Goal: Task Accomplishment & Management: Manage account settings

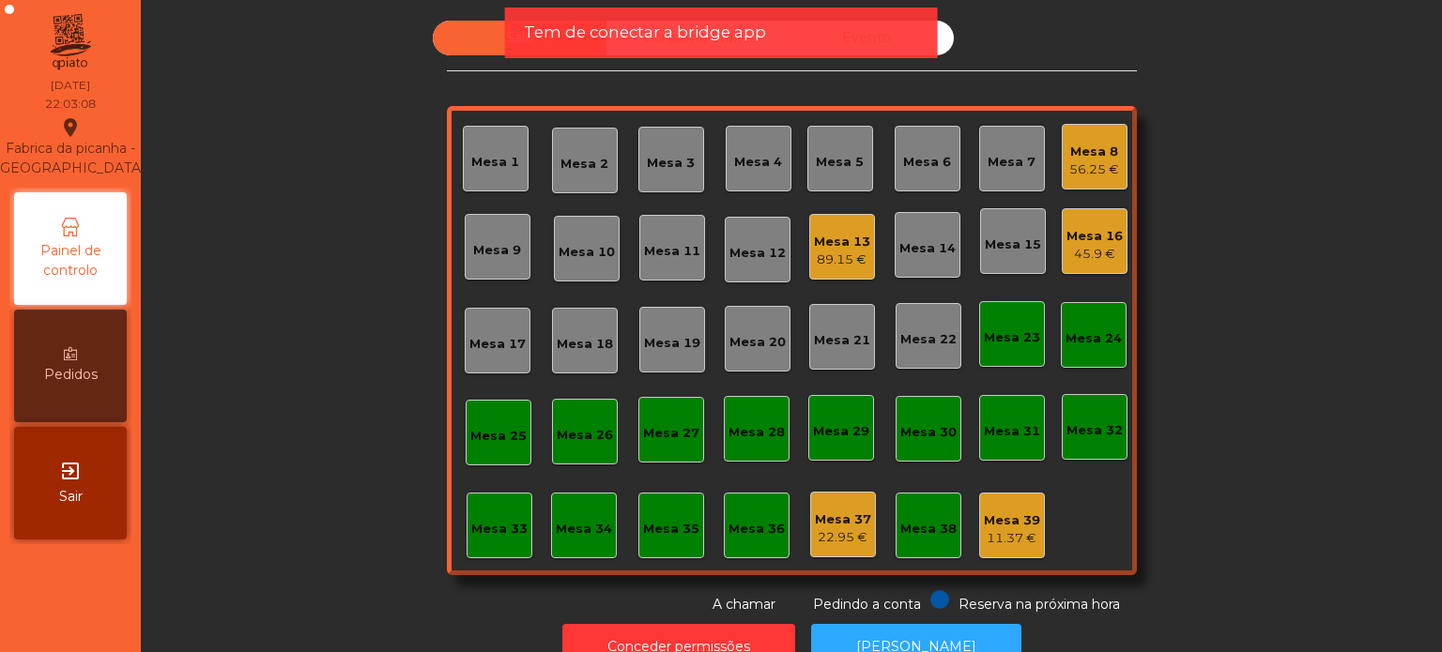
click at [225, 205] on div "Sala Consumo Staff Evento [GEOGRAPHIC_DATA] 3 Mesa 4 [GEOGRAPHIC_DATA] 6 [GEOGR…" at bounding box center [791, 318] width 1250 height 594
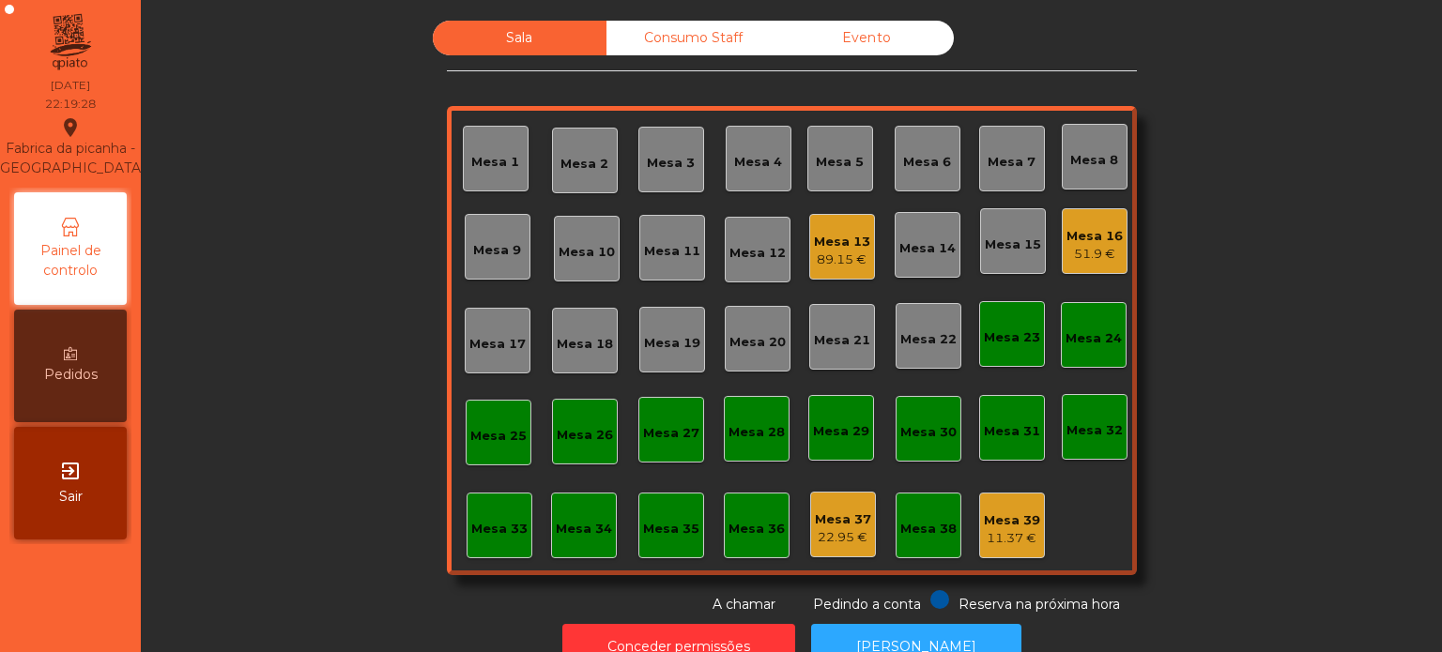
click at [847, 520] on div "Mesa 37" at bounding box center [843, 520] width 56 height 19
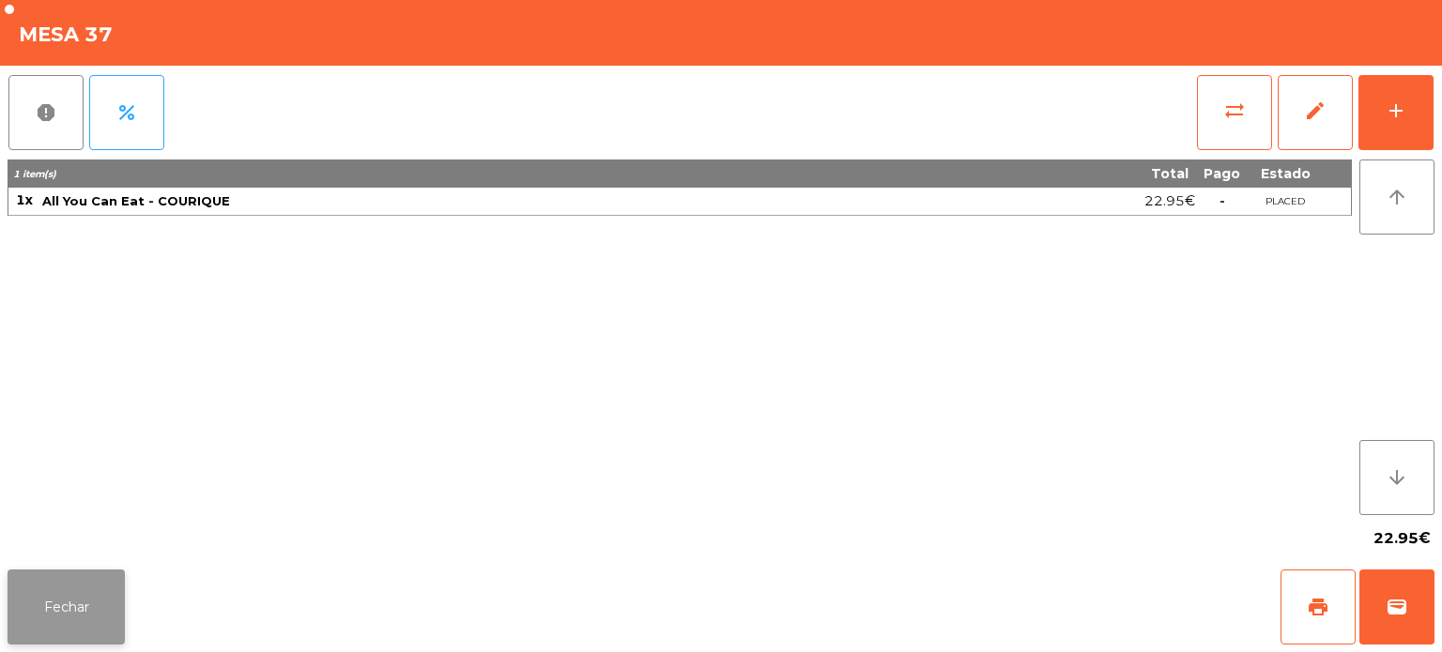
click at [73, 582] on button "Fechar" at bounding box center [66, 607] width 117 height 75
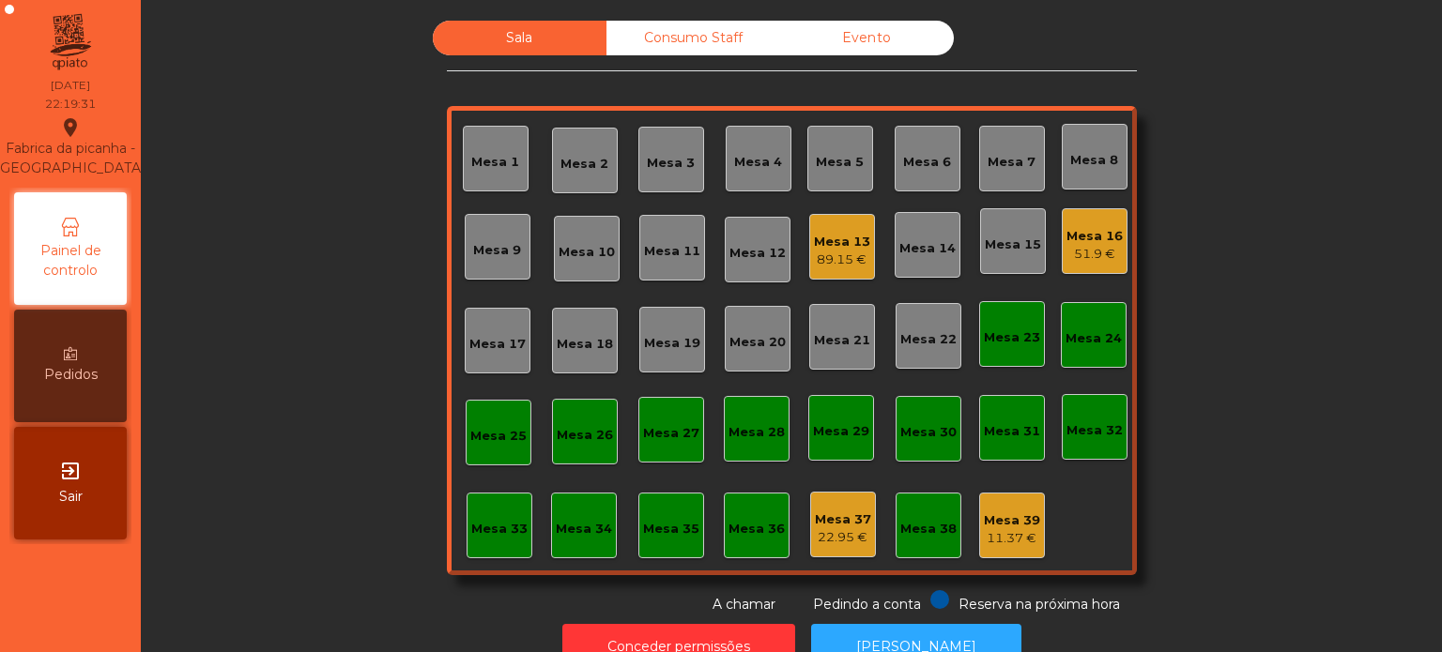
click at [846, 521] on div "Mesa 37" at bounding box center [843, 520] width 56 height 19
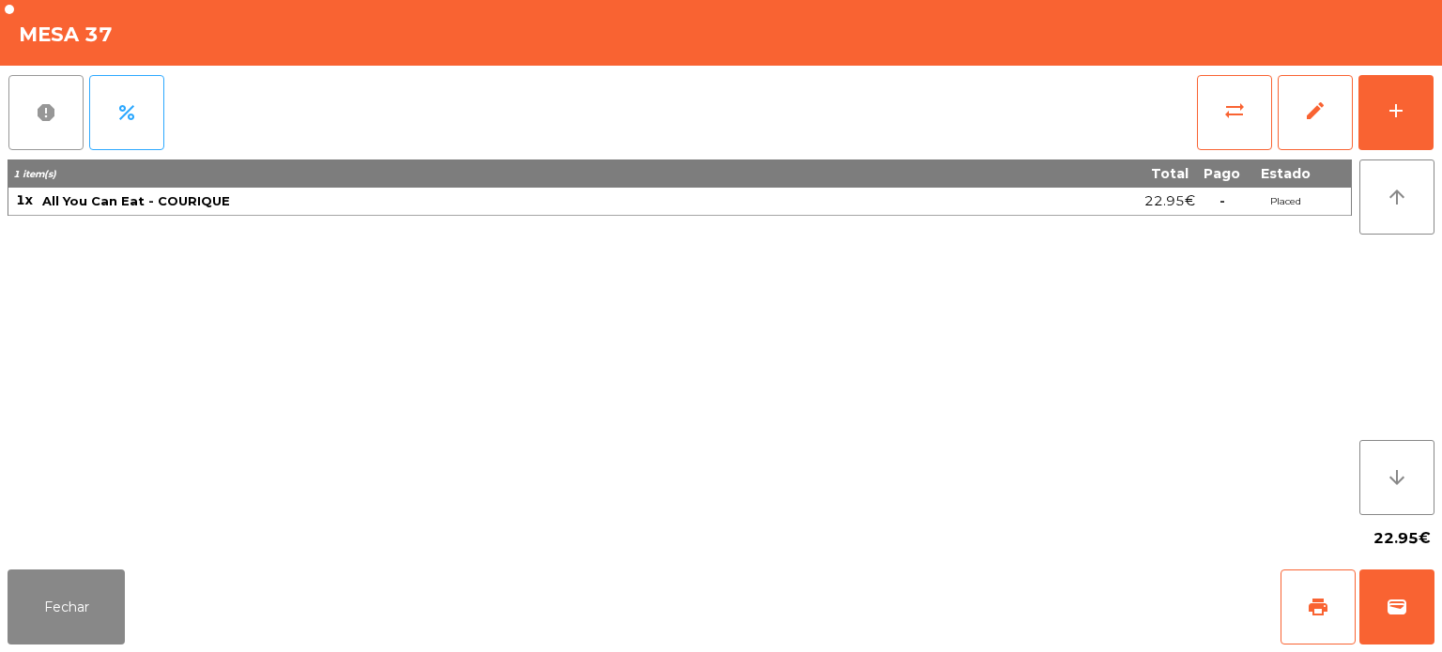
click at [25, 130] on button "report" at bounding box center [45, 112] width 75 height 75
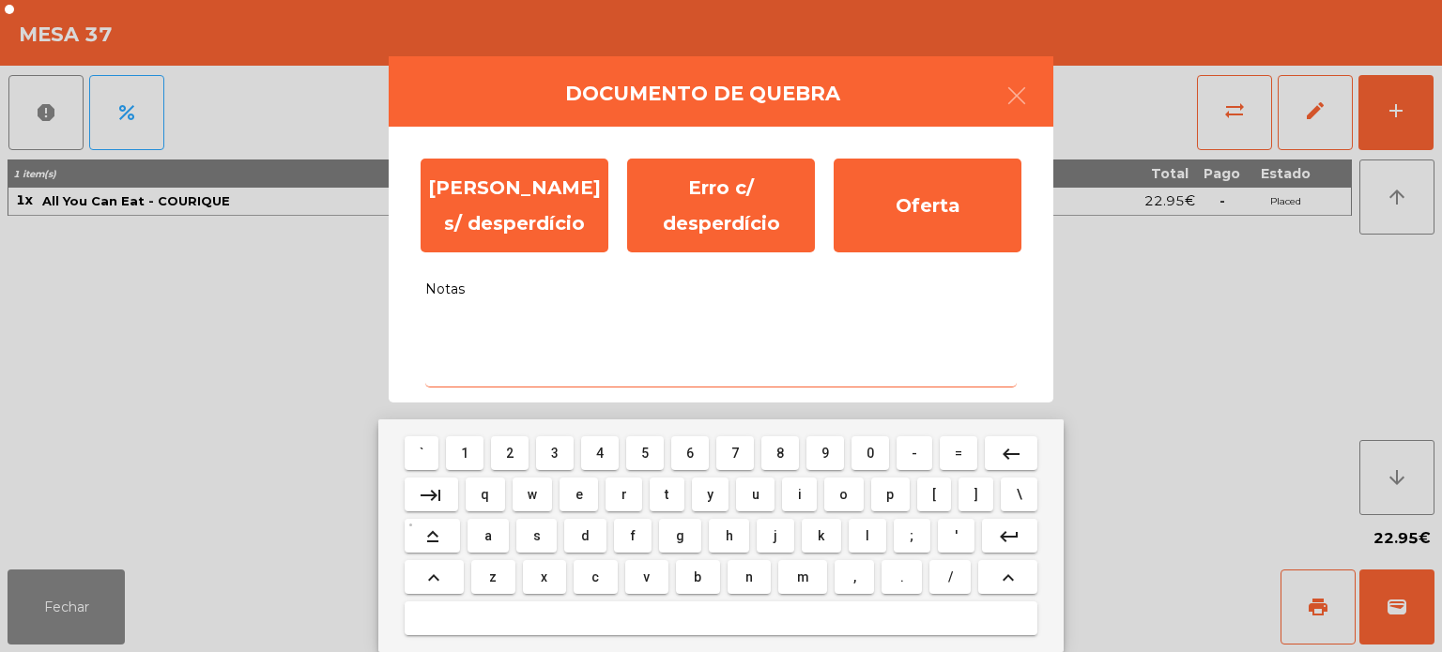
click at [472, 357] on textarea "Notas" at bounding box center [720, 349] width 591 height 78
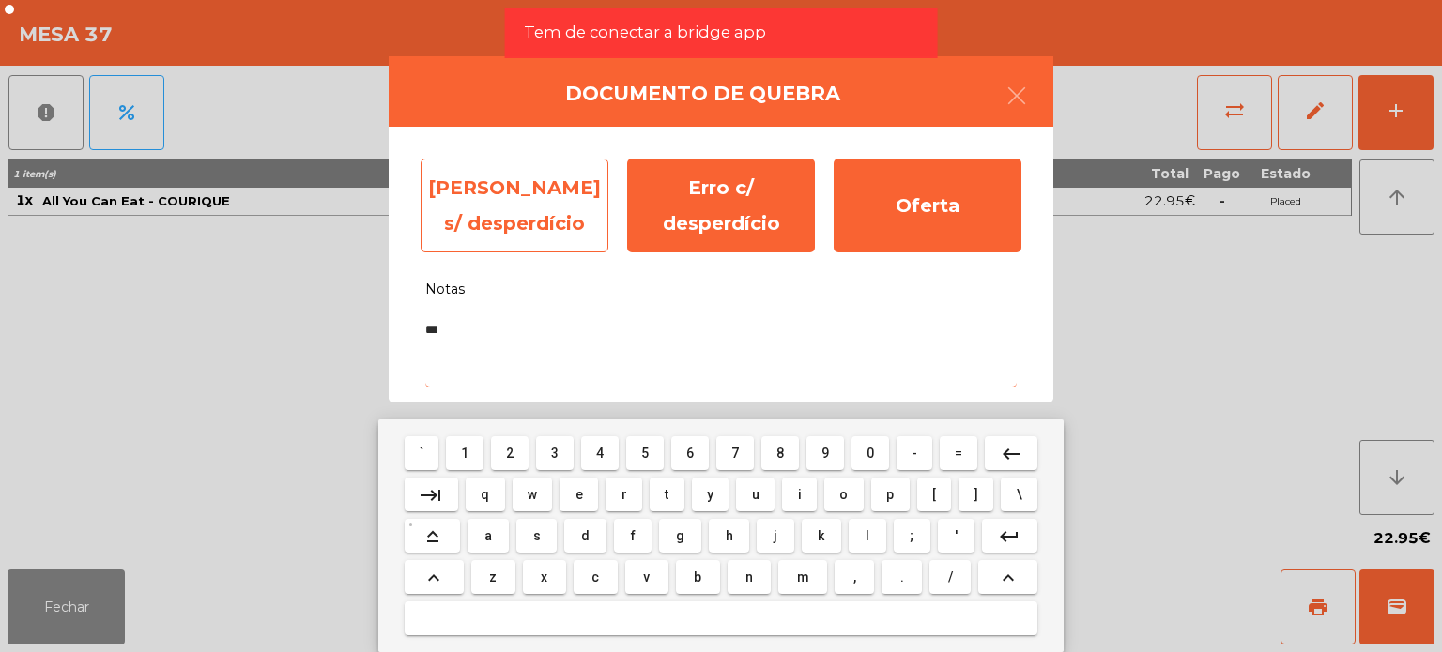
type textarea "***"
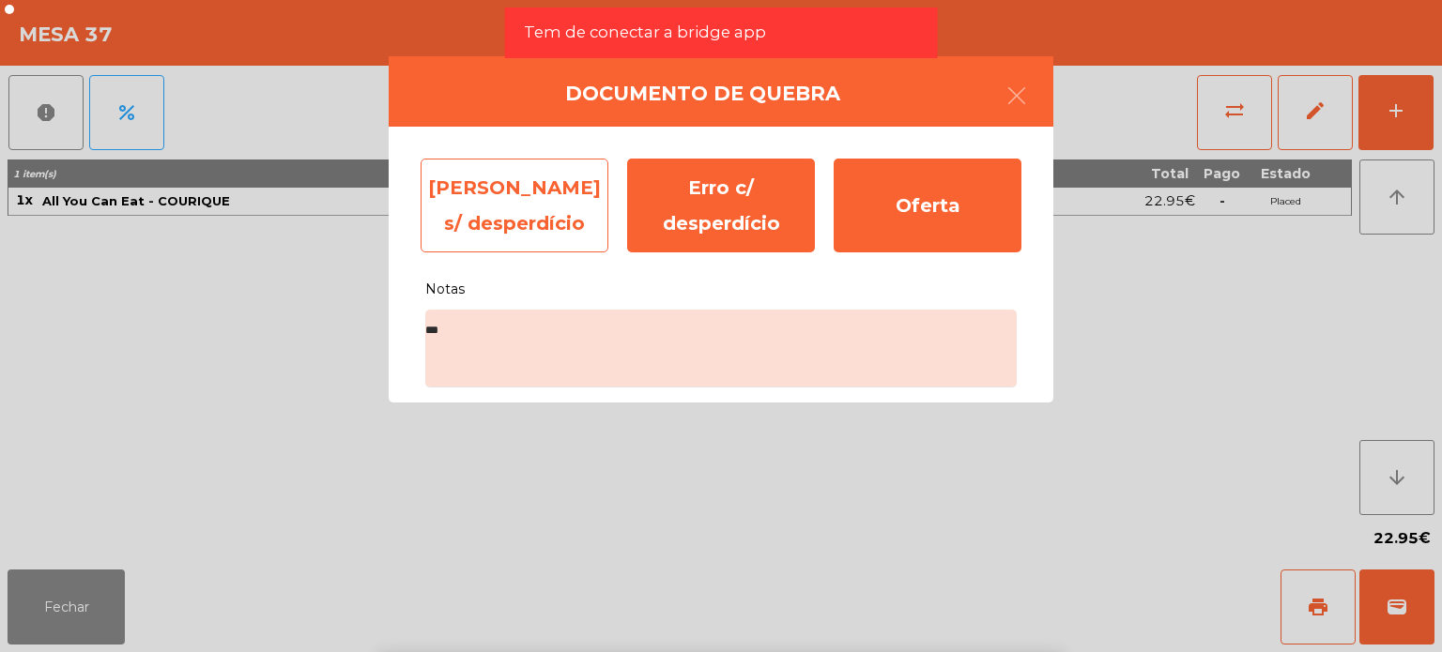
click at [571, 207] on div "[PERSON_NAME] s/ desperdício" at bounding box center [515, 206] width 188 height 94
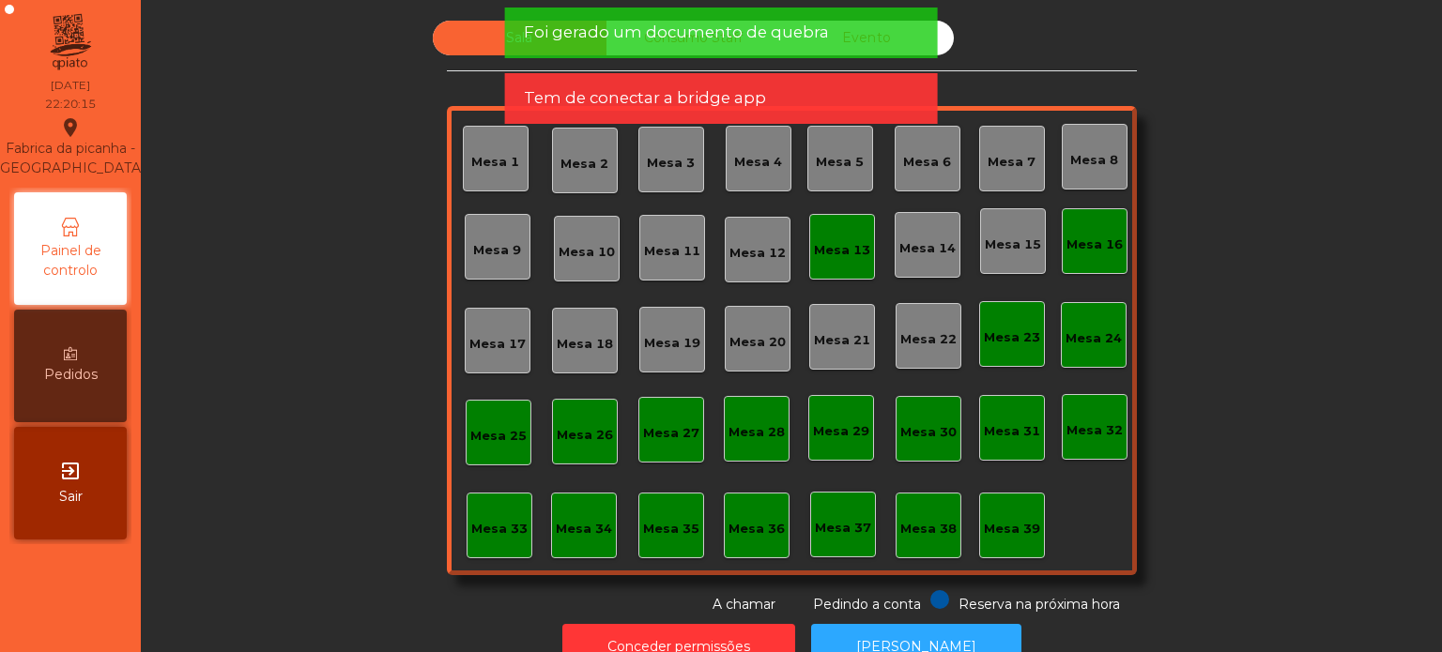
click at [999, 529] on div "Mesa 39" at bounding box center [1012, 529] width 56 height 19
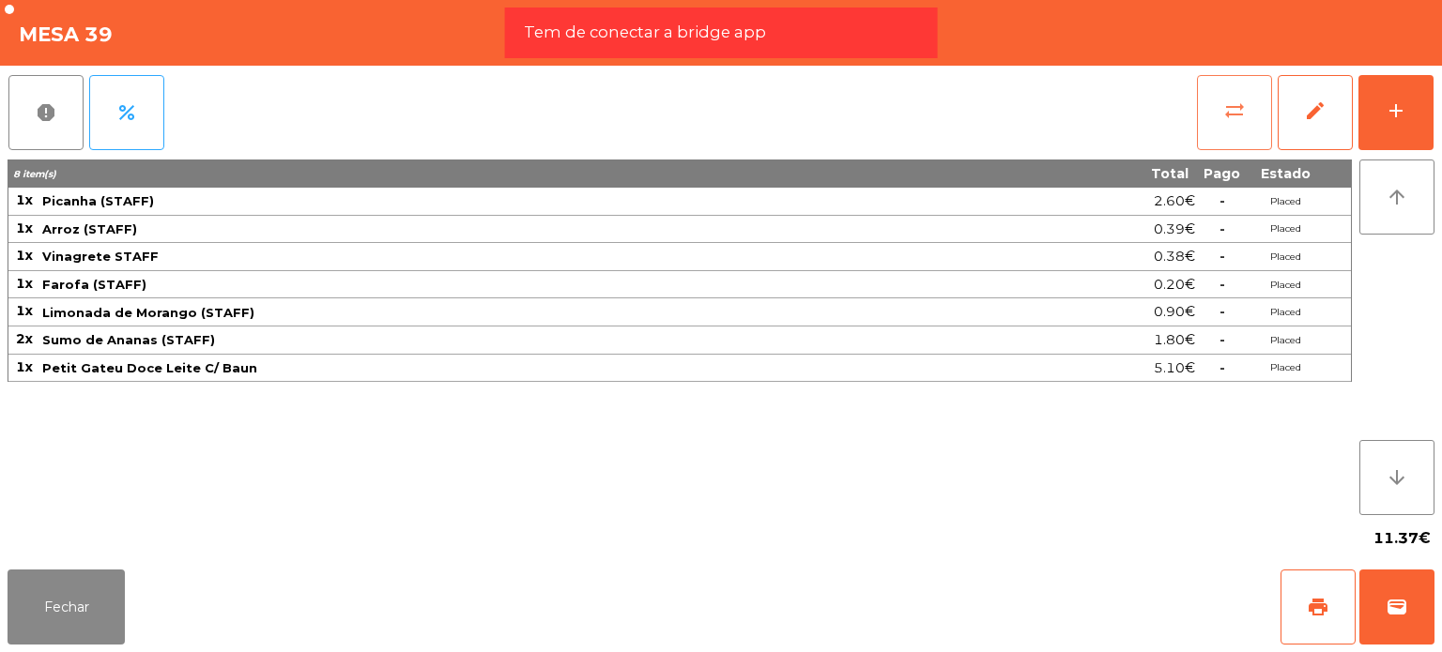
click at [1261, 97] on button "sync_alt" at bounding box center [1234, 112] width 75 height 75
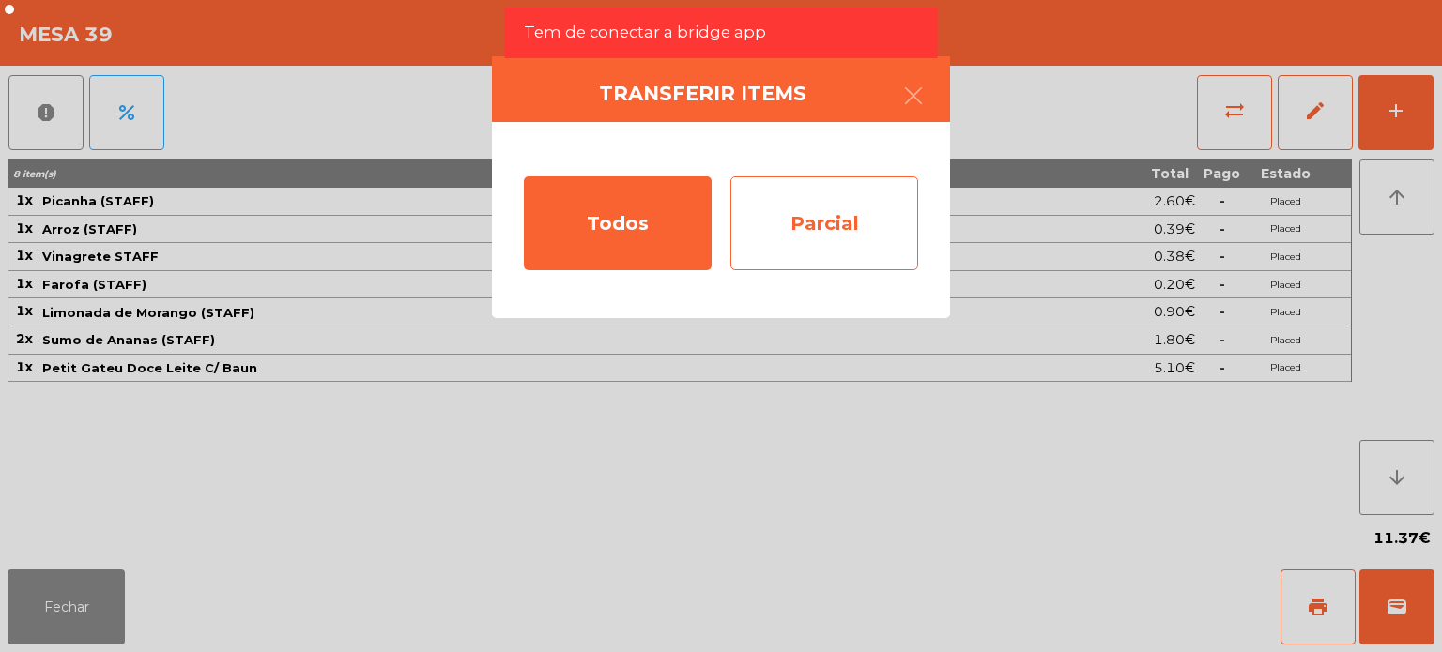
click at [805, 232] on div "Parcial" at bounding box center [824, 223] width 188 height 94
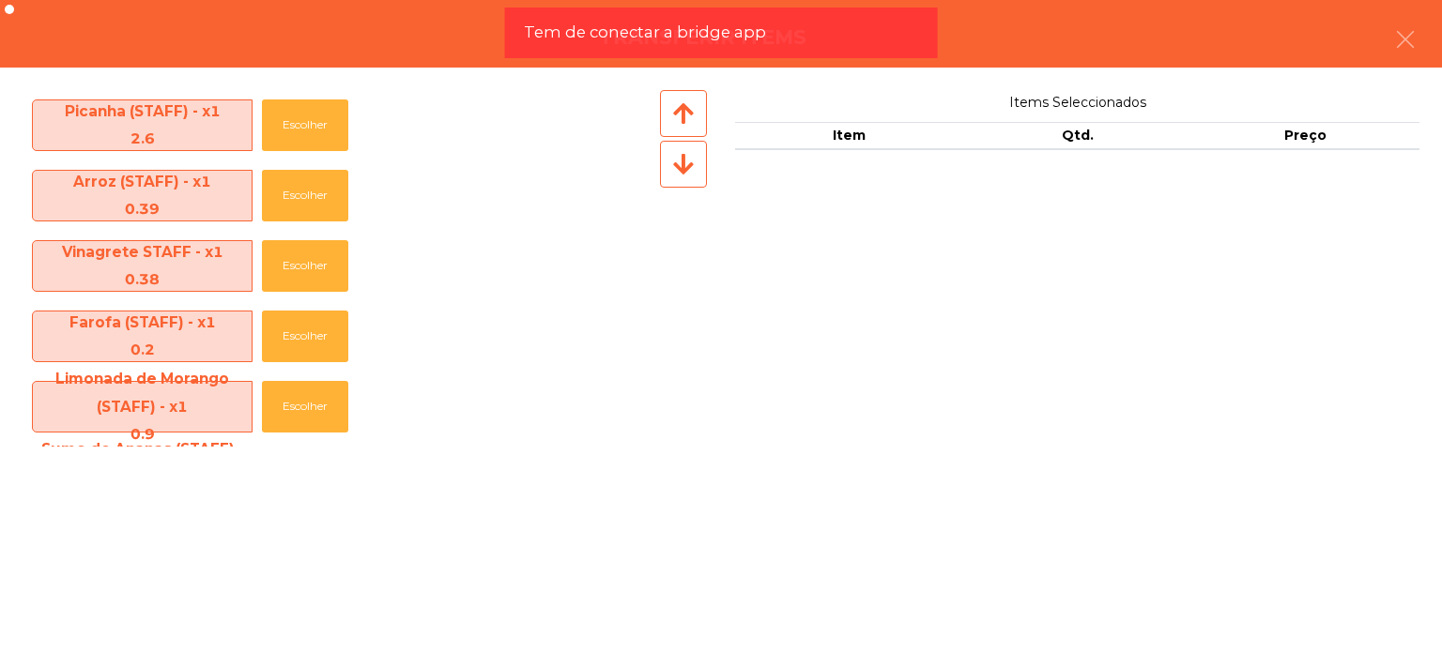
scroll to position [142, 0]
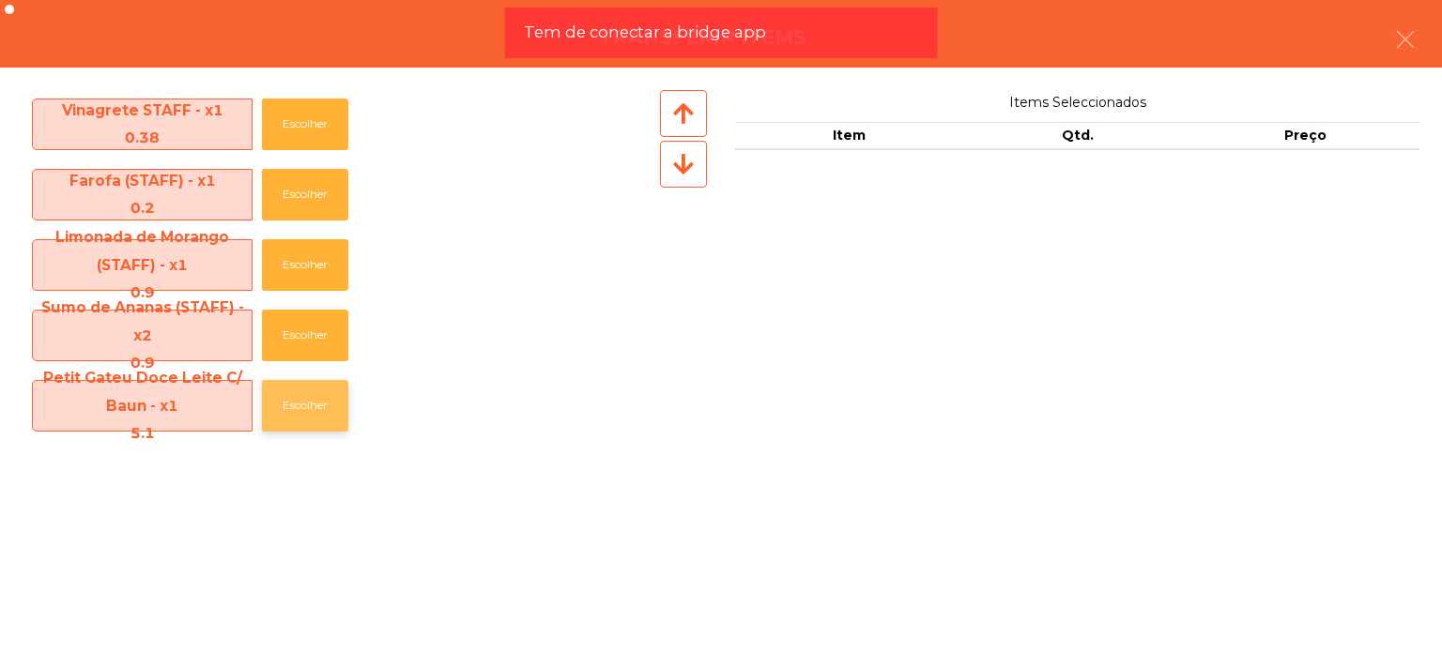
click at [320, 410] on button "Escolher" at bounding box center [305, 406] width 86 height 52
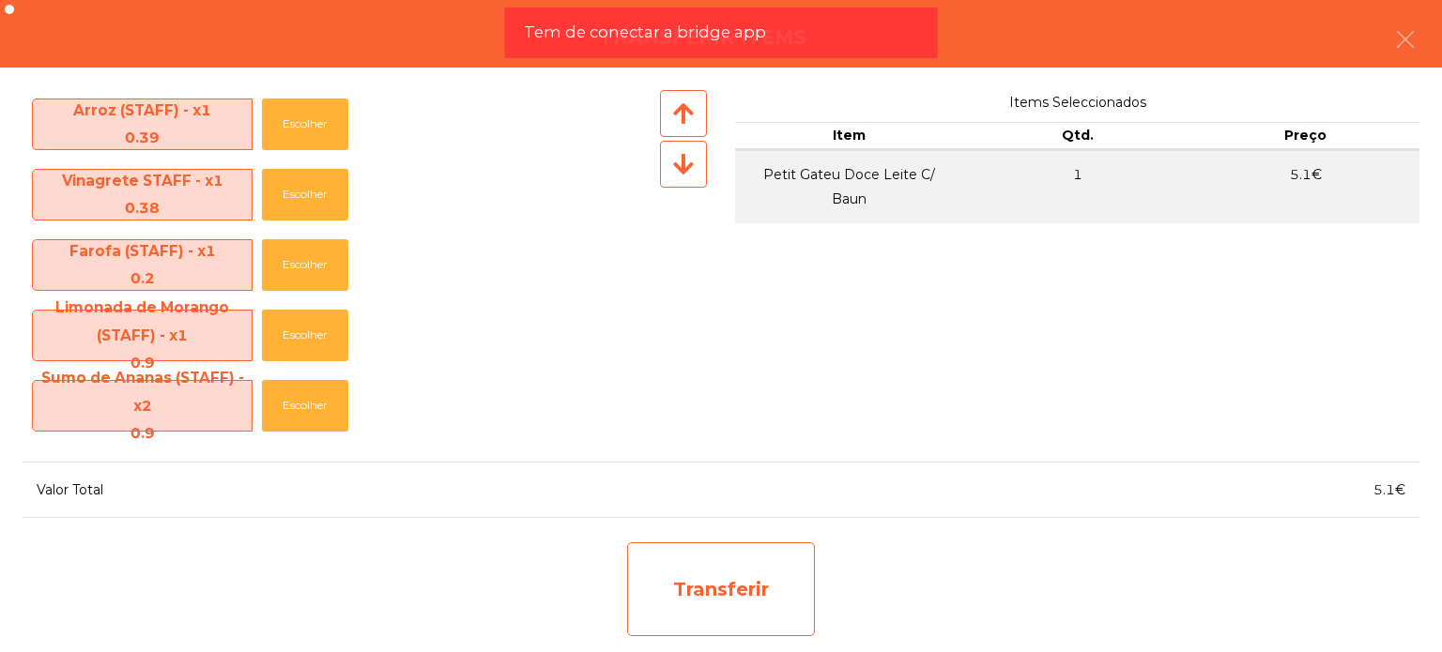
click at [673, 586] on div "Transferir" at bounding box center [721, 590] width 188 height 94
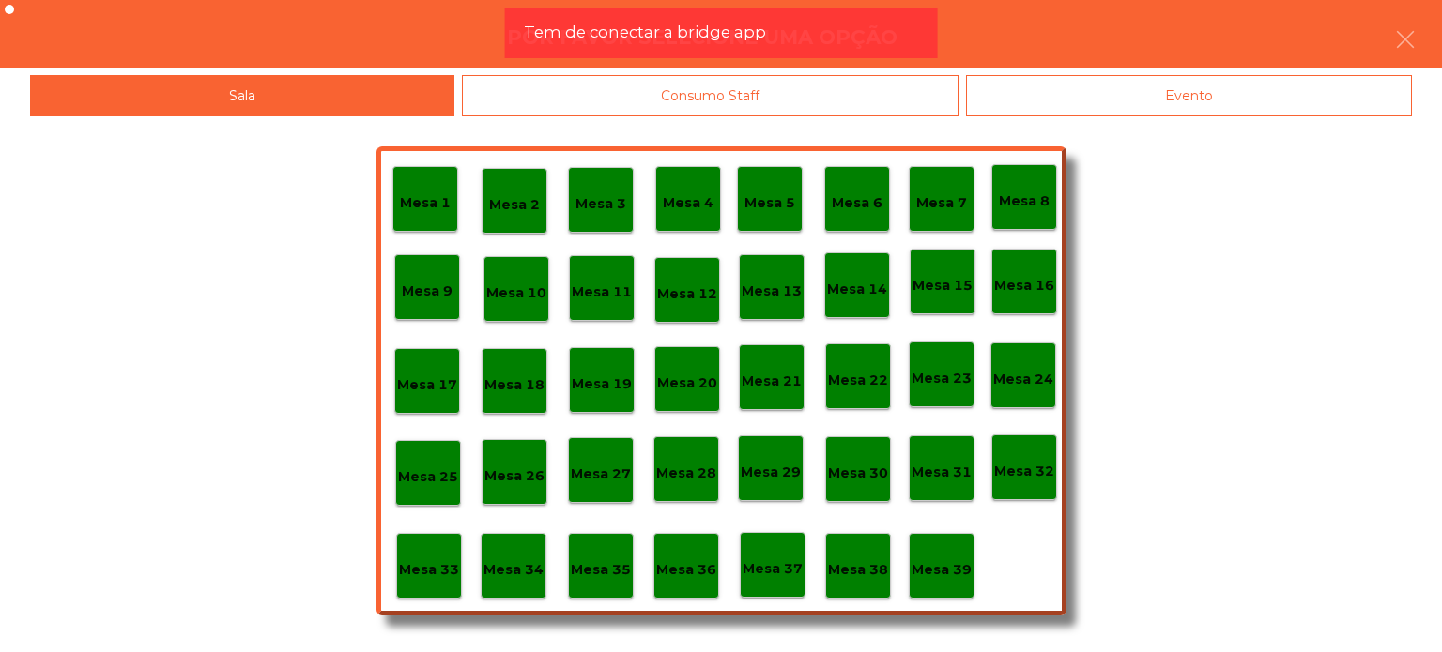
click at [666, 564] on p "Mesa 36" at bounding box center [686, 570] width 60 height 22
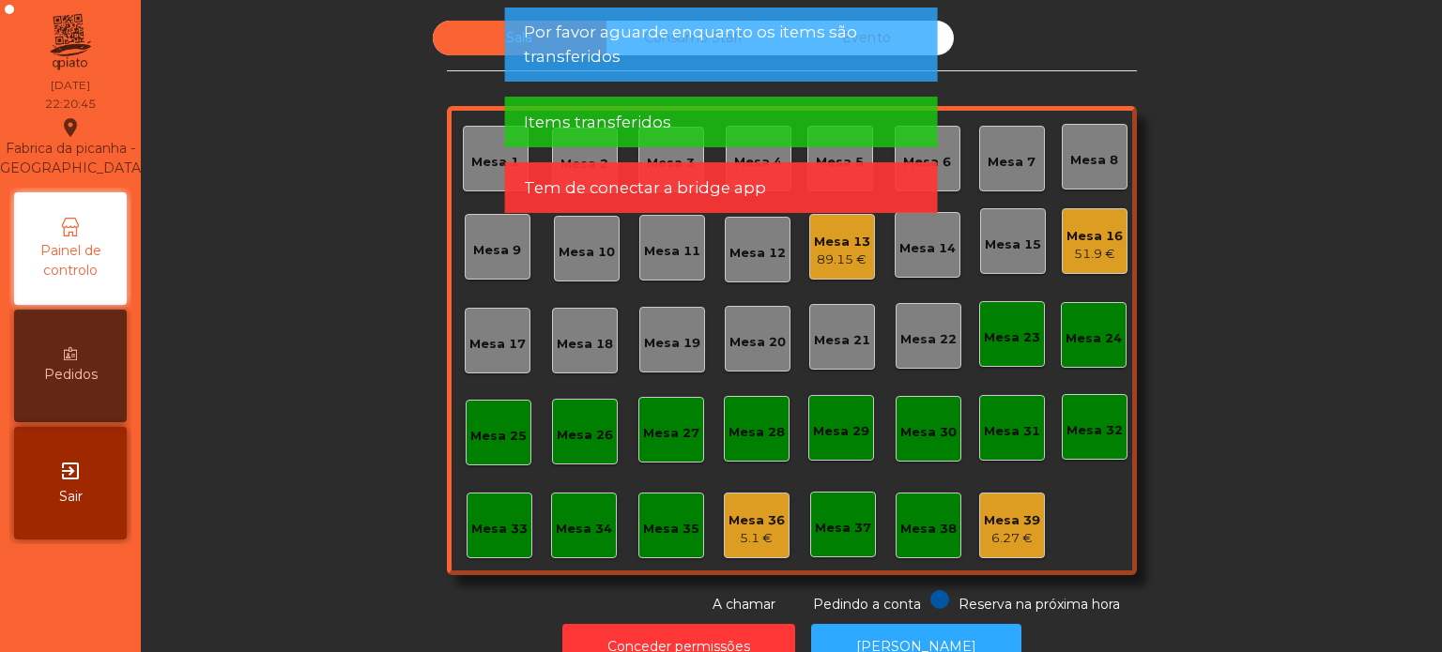
click at [994, 544] on div "6.27 €" at bounding box center [1012, 538] width 56 height 19
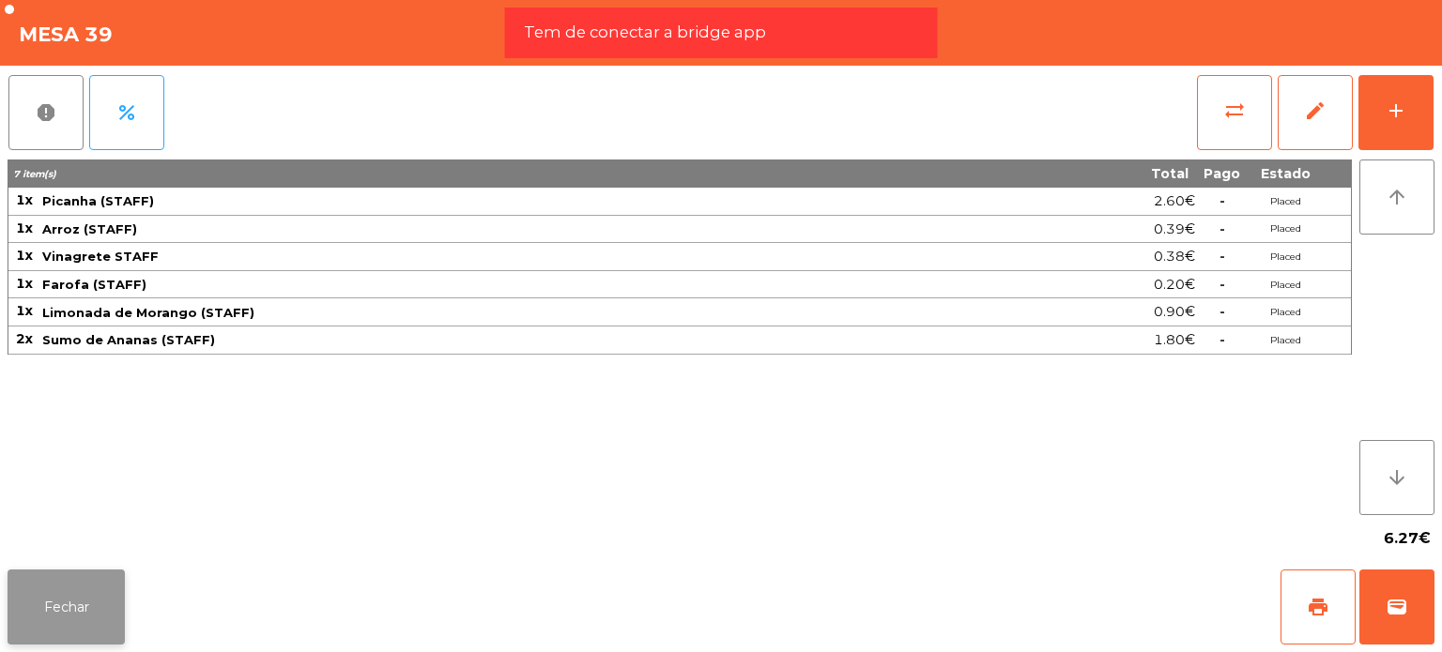
click at [77, 599] on button "Fechar" at bounding box center [66, 607] width 117 height 75
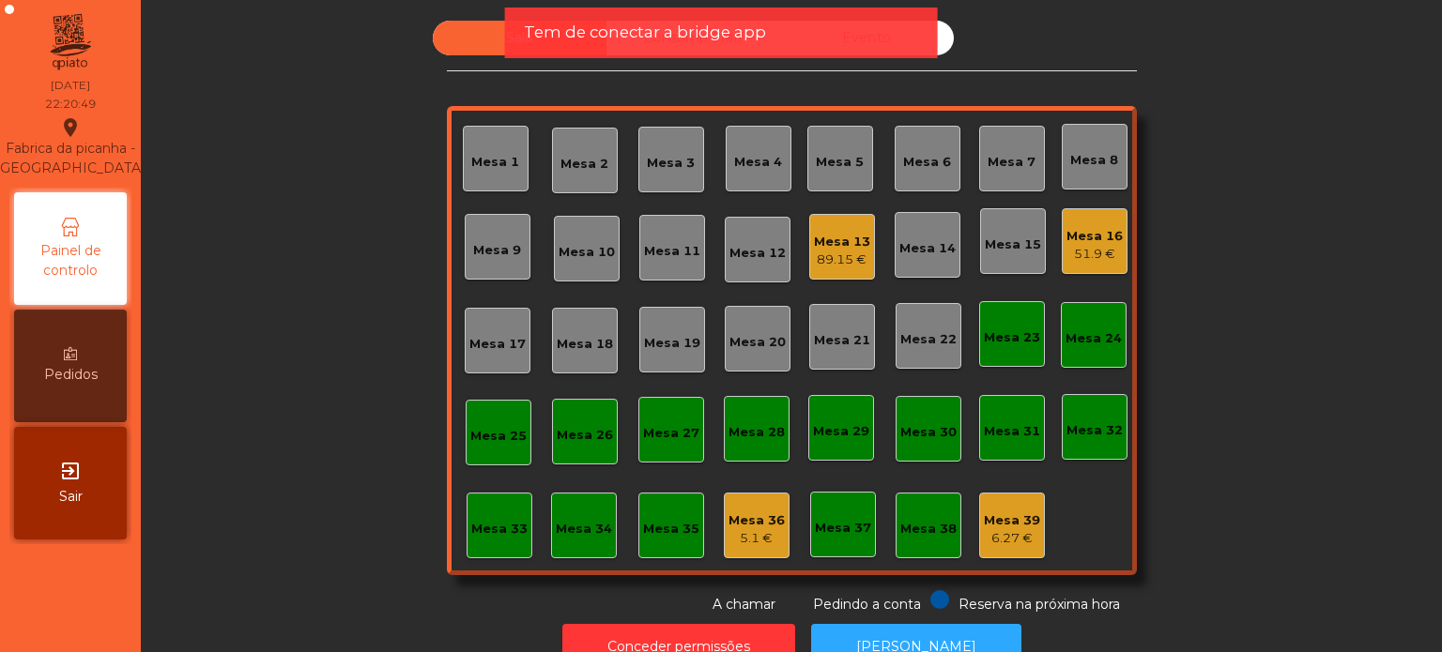
click at [748, 523] on div "Mesa 36" at bounding box center [756, 521] width 56 height 19
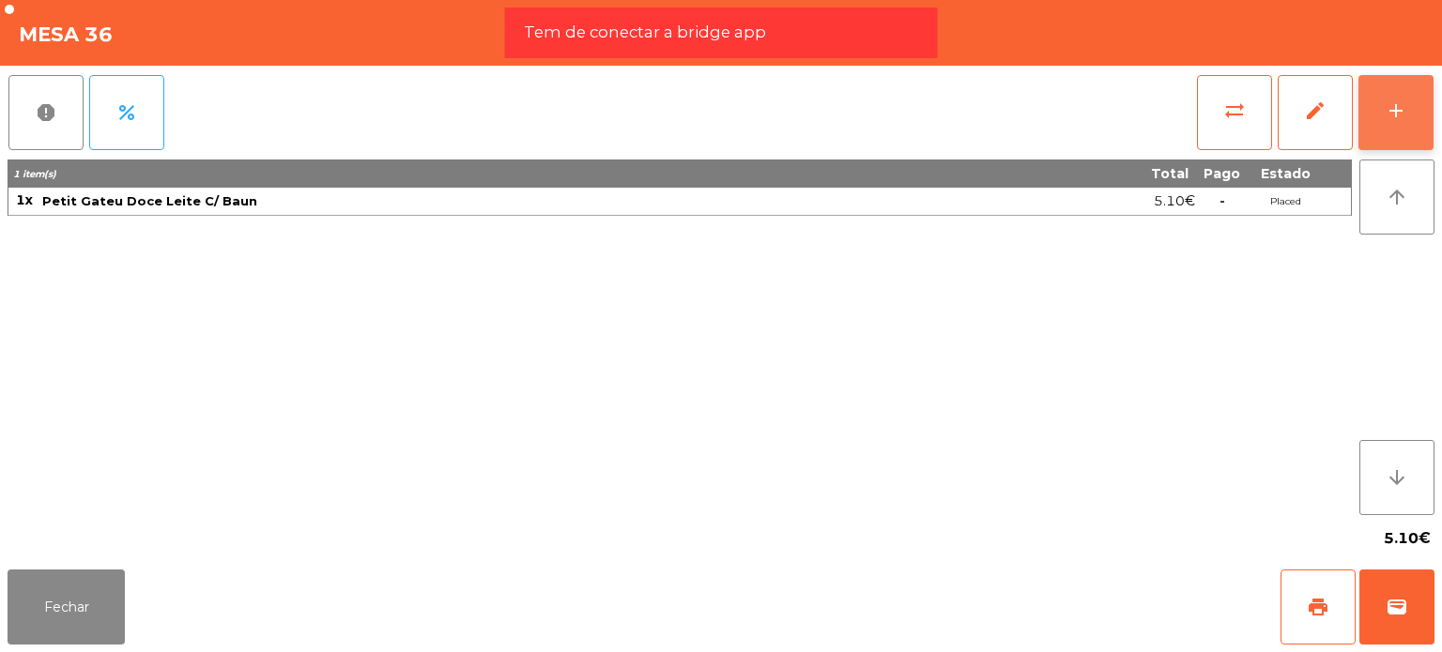
click at [1390, 111] on div "add" at bounding box center [1396, 111] width 23 height 23
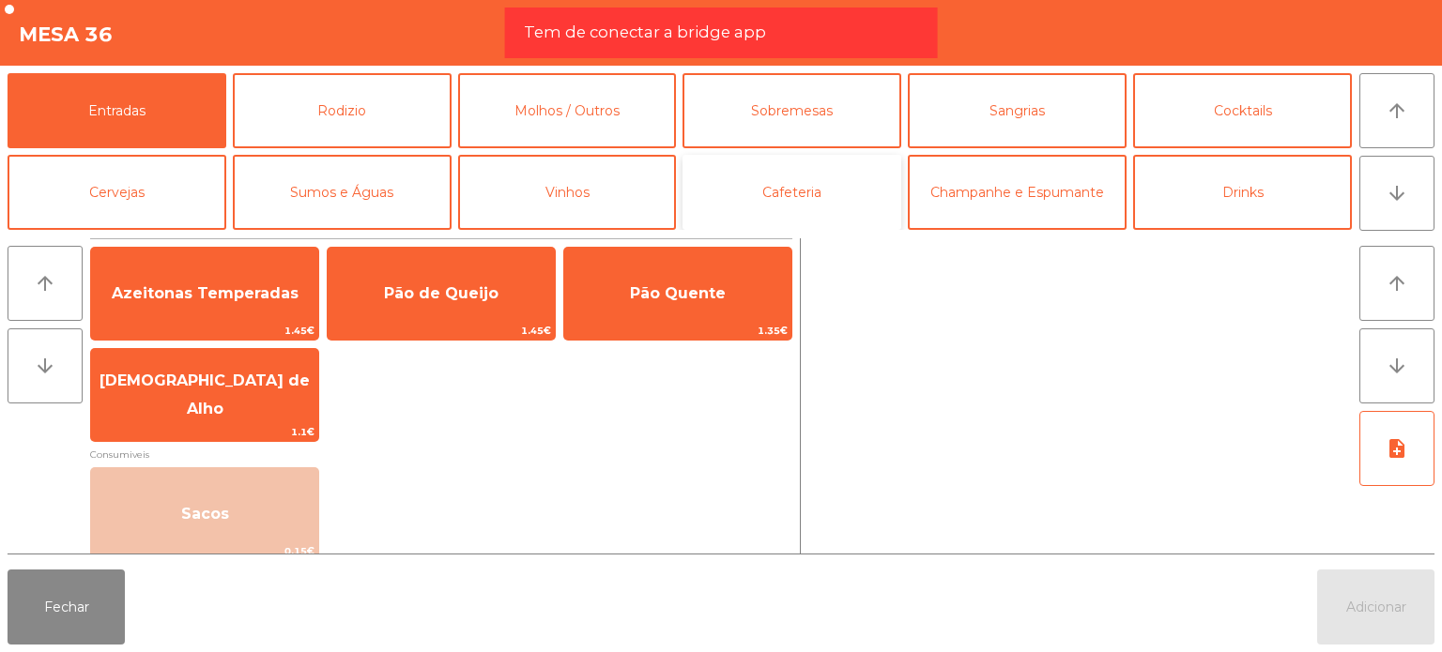
click at [873, 197] on button "Cafeteria" at bounding box center [791, 192] width 219 height 75
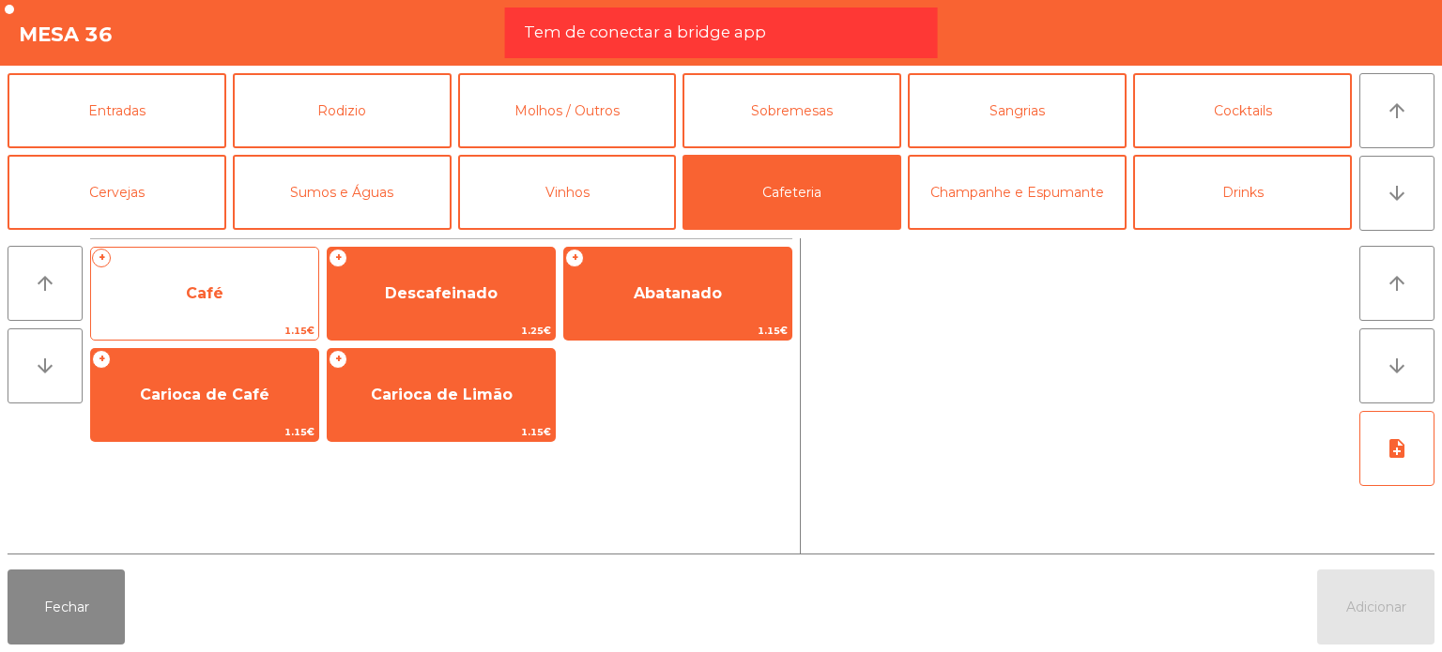
click at [297, 315] on span "Café" at bounding box center [204, 293] width 227 height 51
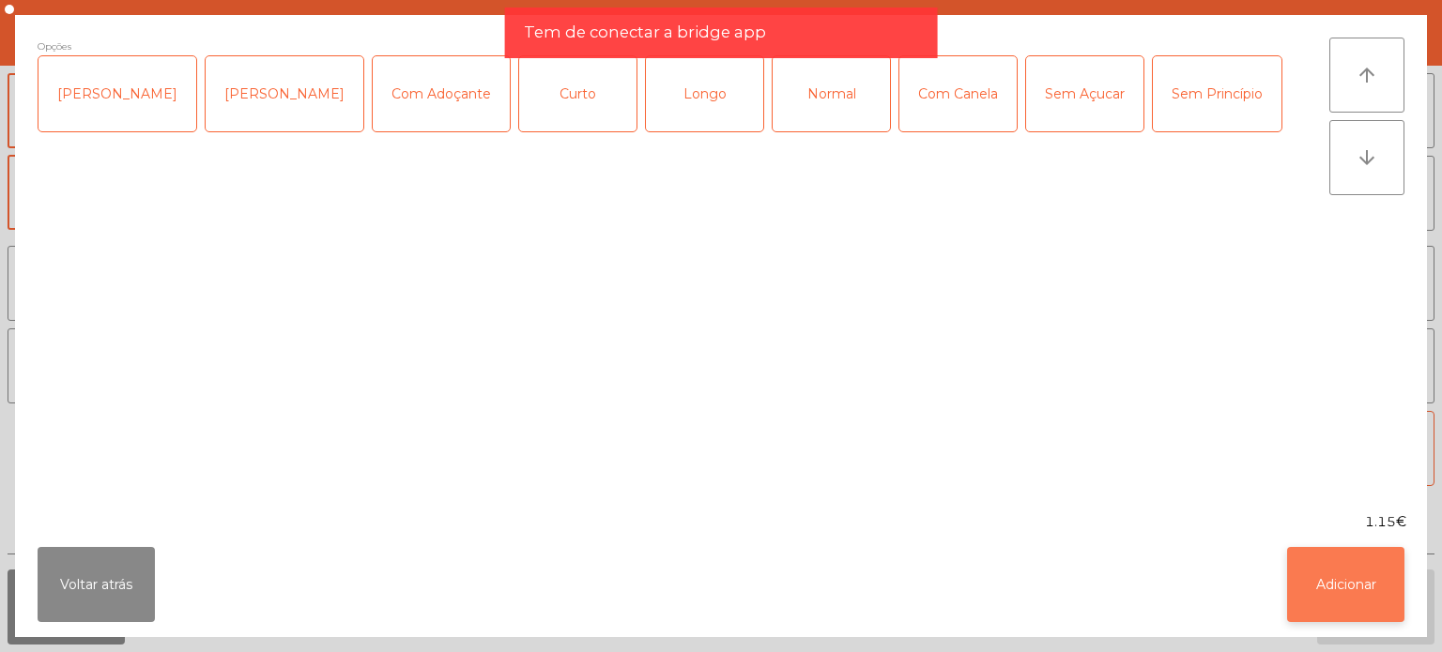
click at [1397, 604] on button "Adicionar" at bounding box center [1345, 584] width 117 height 75
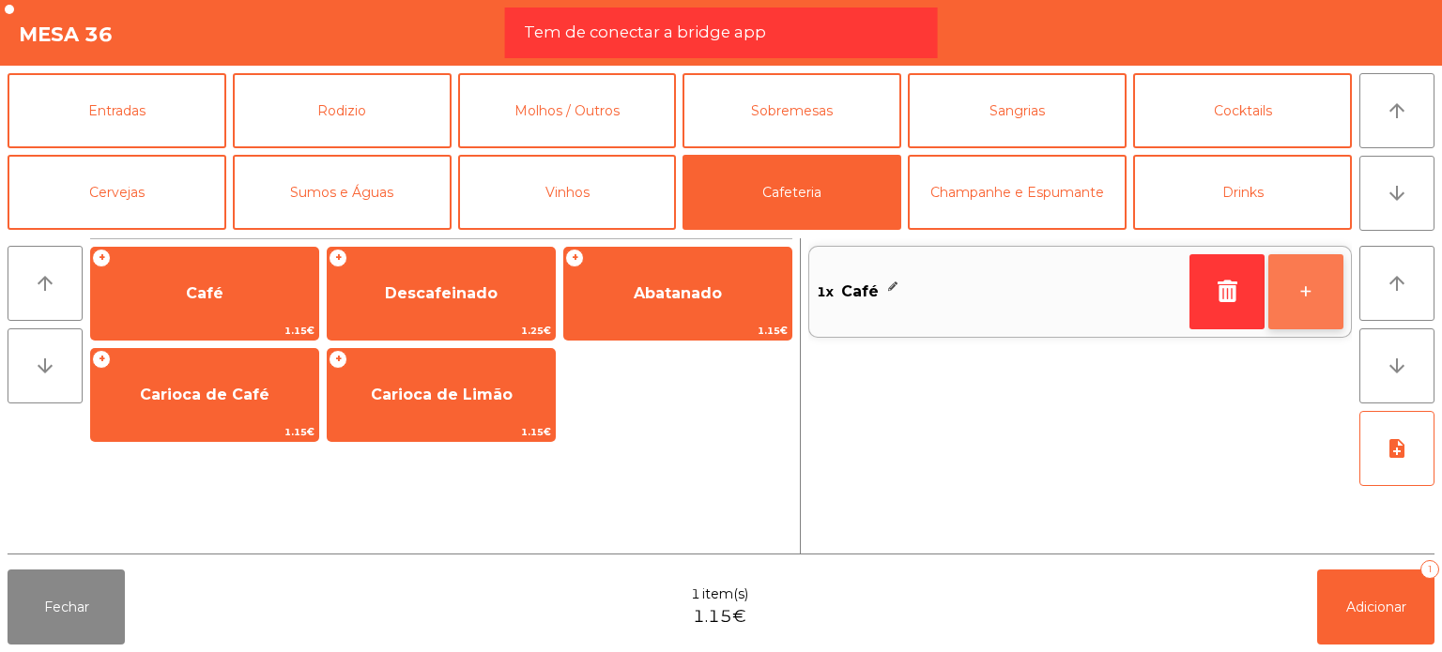
click at [1313, 322] on button "+" at bounding box center [1305, 291] width 75 height 75
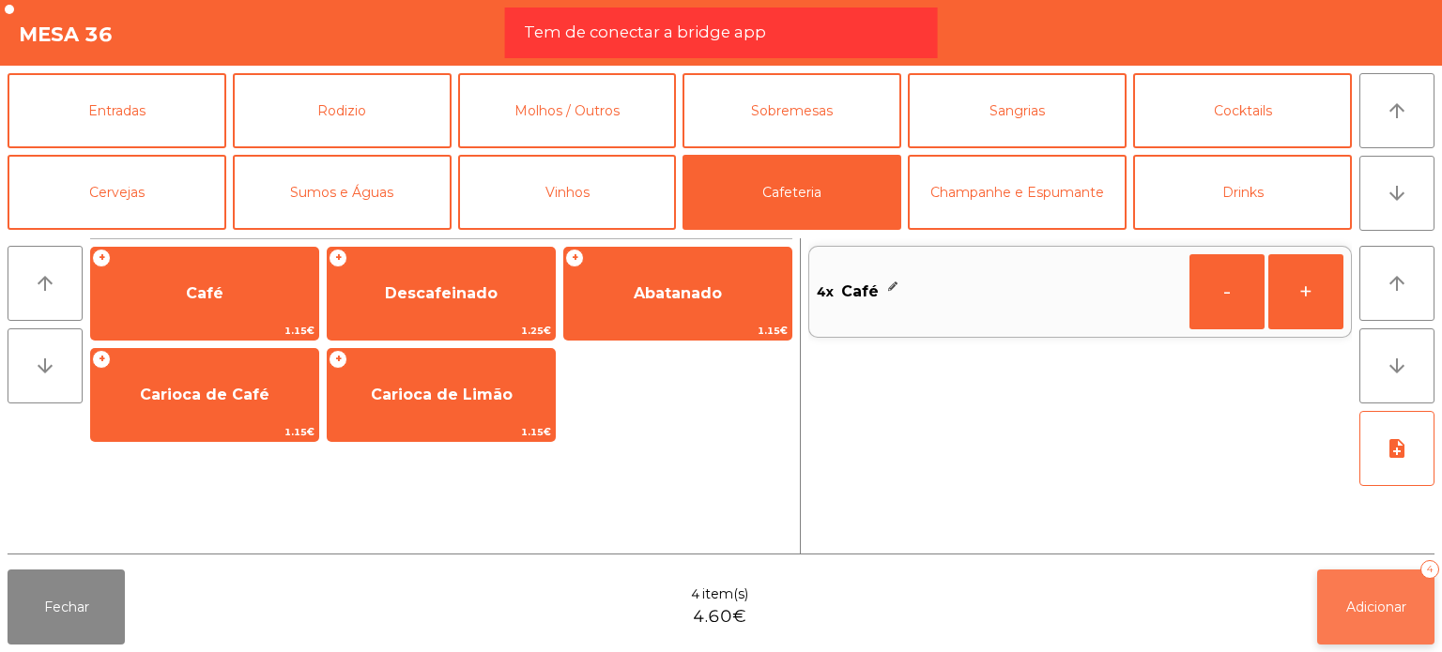
click at [1371, 607] on span "Adicionar" at bounding box center [1376, 607] width 60 height 17
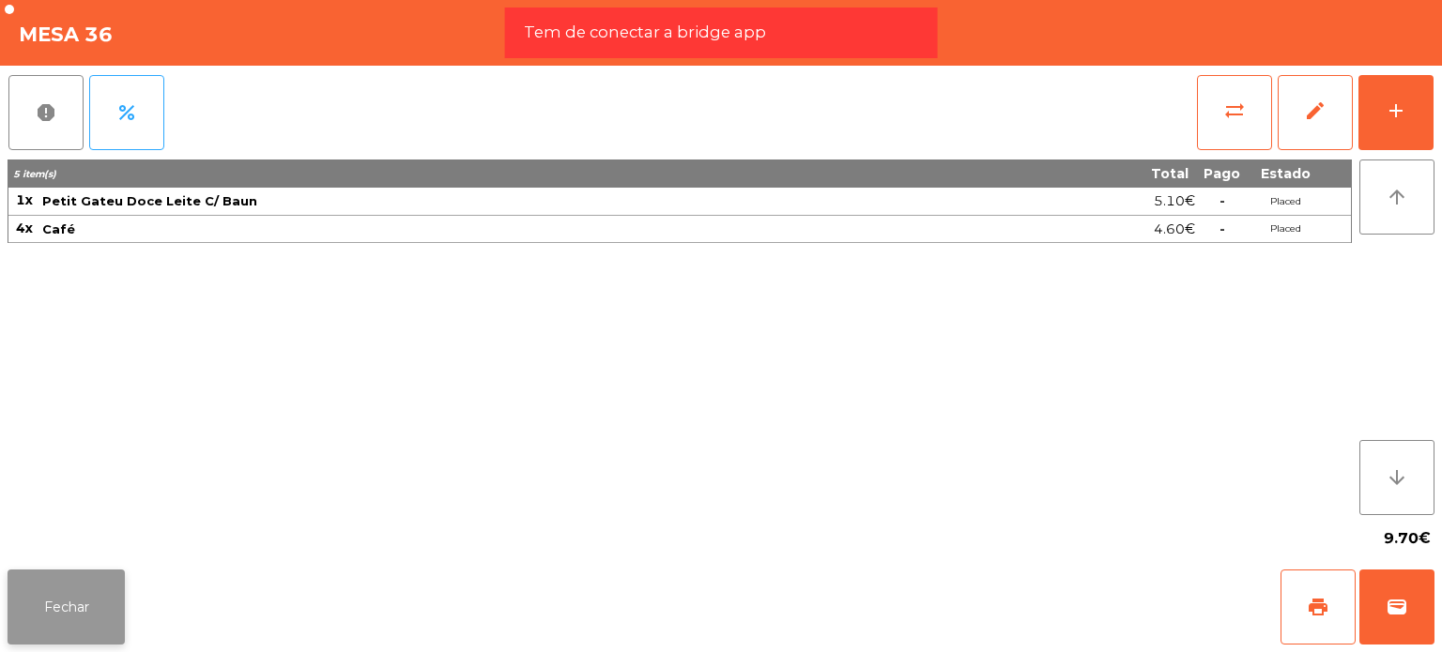
click at [83, 598] on button "Fechar" at bounding box center [66, 607] width 117 height 75
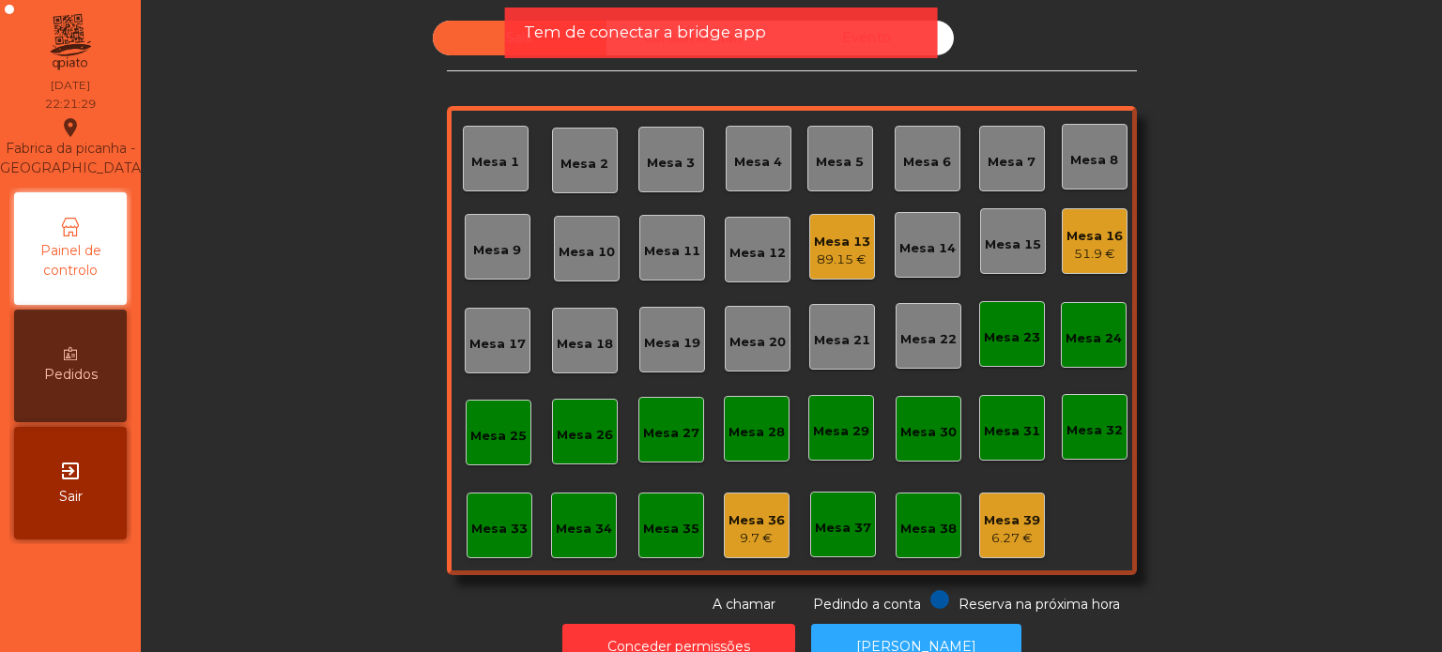
click at [1038, 530] on div "Mesa 1 Mesa 2 Mesa 3 Mesa 4 Mesa 5 Mesa 6 Mesa 7 Mesa 8 Mesa 9 Mesa 10 Mesa 11 …" at bounding box center [792, 340] width 690 height 469
click at [1019, 528] on div "Mesa 39" at bounding box center [1012, 521] width 56 height 19
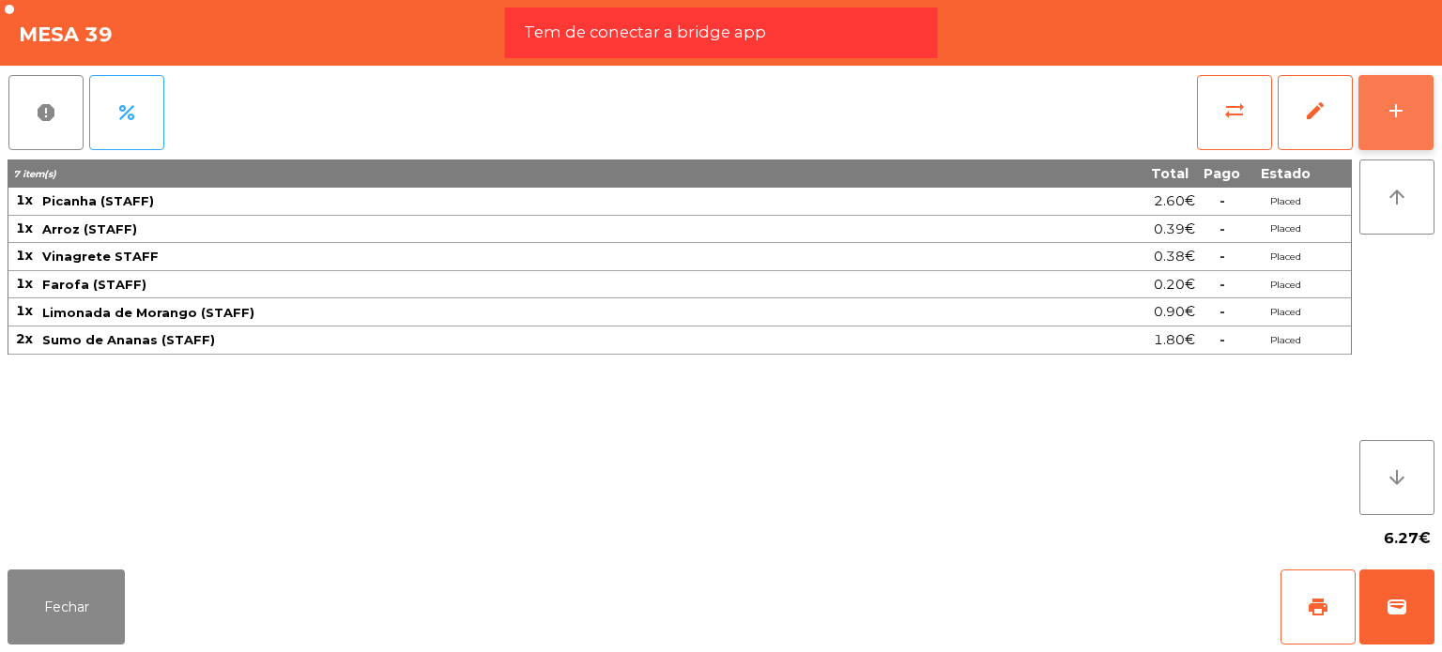
click at [1386, 138] on button "add" at bounding box center [1395, 112] width 75 height 75
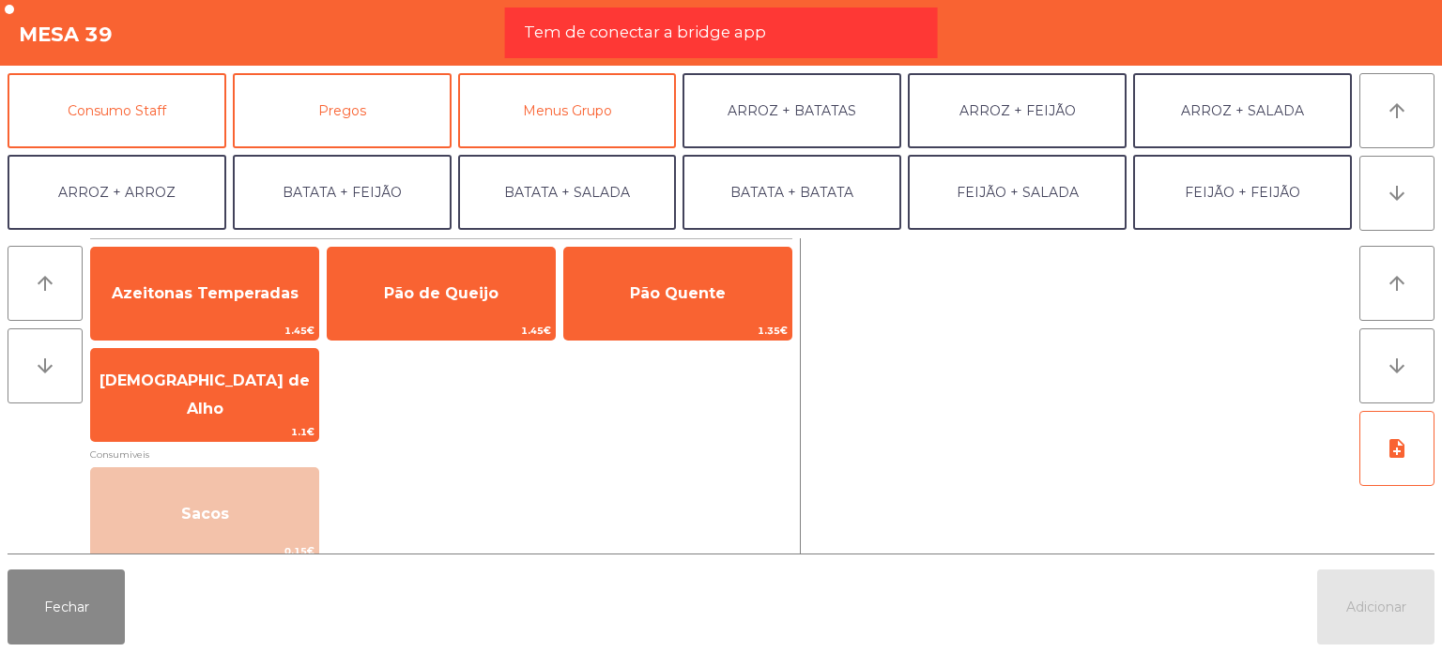
scroll to position [161, 0]
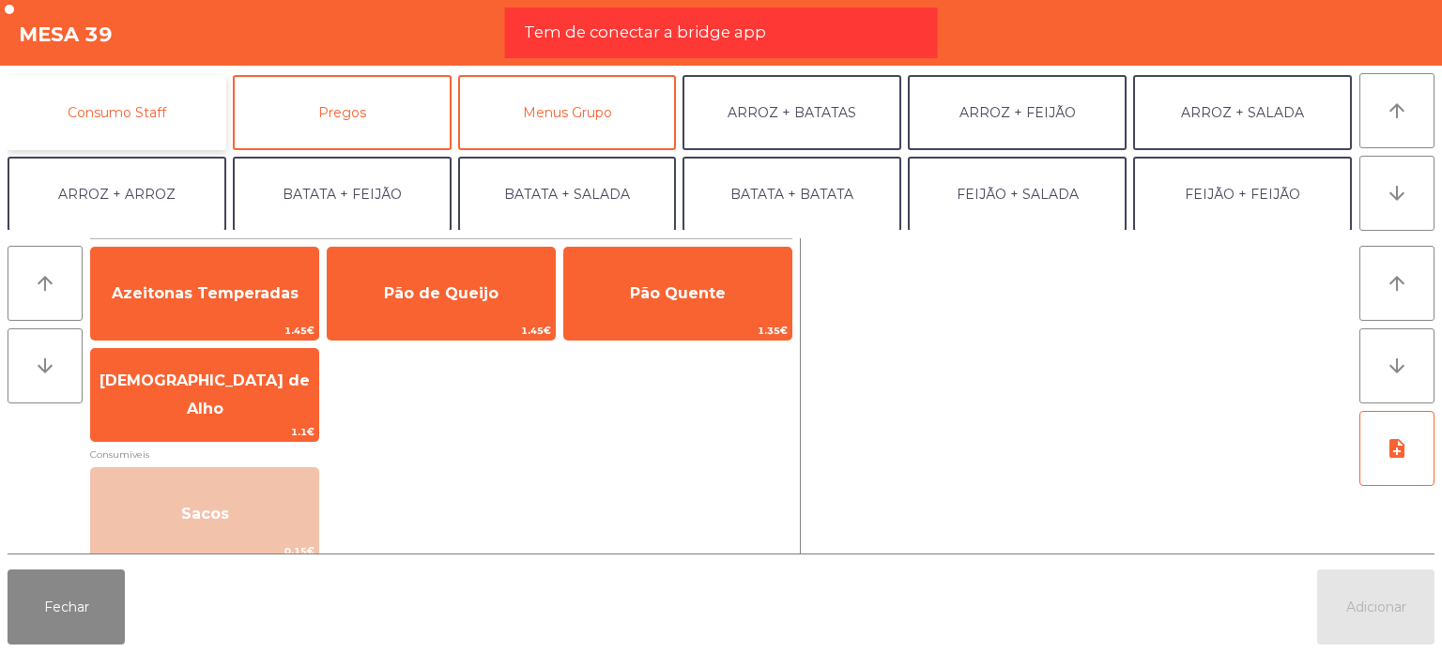
click at [119, 121] on button "Consumo Staff" at bounding box center [117, 112] width 219 height 75
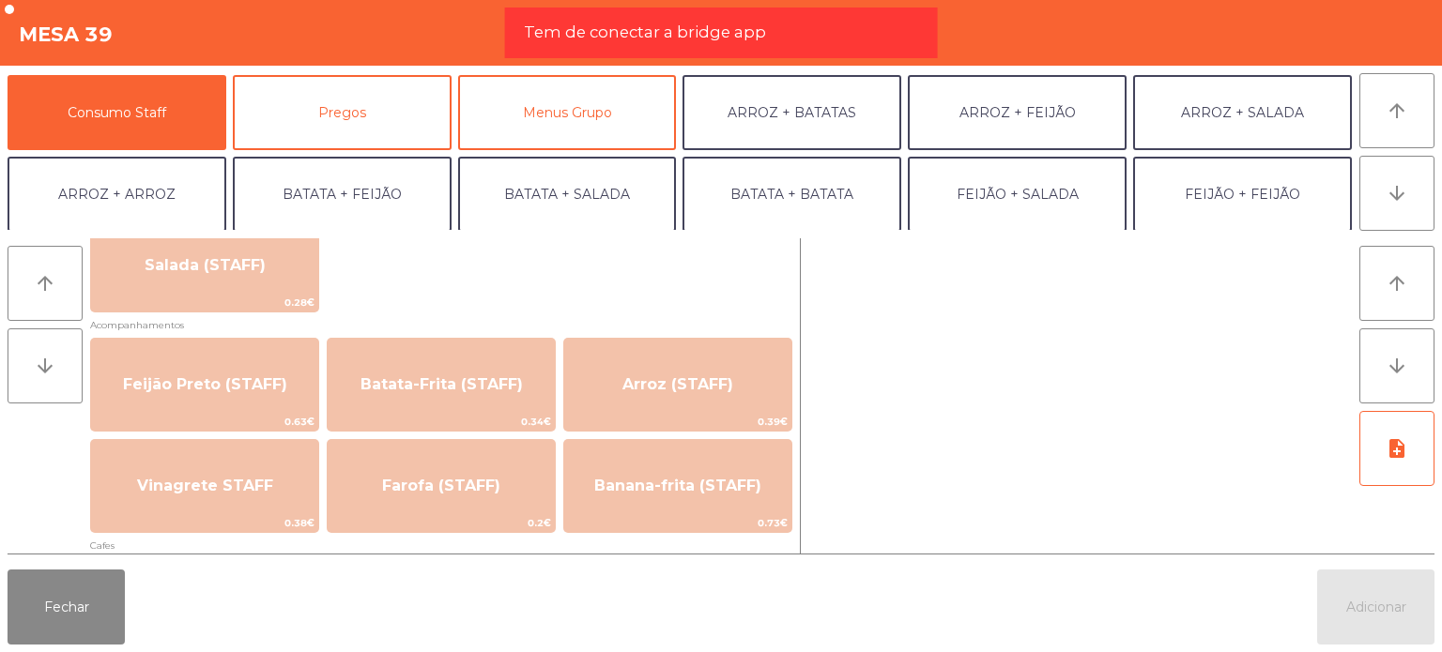
scroll to position [796, 0]
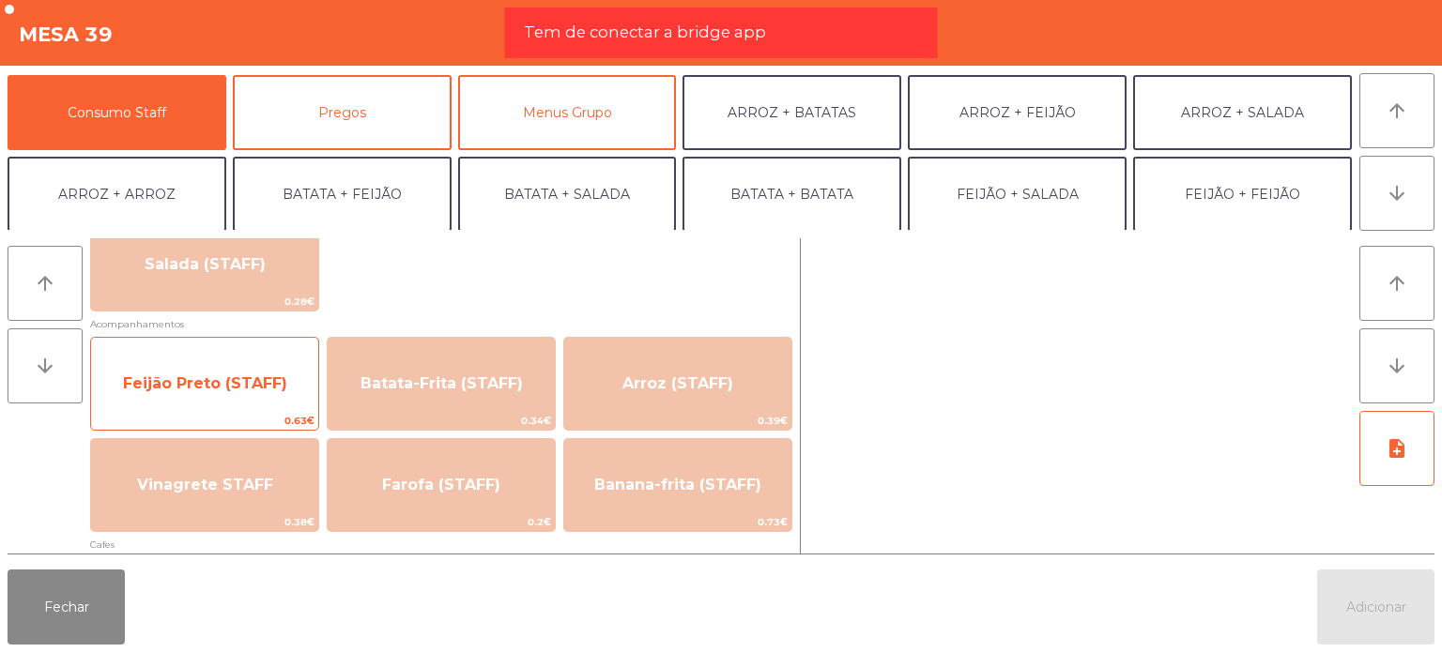
click at [233, 406] on span "Feijão Preto (STAFF)" at bounding box center [204, 384] width 227 height 51
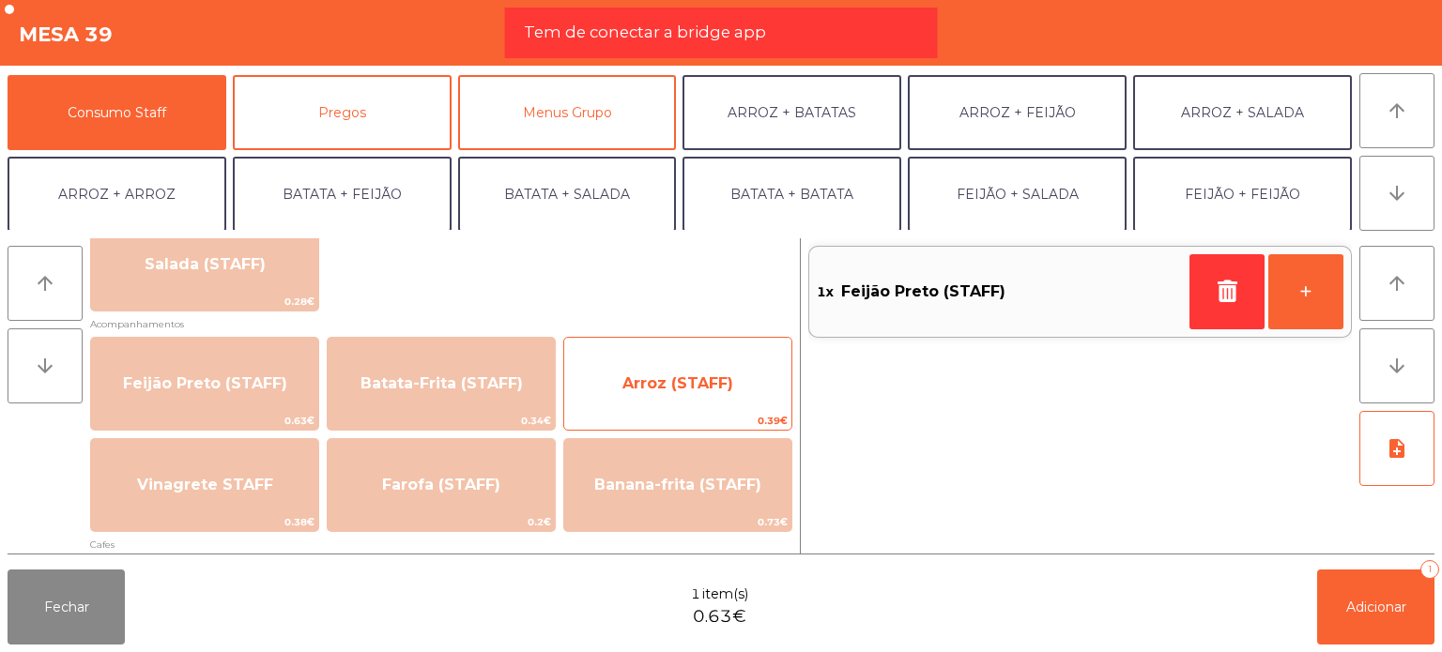
click at [732, 386] on span "Arroz (STAFF)" at bounding box center [677, 384] width 227 height 51
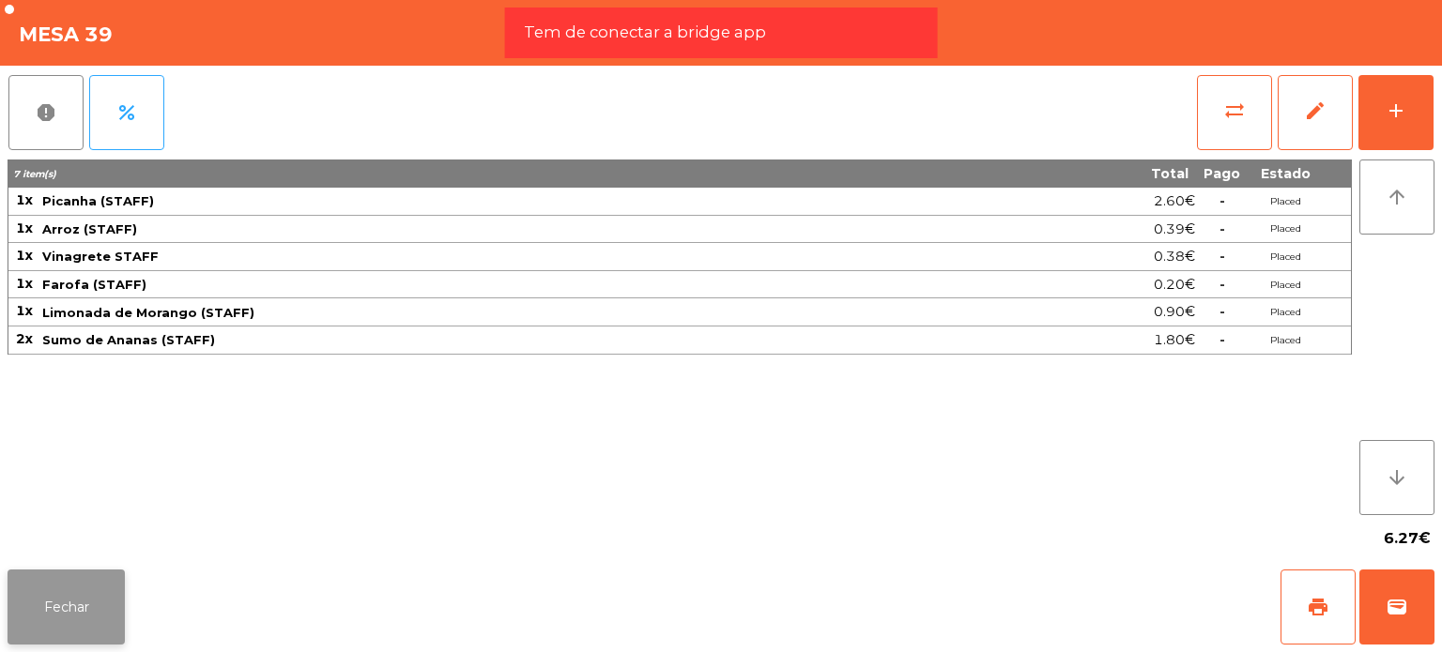
click at [92, 608] on button "Fechar" at bounding box center [66, 607] width 117 height 75
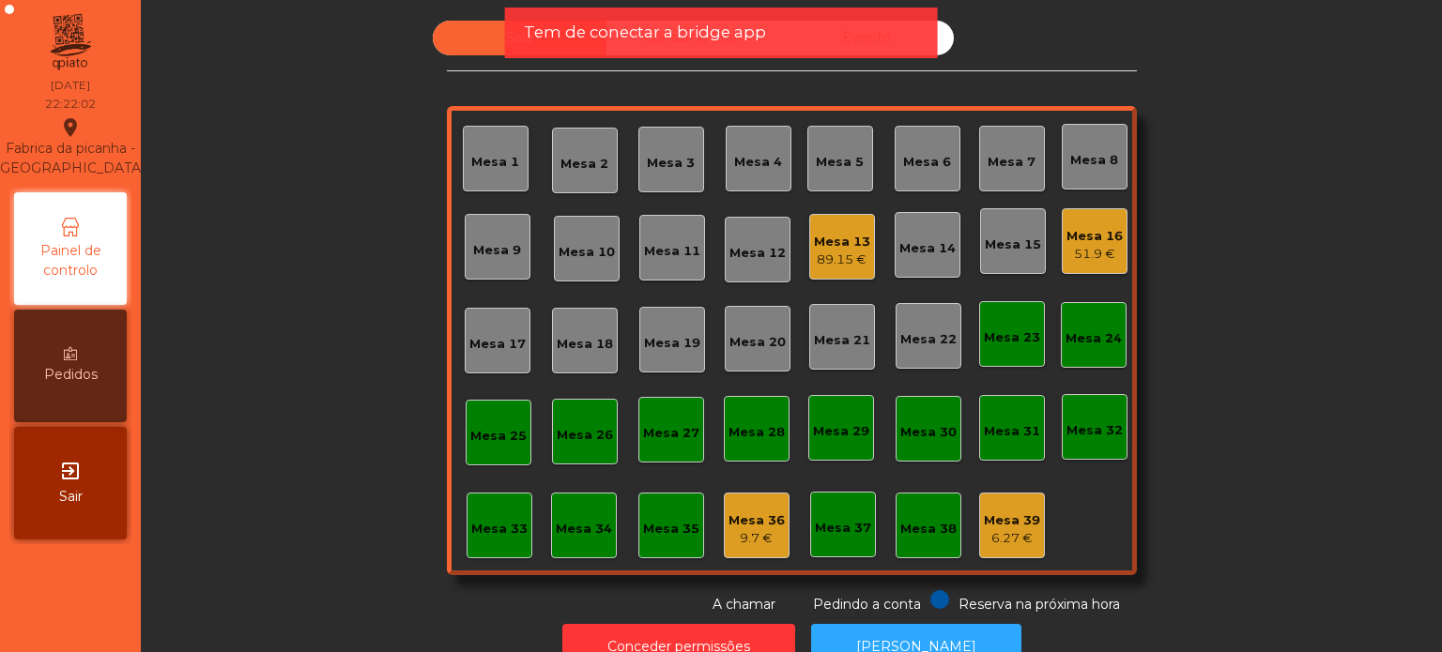
click at [695, 28] on span "Tem de conectar a bridge app" at bounding box center [645, 32] width 242 height 23
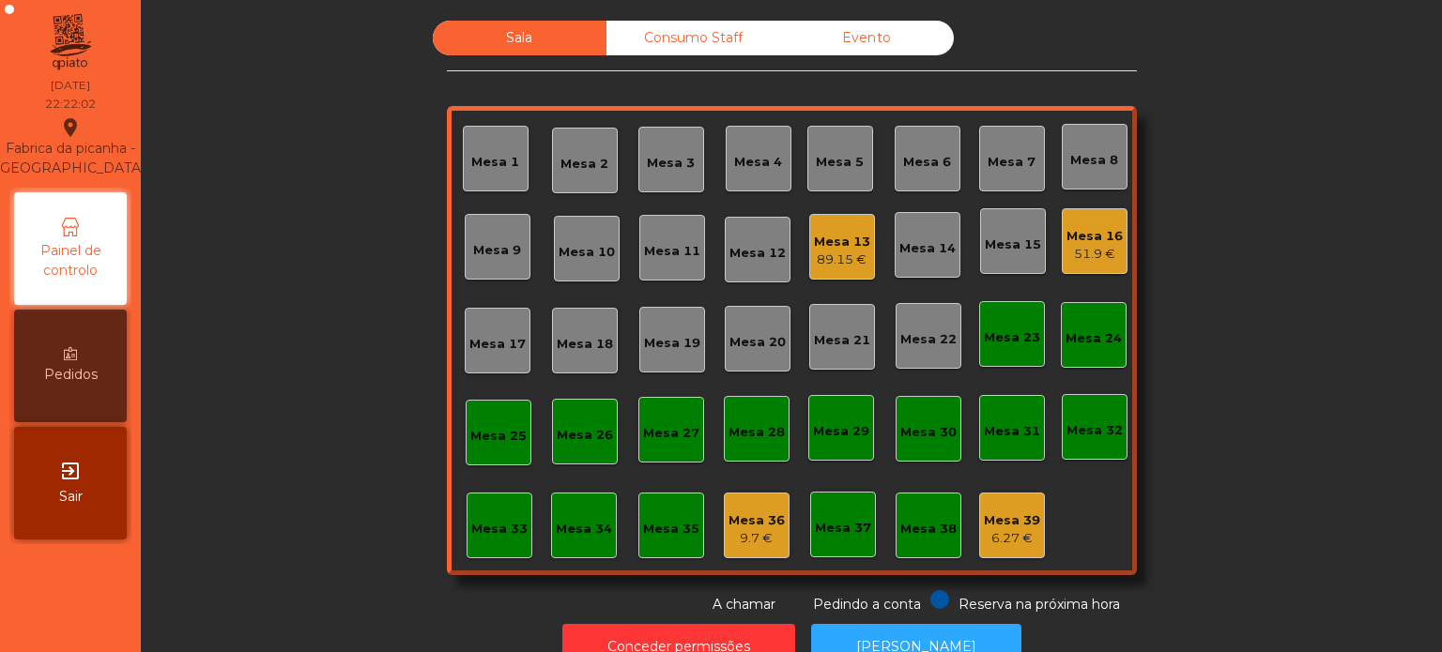
click at [695, 28] on span "Tem de conectar a bridge app" at bounding box center [645, 32] width 242 height 23
click at [695, 28] on div "Consumo Staff" at bounding box center [693, 38] width 174 height 35
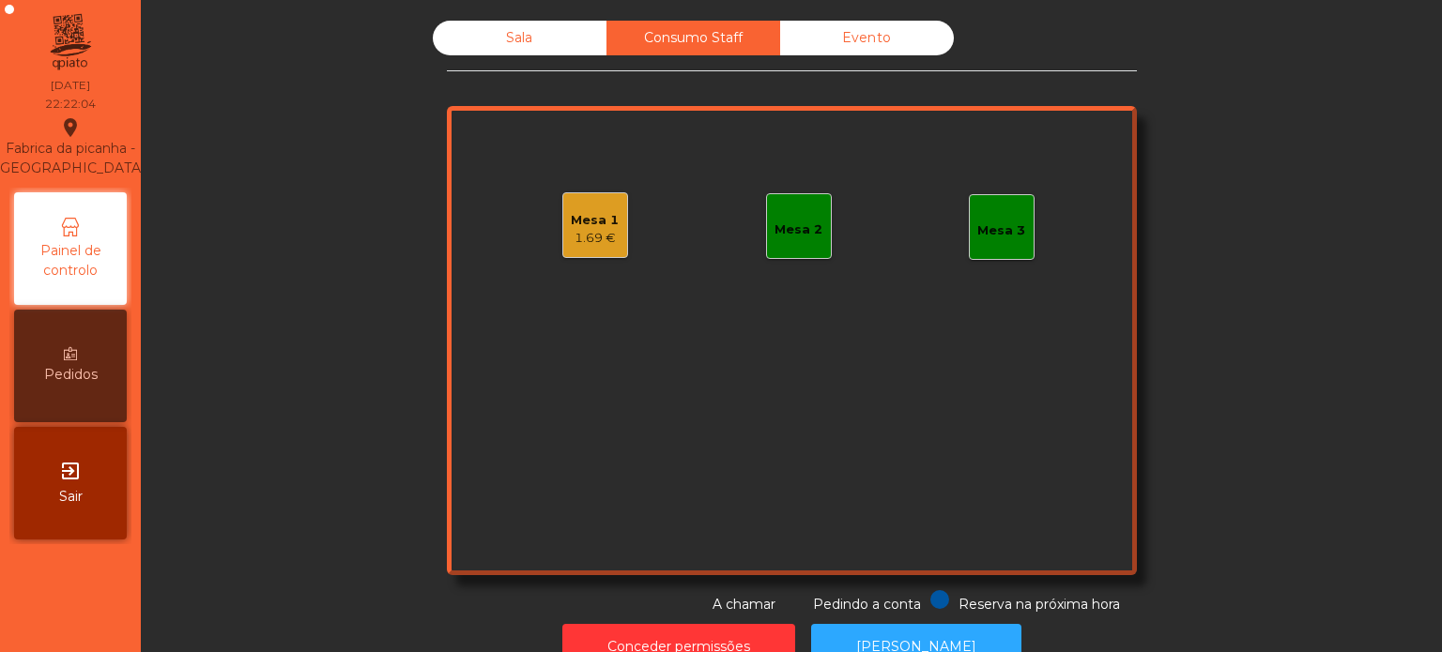
click at [789, 206] on div "Mesa 2" at bounding box center [799, 226] width 66 height 66
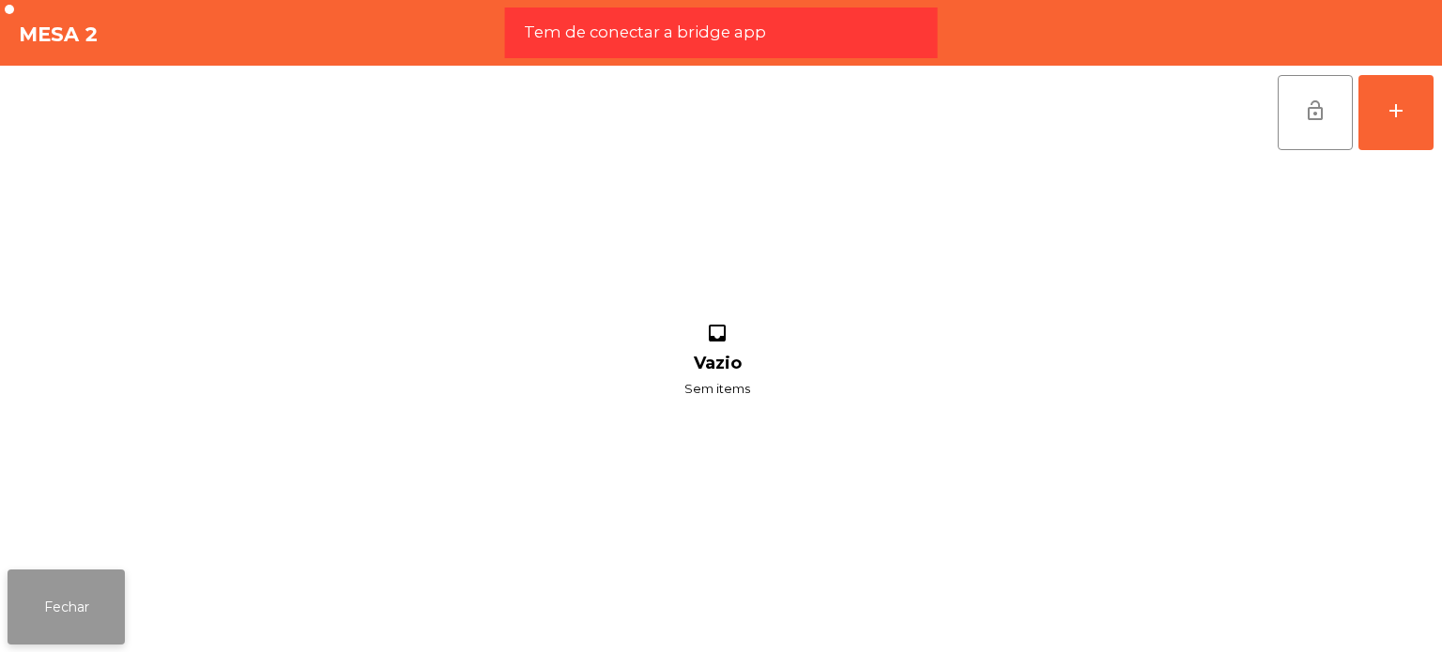
click at [72, 605] on button "Fechar" at bounding box center [66, 607] width 117 height 75
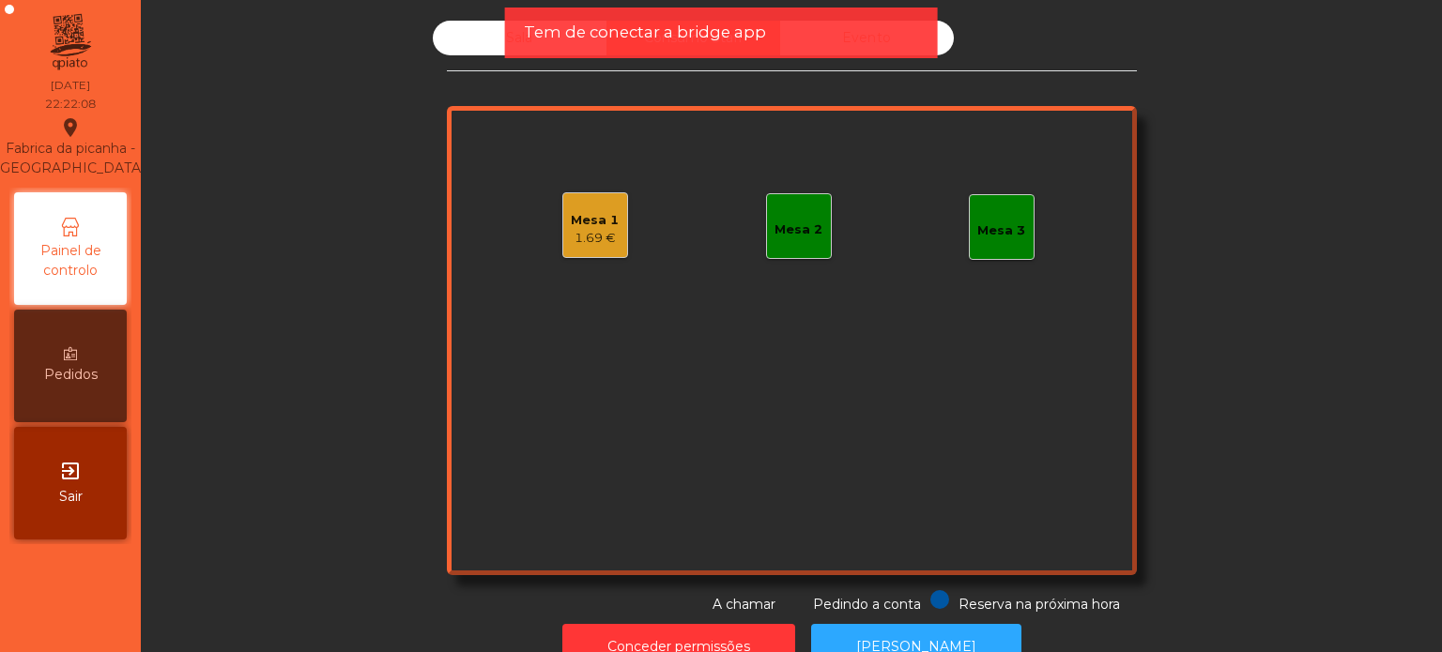
click at [509, 49] on div "Tem de conectar a bridge app" at bounding box center [721, 33] width 433 height 51
click at [484, 36] on div "Sala" at bounding box center [520, 38] width 174 height 35
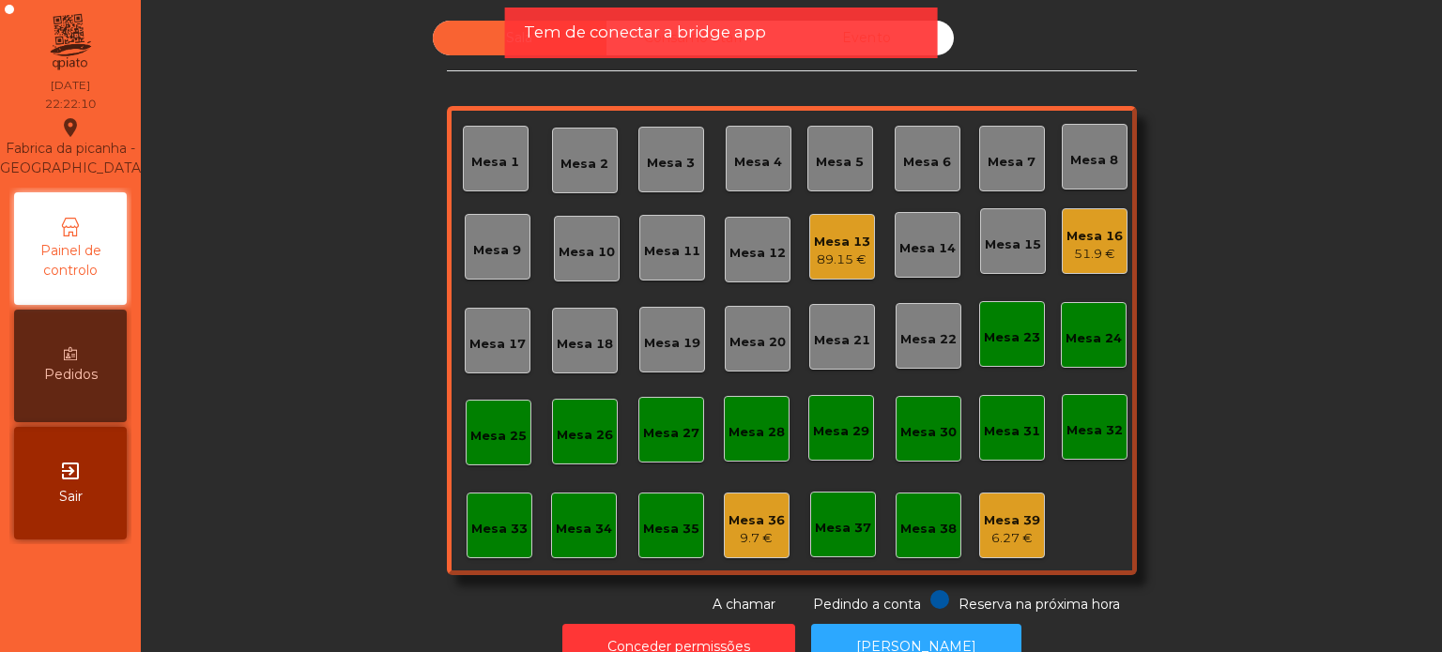
click at [541, 34] on span "Tem de conectar a bridge app" at bounding box center [645, 32] width 242 height 23
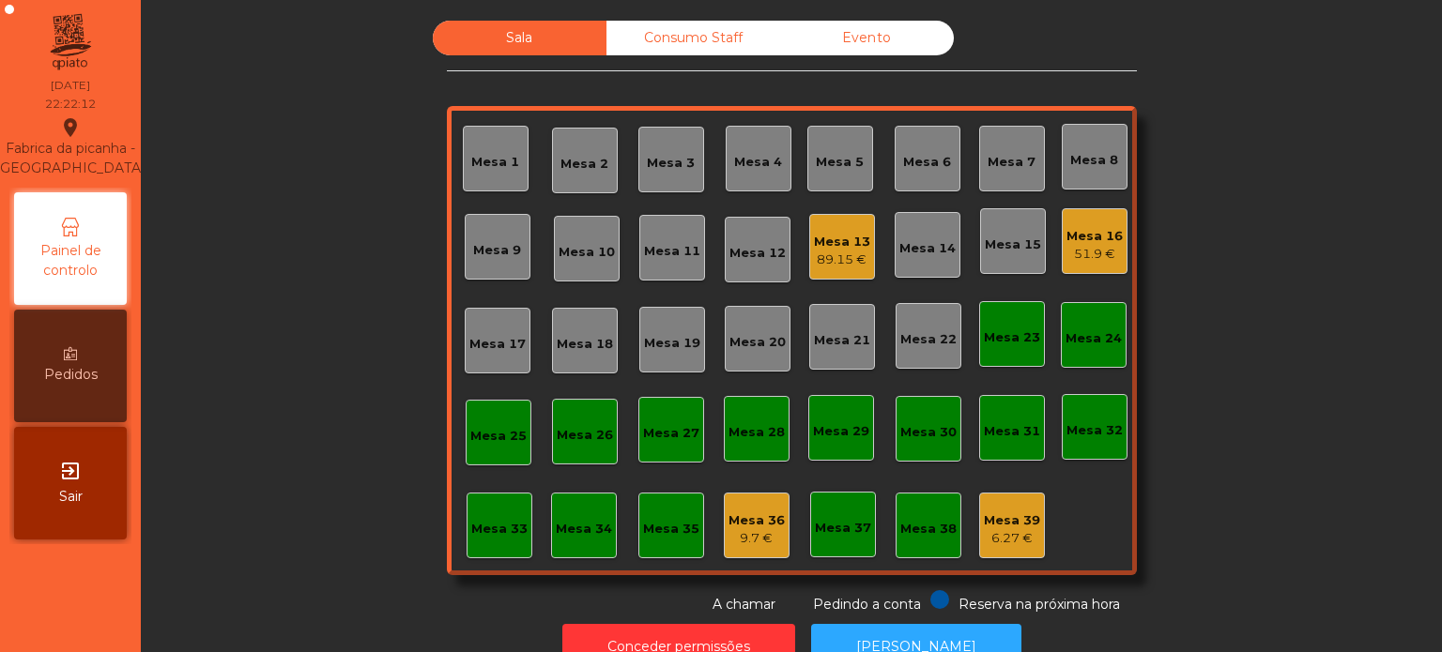
click at [657, 53] on div "Consumo Staff" at bounding box center [693, 38] width 174 height 35
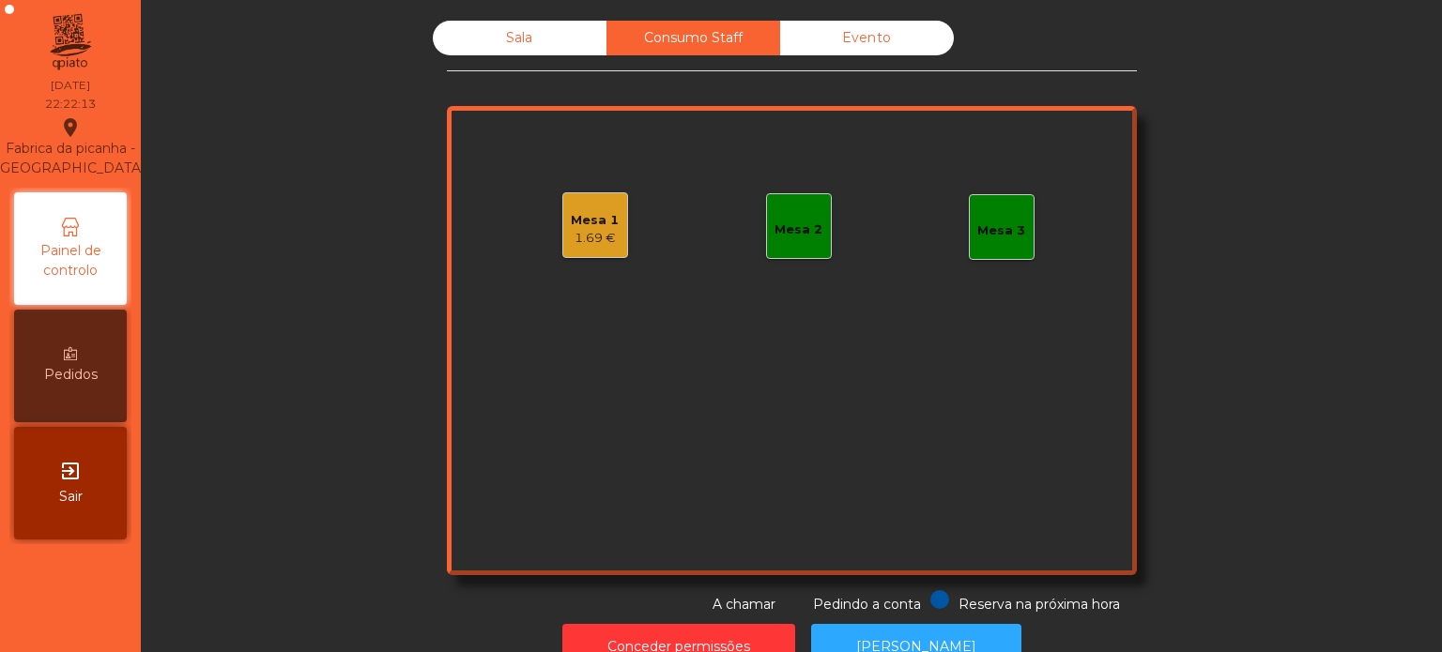
click at [784, 199] on div "Mesa 2" at bounding box center [799, 226] width 66 height 66
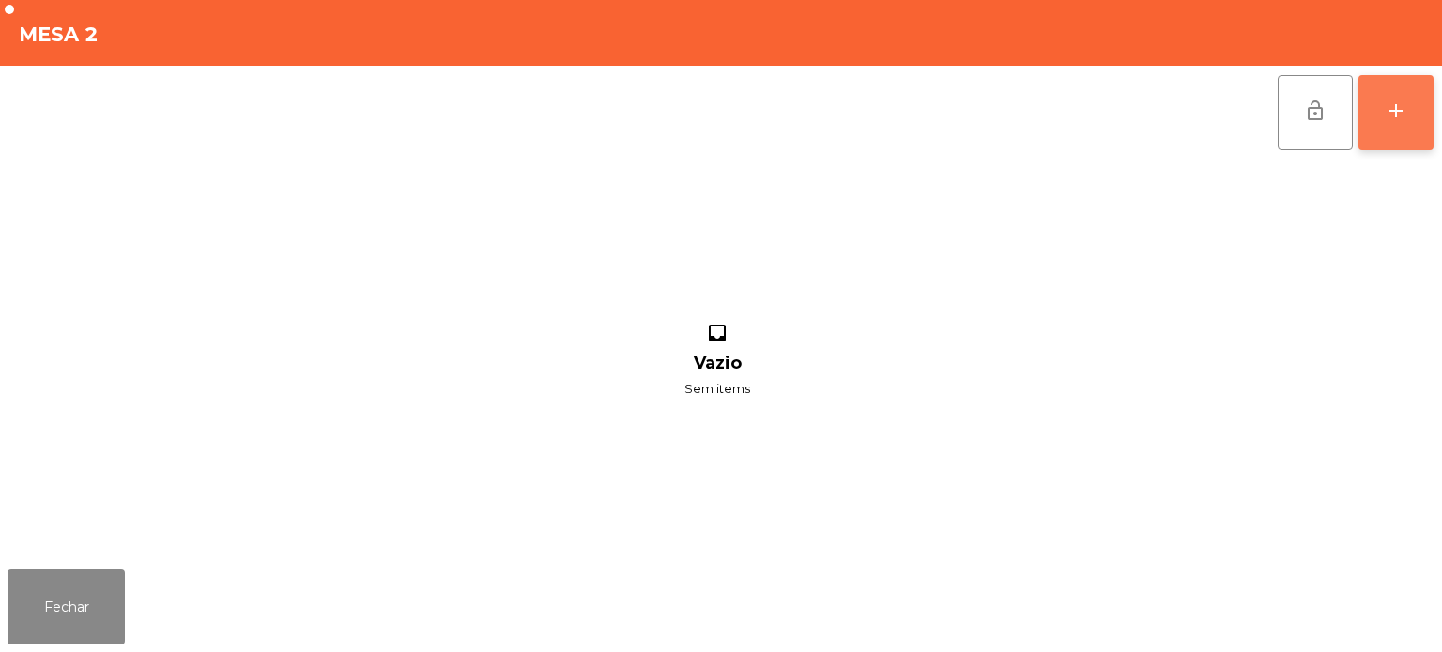
click at [1406, 145] on button "add" at bounding box center [1395, 112] width 75 height 75
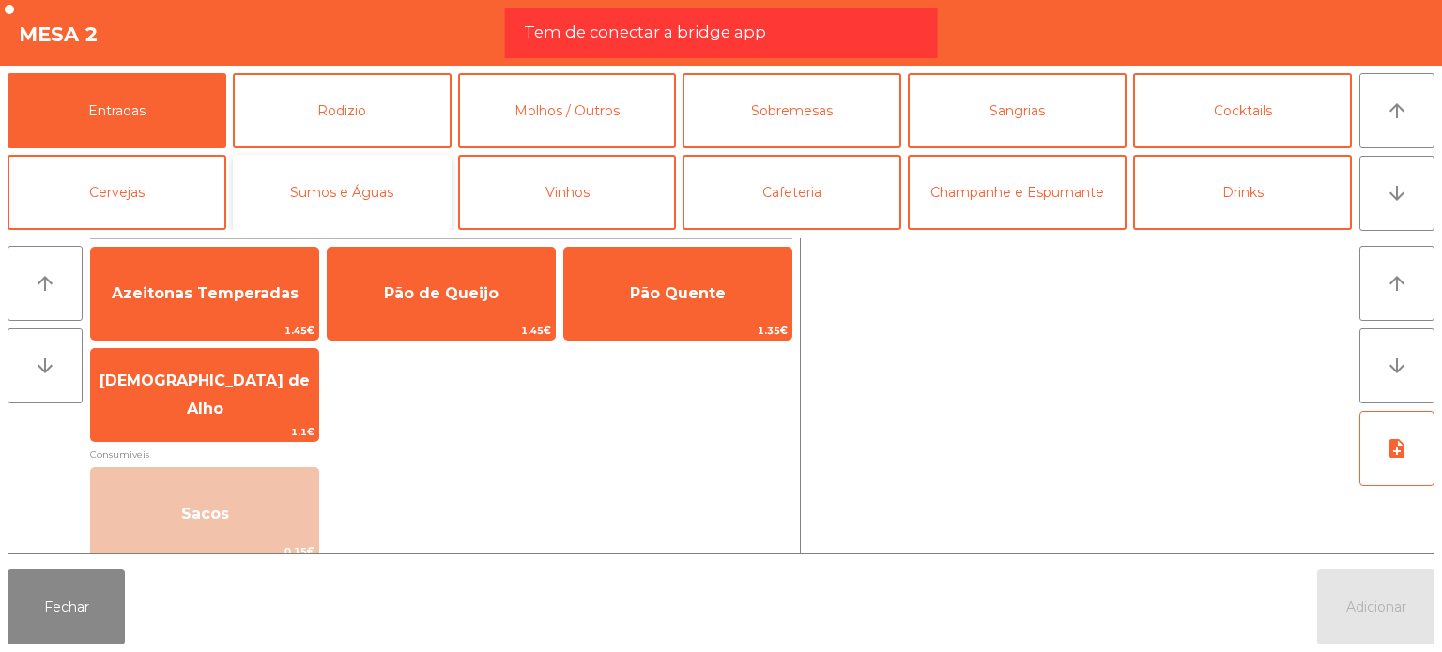
click at [447, 176] on button "Sumos e Águas" at bounding box center [342, 192] width 219 height 75
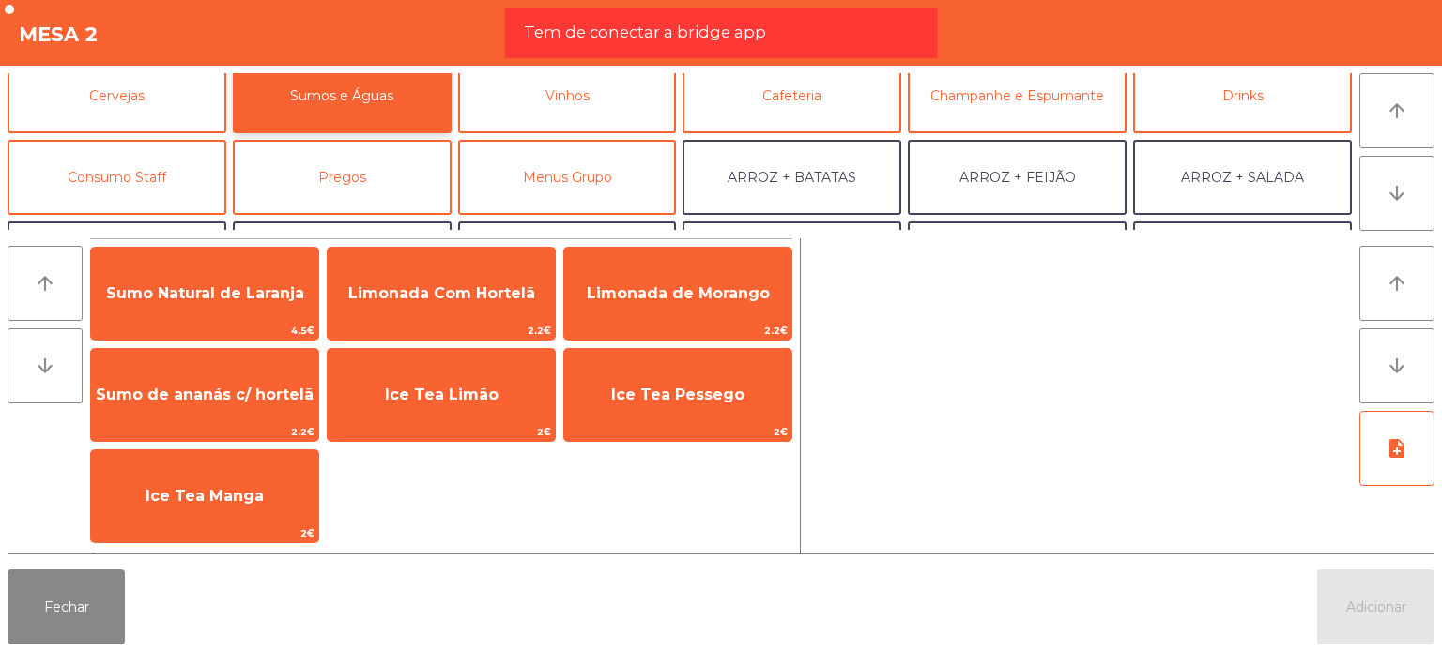
scroll to position [98, 0]
click at [107, 172] on button "Consumo Staff" at bounding box center [117, 176] width 219 height 75
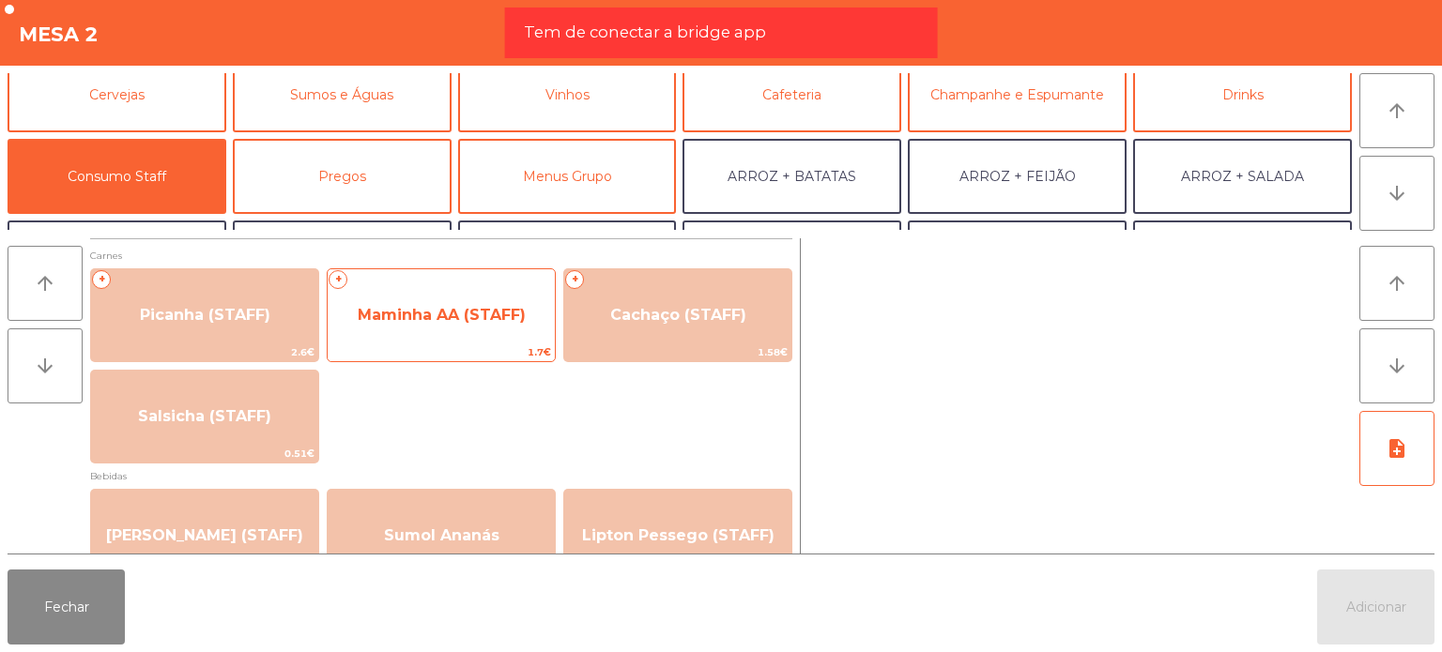
click at [493, 336] on span "Maminha AA (STAFF)" at bounding box center [441, 315] width 227 height 51
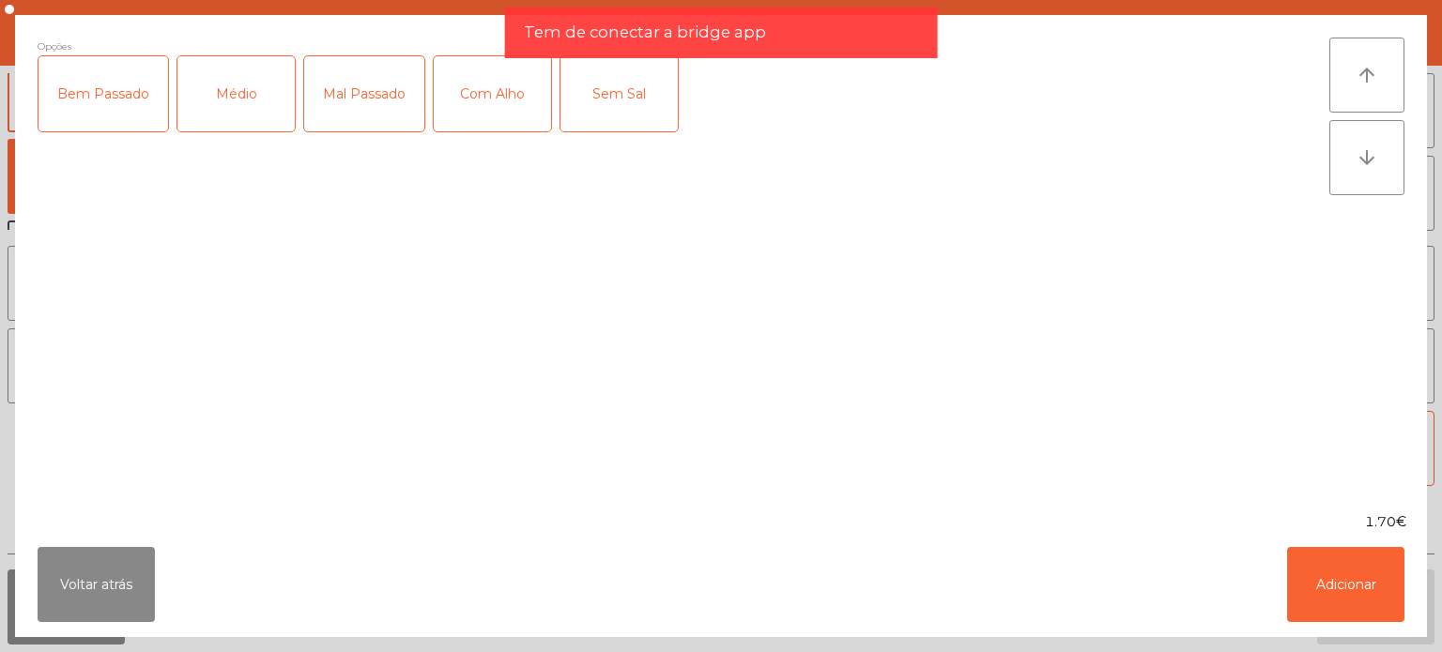
click at [283, 108] on div "Médio" at bounding box center [235, 93] width 117 height 75
click at [1347, 605] on button "Adicionar" at bounding box center [1345, 584] width 117 height 75
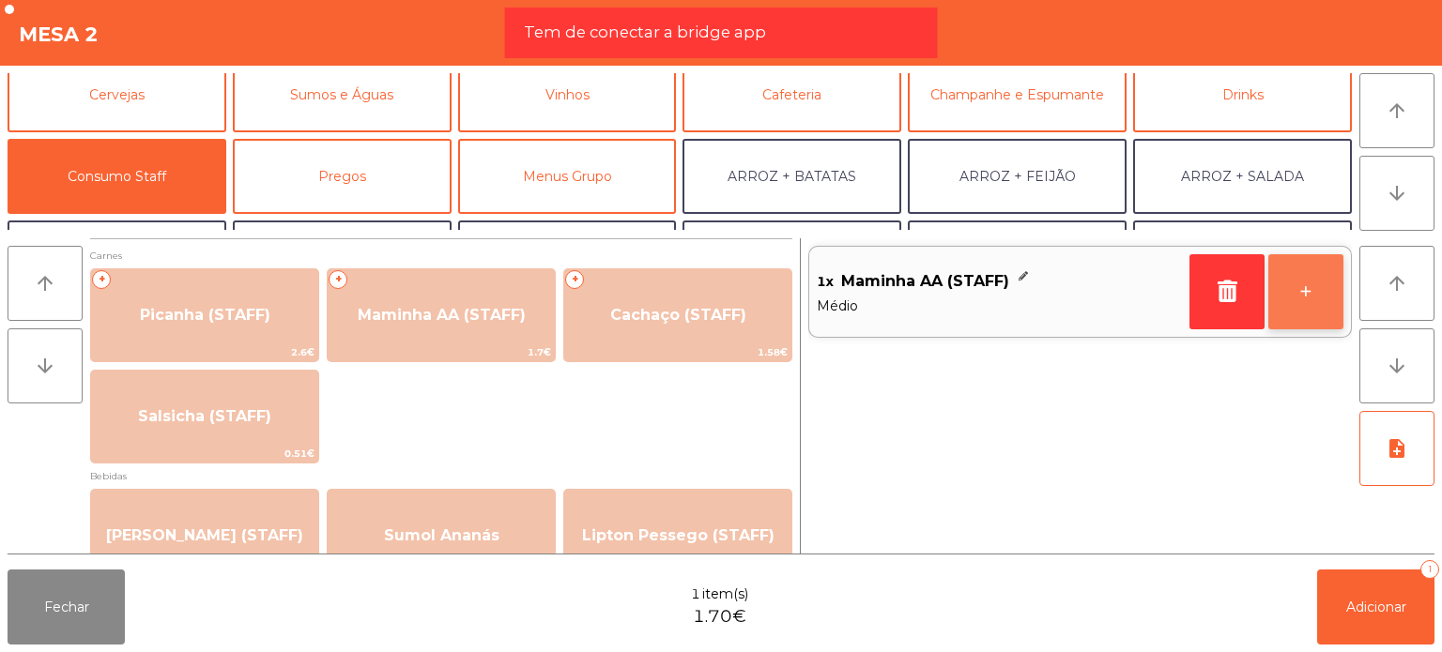
click at [1281, 304] on button "+" at bounding box center [1305, 291] width 75 height 75
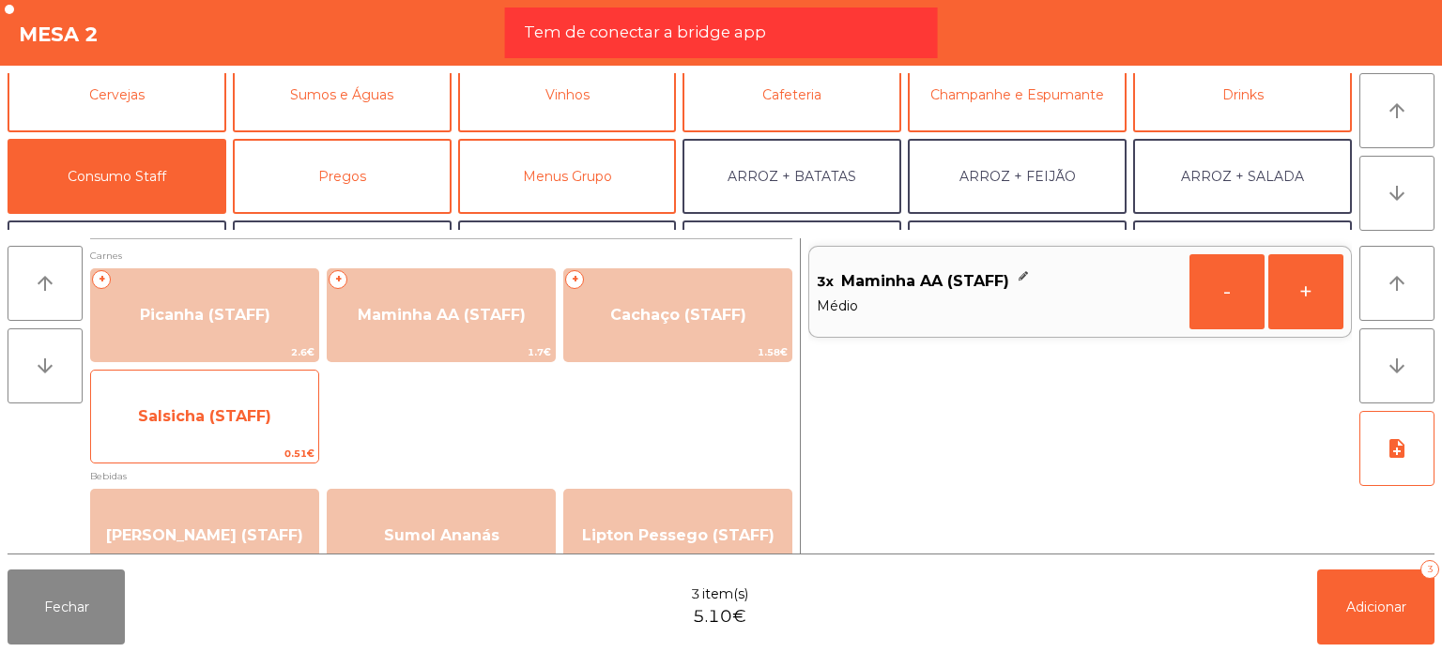
click at [238, 394] on span "Salsicha (STAFF)" at bounding box center [204, 416] width 227 height 51
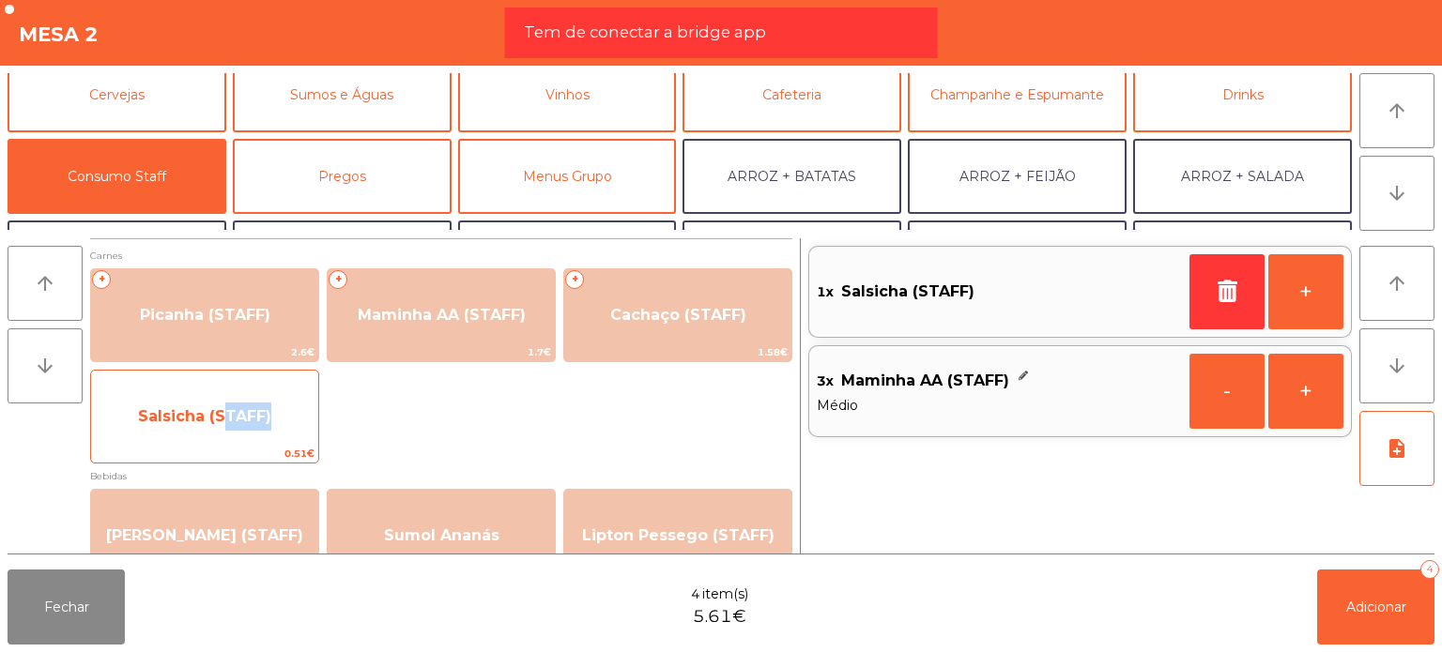
click at [238, 394] on span "Salsicha (STAFF)" at bounding box center [204, 416] width 227 height 51
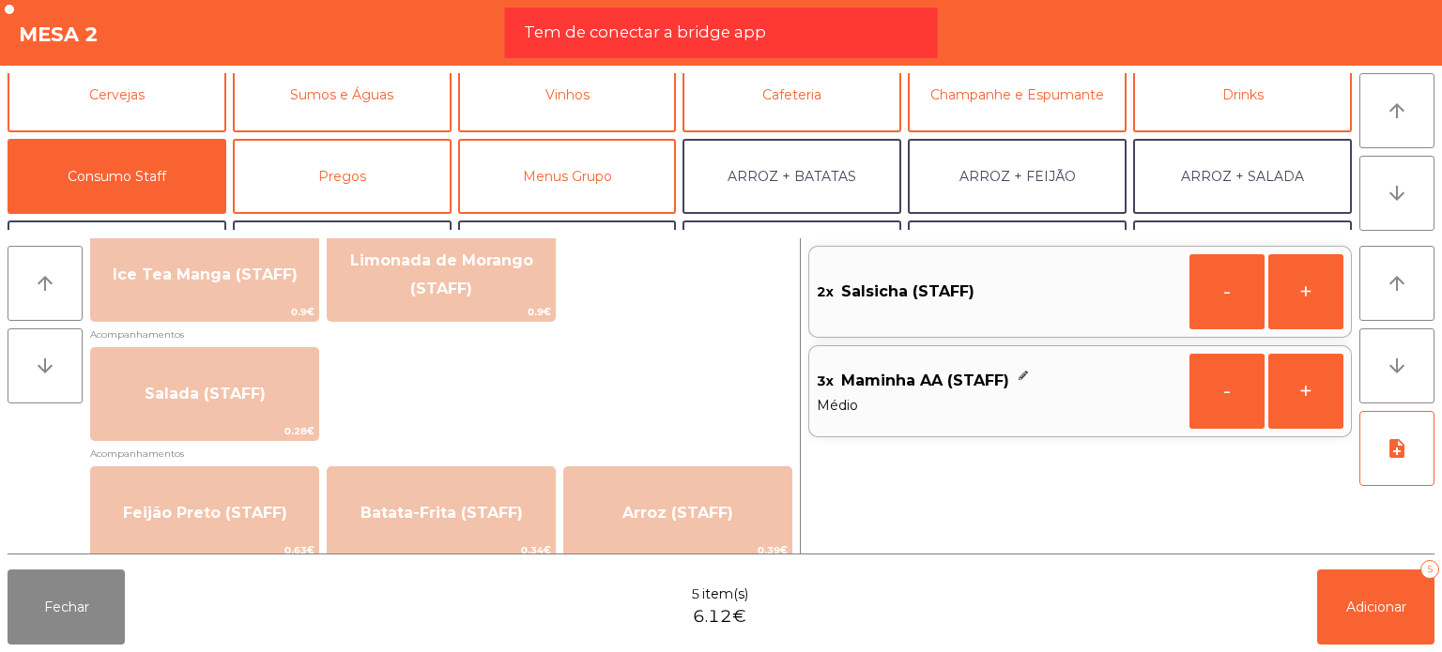
scroll to position [667, 0]
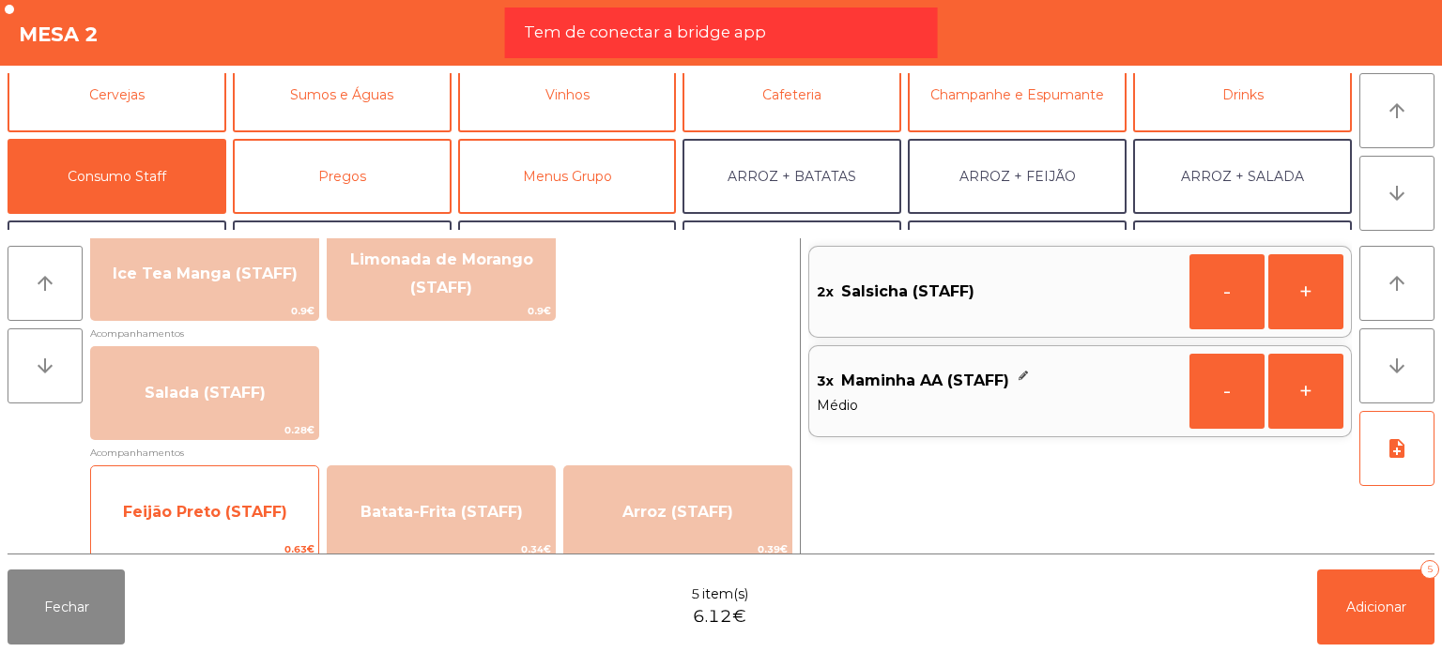
click at [201, 487] on span "Feijão Preto (STAFF)" at bounding box center [204, 512] width 227 height 51
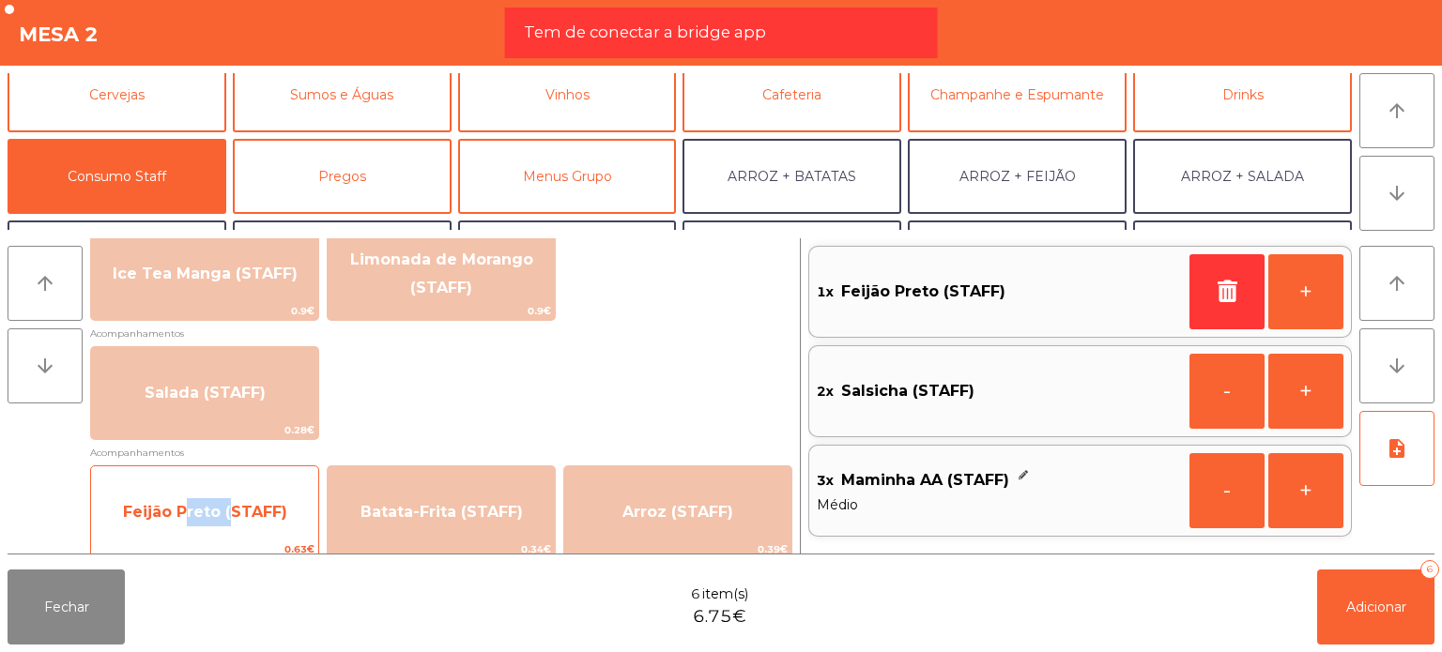
click at [201, 487] on span "Feijão Preto (STAFF)" at bounding box center [204, 512] width 227 height 51
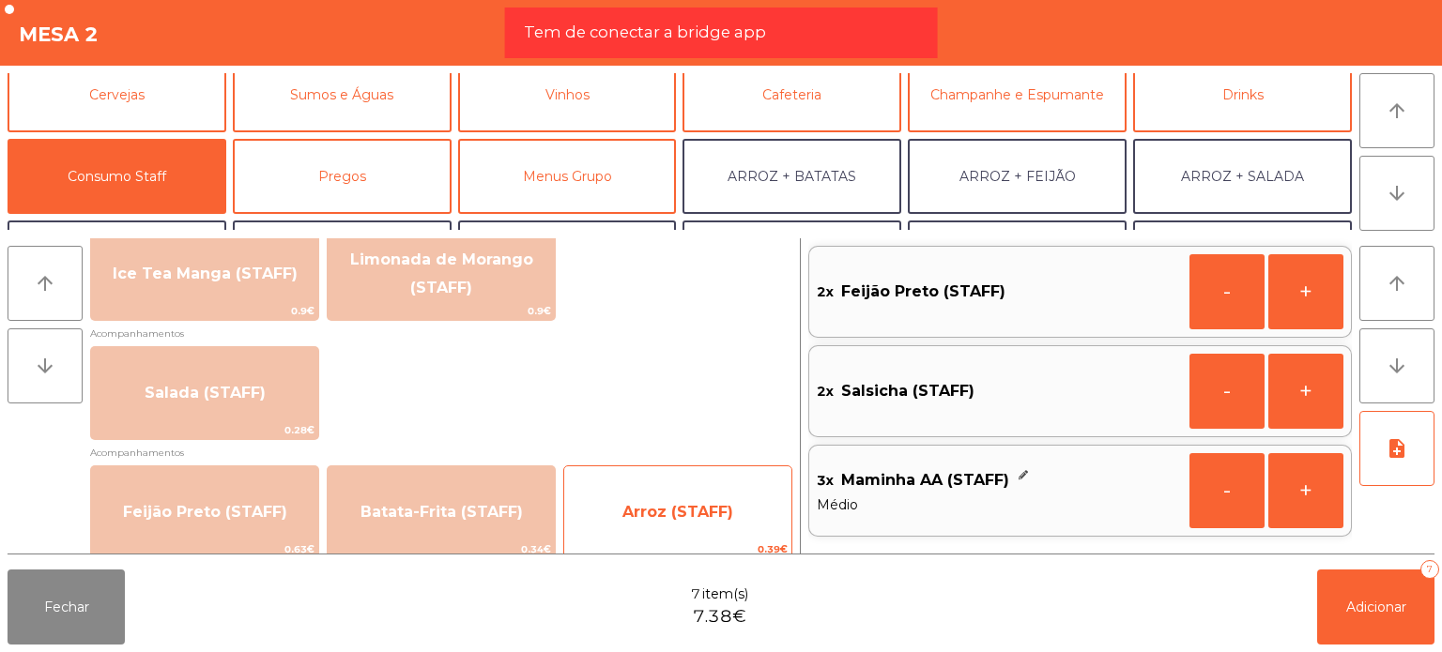
click at [766, 487] on span "Arroz (STAFF)" at bounding box center [677, 512] width 227 height 51
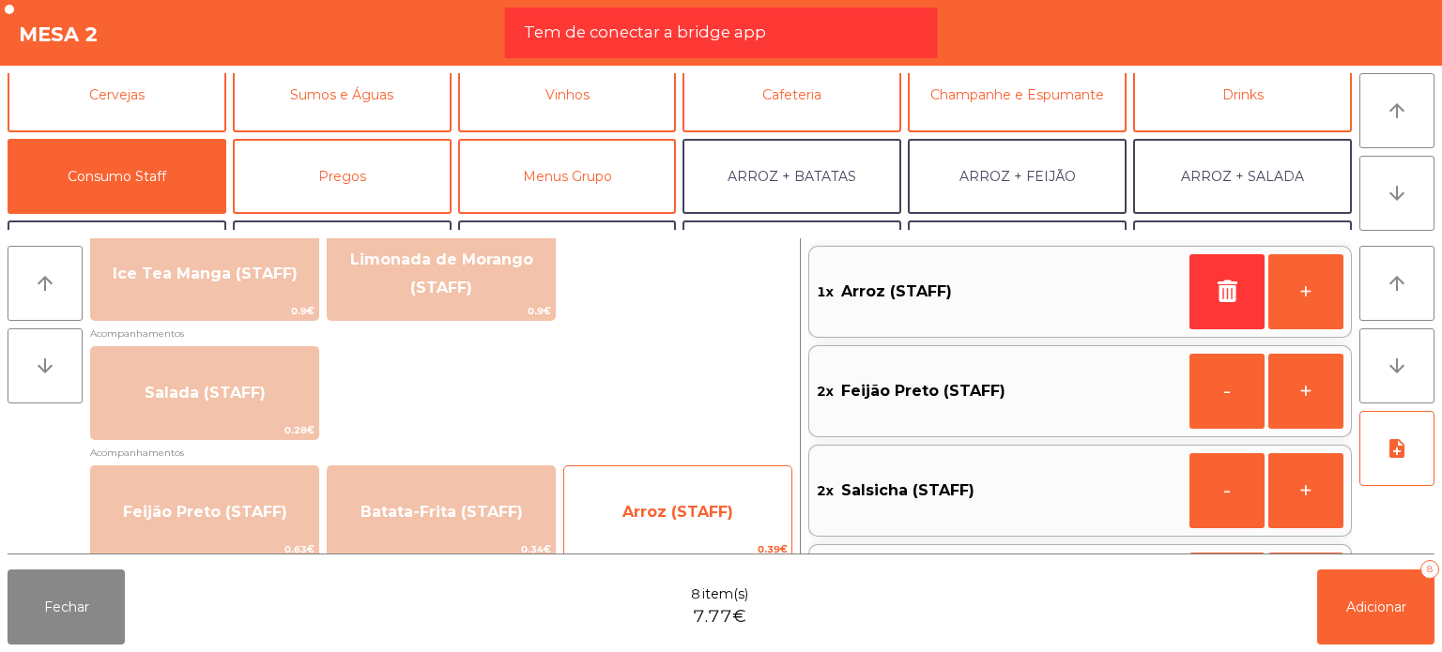
click at [766, 487] on span "Arroz (STAFF)" at bounding box center [677, 512] width 227 height 51
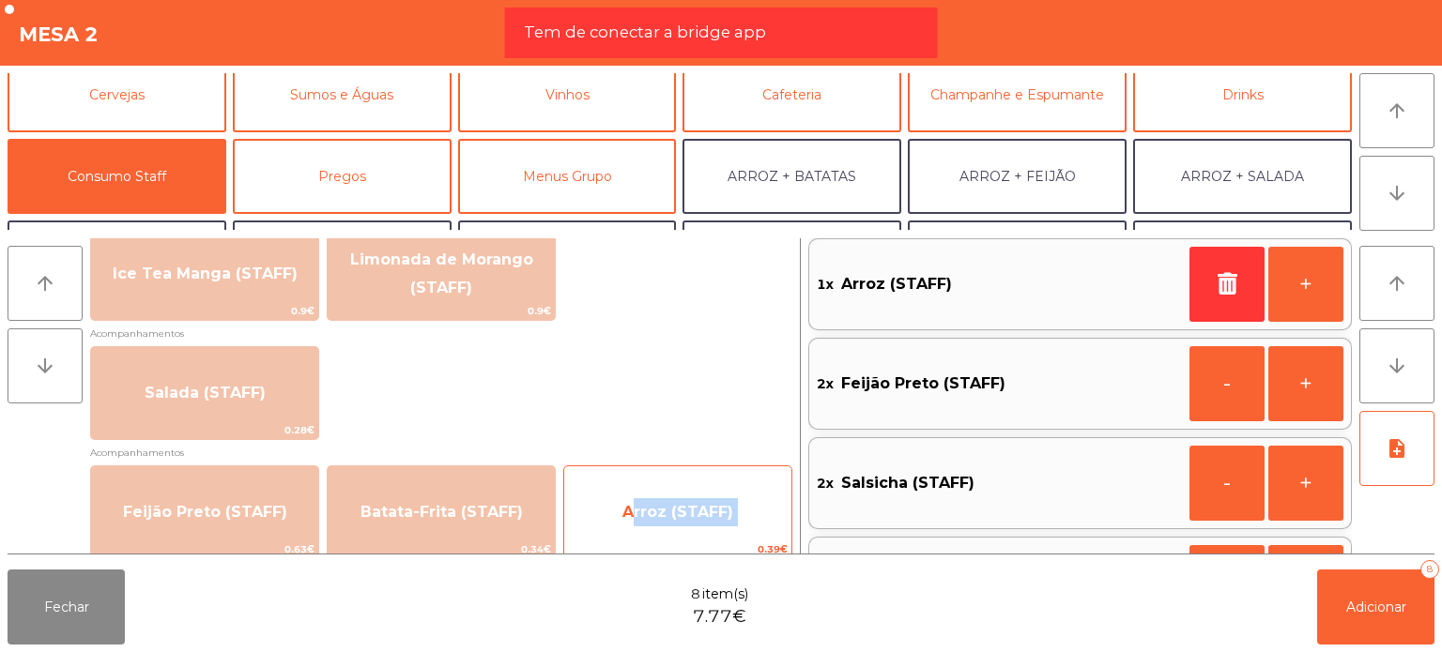
click at [766, 487] on span "Arroz (STAFF)" at bounding box center [677, 512] width 227 height 51
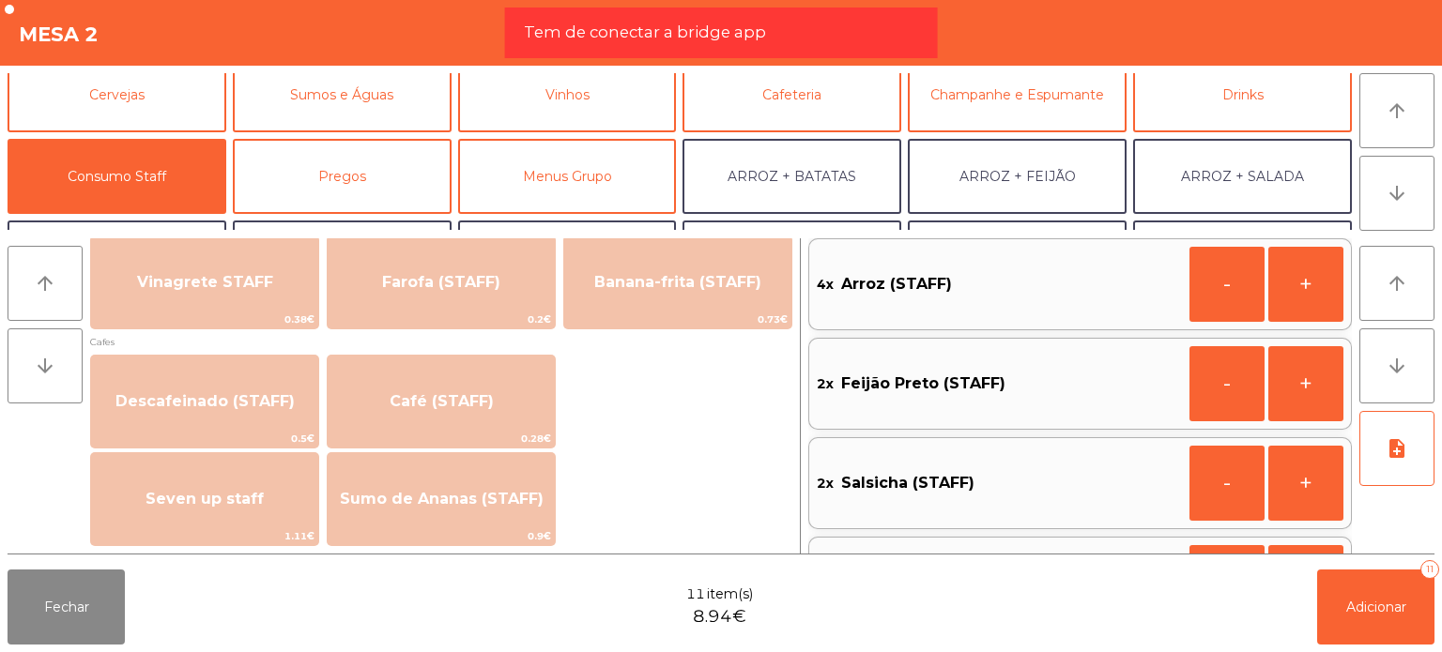
scroll to position [1002, 0]
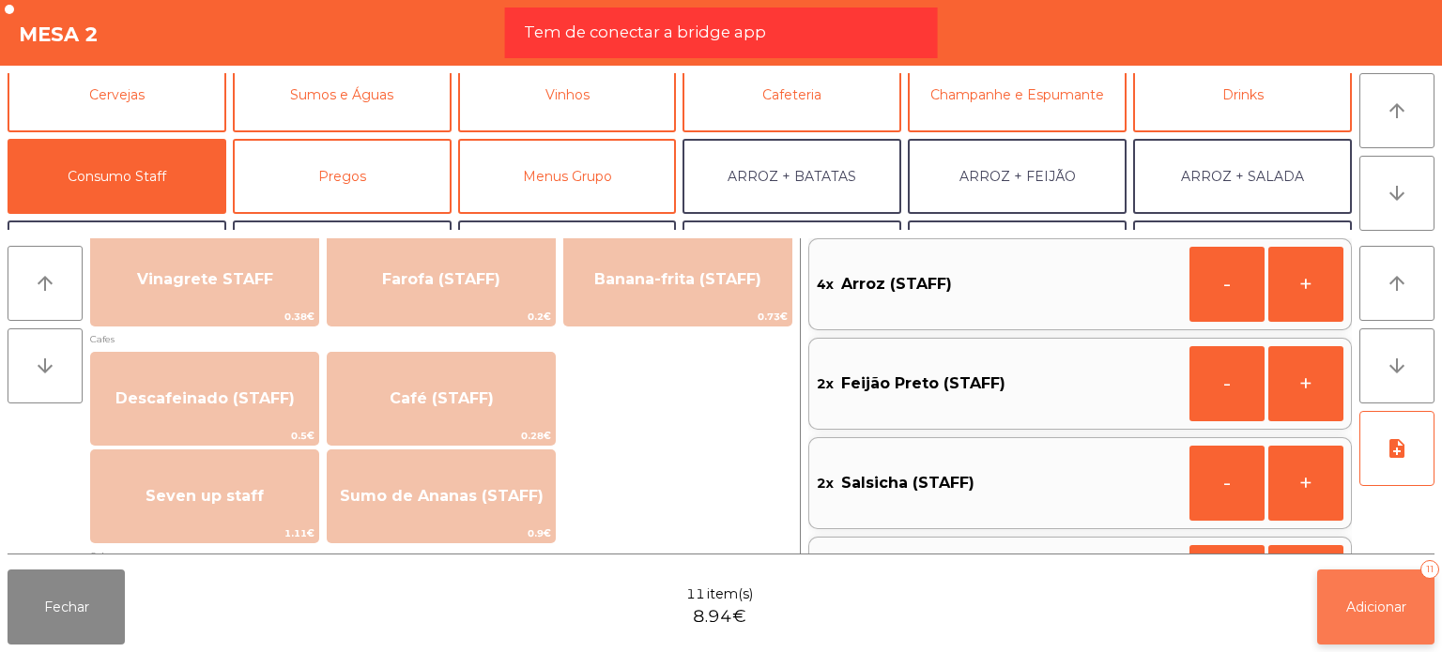
click at [1373, 603] on span "Adicionar" at bounding box center [1376, 607] width 60 height 17
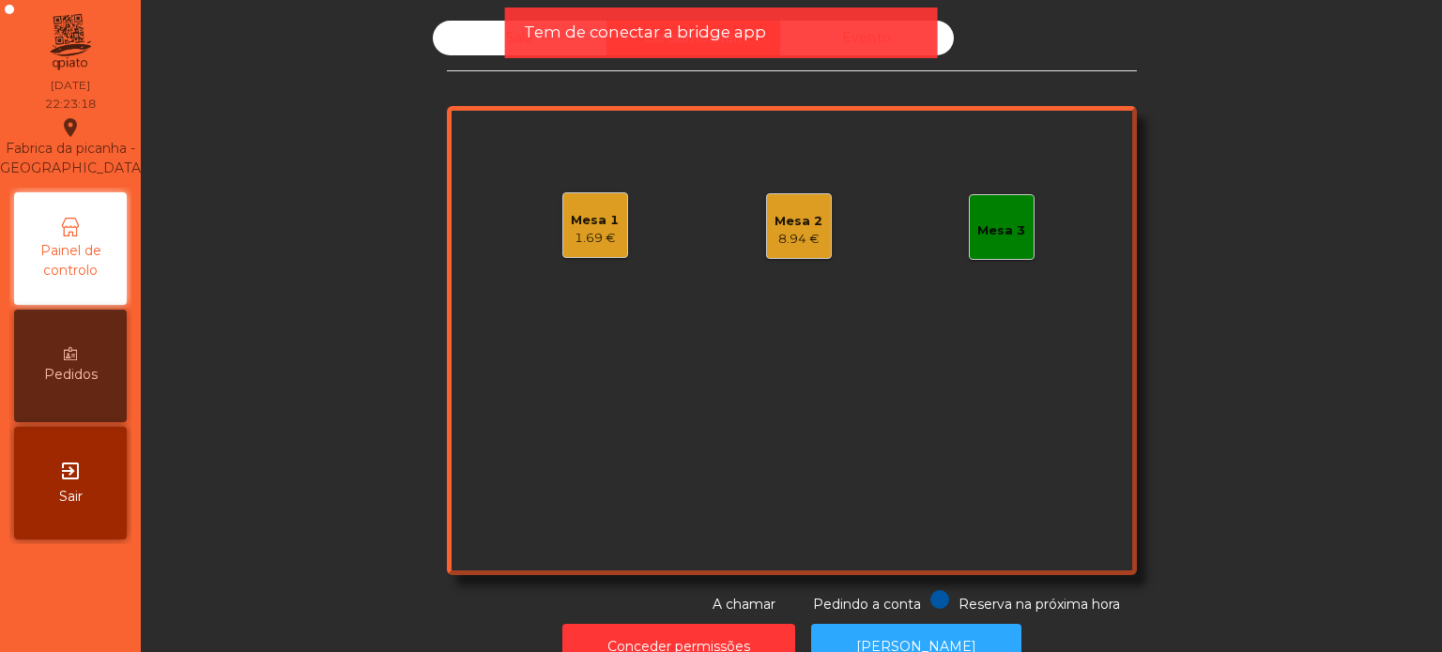
click at [571, 48] on div "Tem de conectar a bridge app" at bounding box center [721, 33] width 433 height 51
click at [571, 40] on span "Tem de conectar a bridge app" at bounding box center [645, 32] width 242 height 23
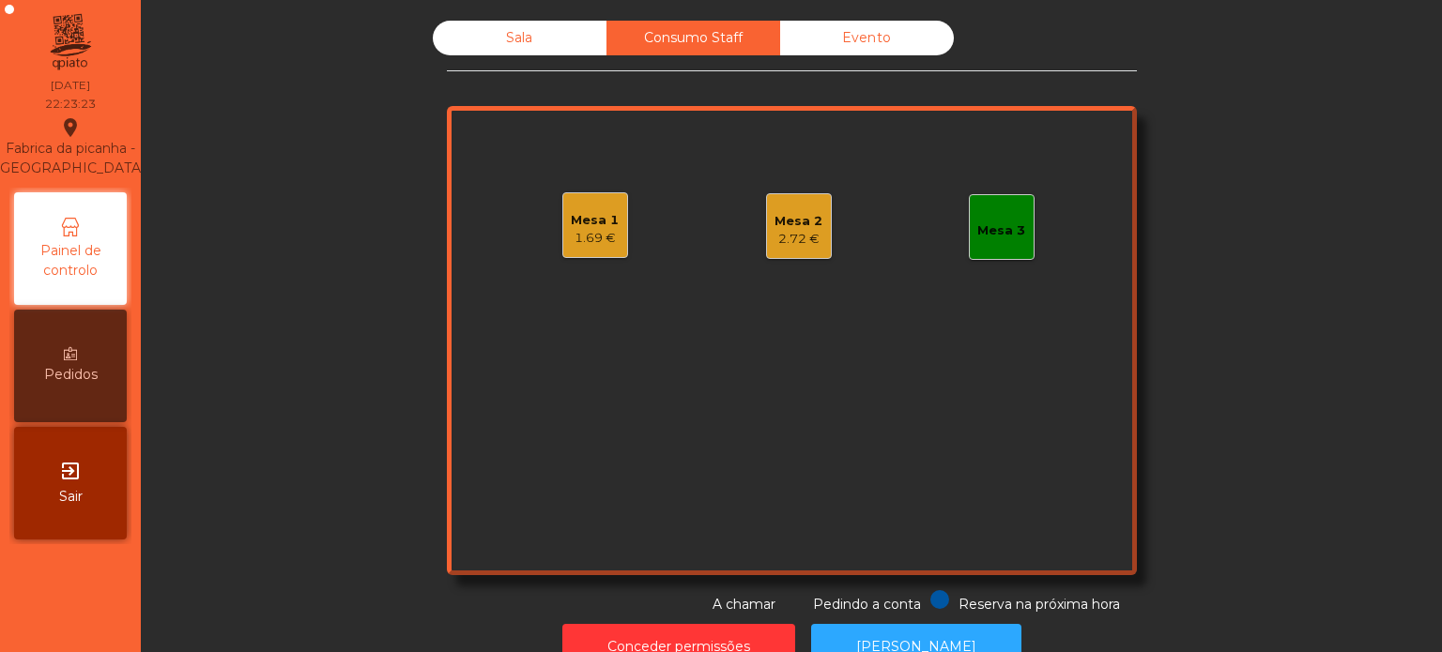
click at [803, 228] on div "Mesa 2" at bounding box center [798, 221] width 48 height 19
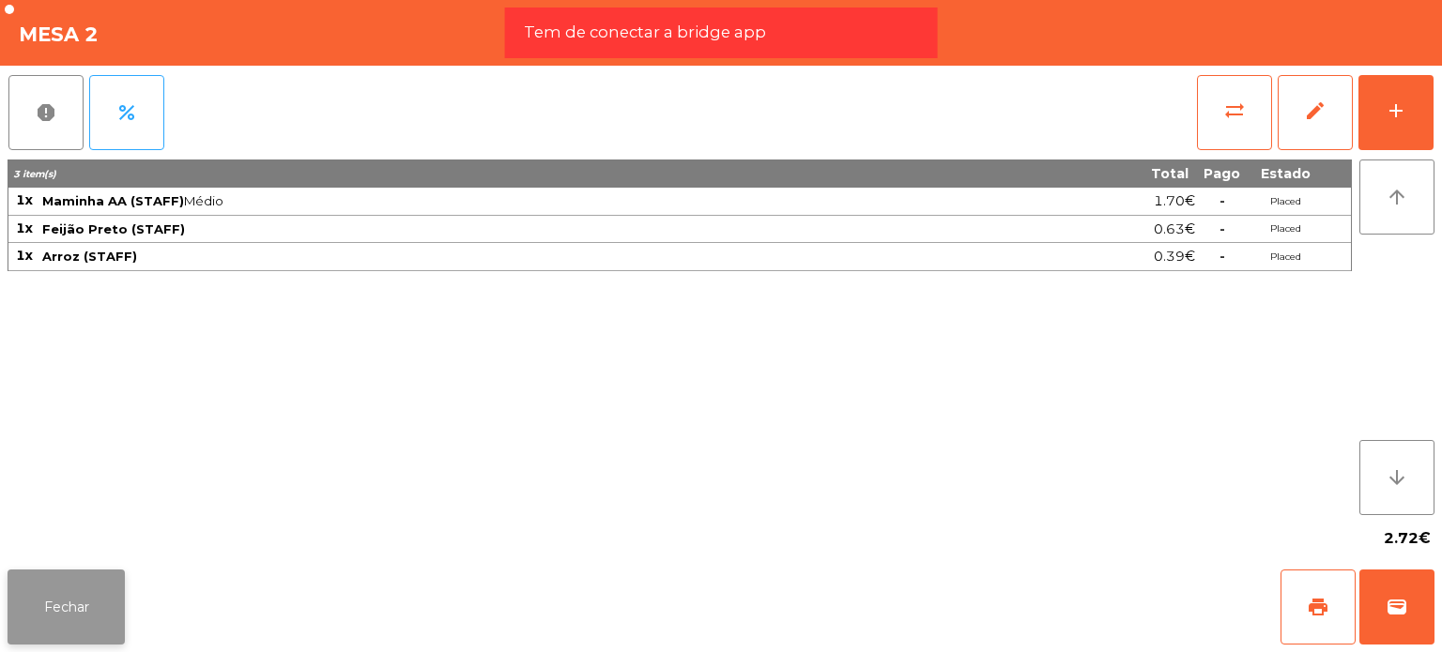
click at [56, 603] on button "Fechar" at bounding box center [66, 607] width 117 height 75
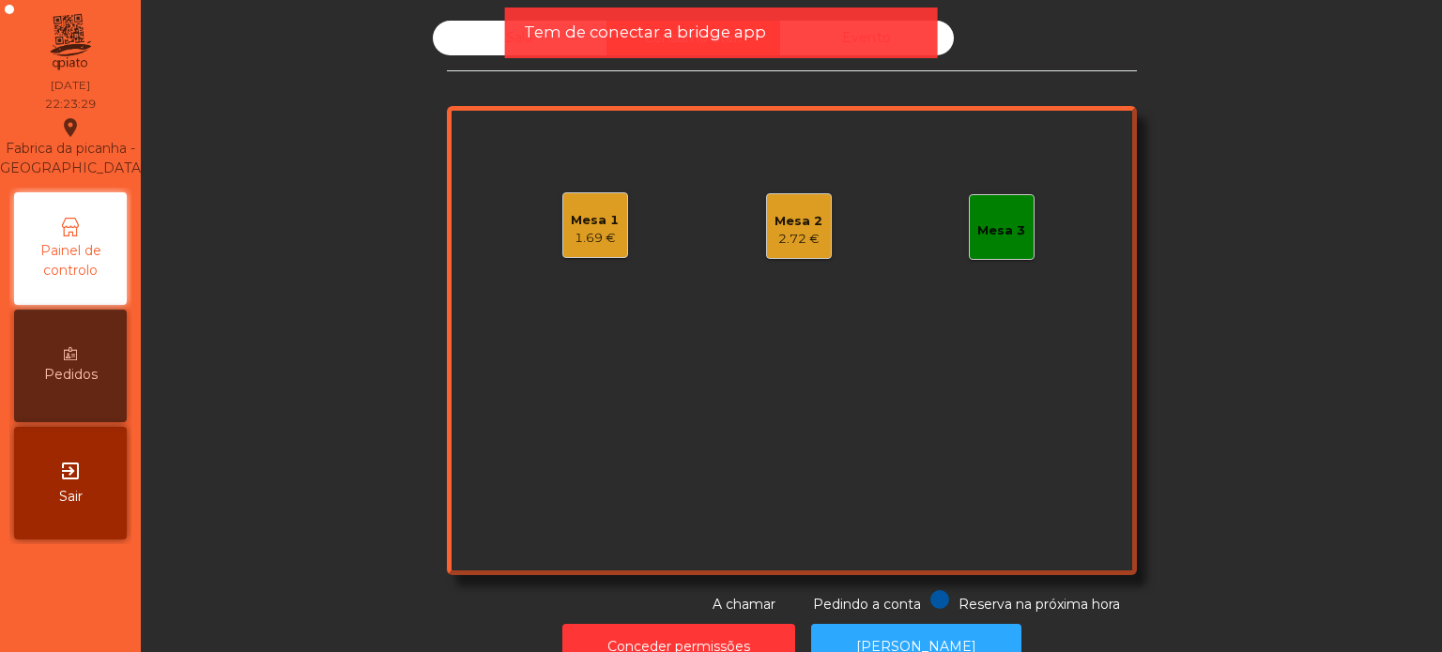
click at [481, 33] on div "Sala" at bounding box center [520, 38] width 174 height 35
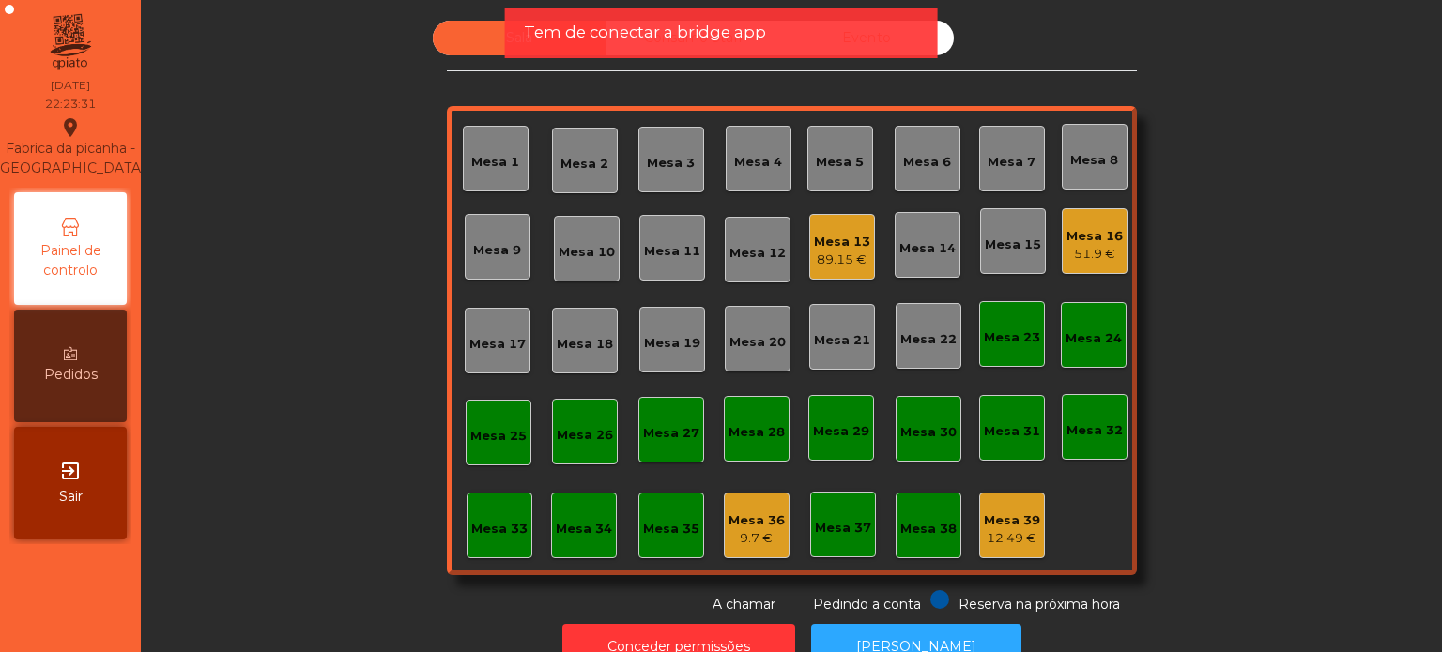
click at [1036, 547] on div "Mesa 39 12.49 €" at bounding box center [1012, 526] width 66 height 66
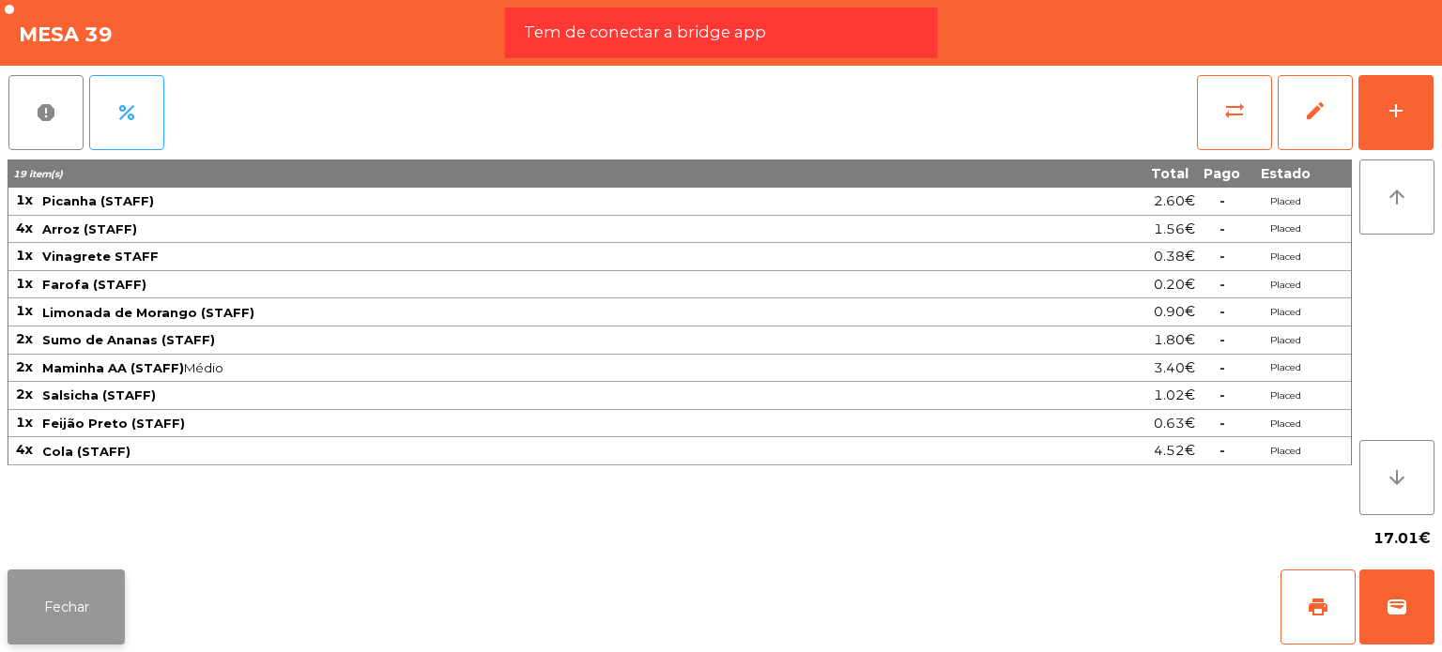
drag, startPoint x: 125, startPoint y: 630, endPoint x: 71, endPoint y: 617, distance: 55.1
click at [71, 617] on div "Fechar print wallet" at bounding box center [721, 607] width 1442 height 90
click at [71, 617] on button "Fechar" at bounding box center [66, 607] width 117 height 75
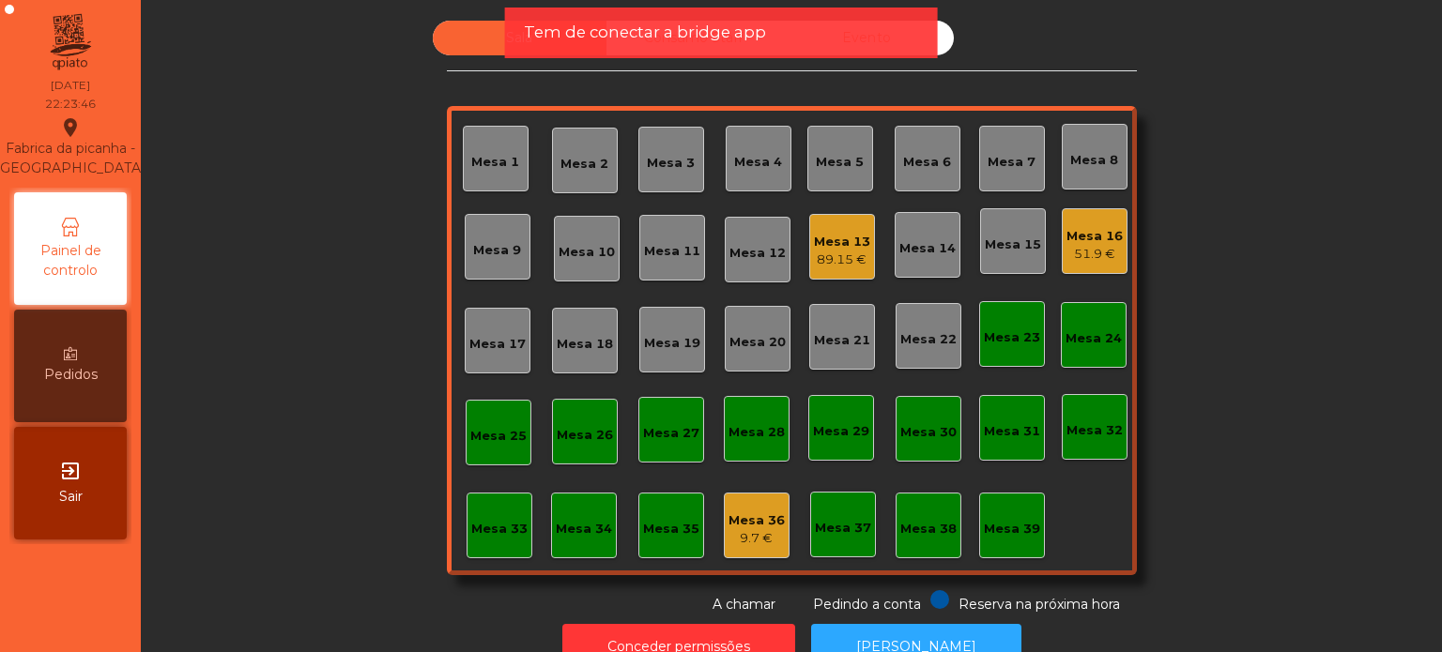
click at [755, 512] on div "Mesa 36" at bounding box center [756, 521] width 56 height 19
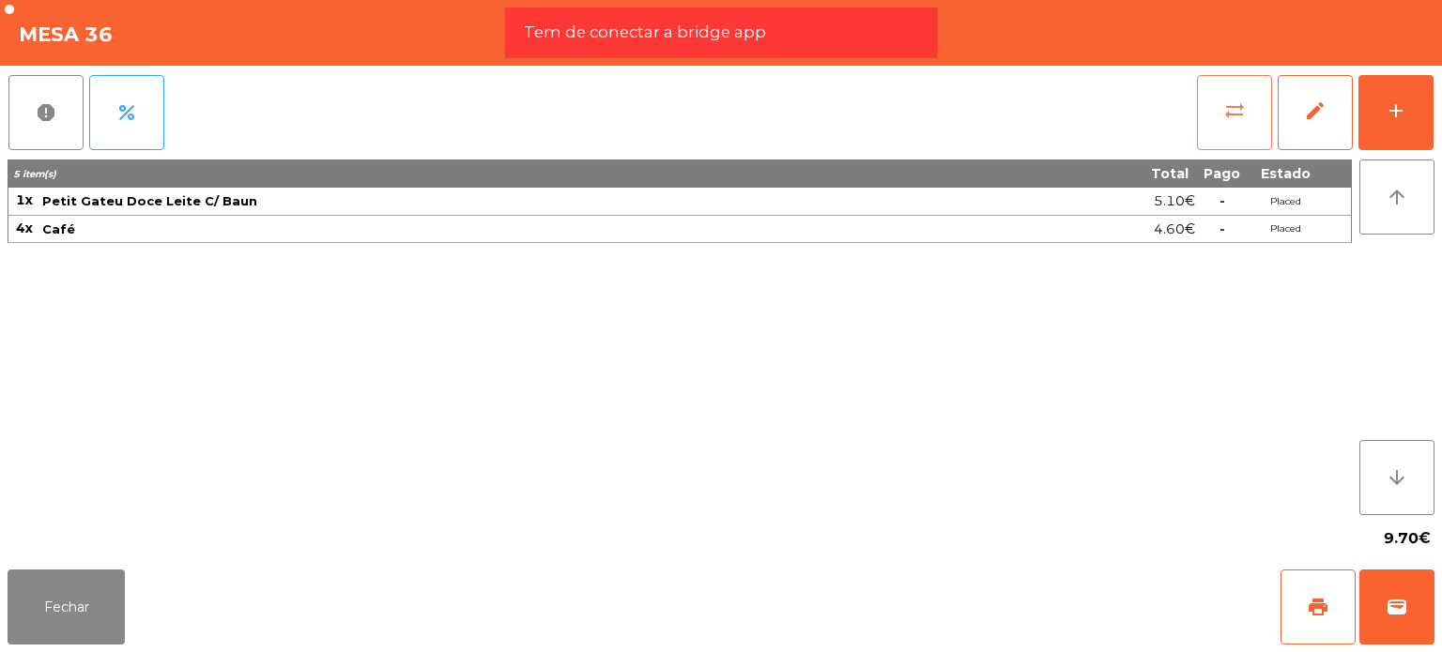
click at [1206, 105] on button "sync_alt" at bounding box center [1234, 112] width 75 height 75
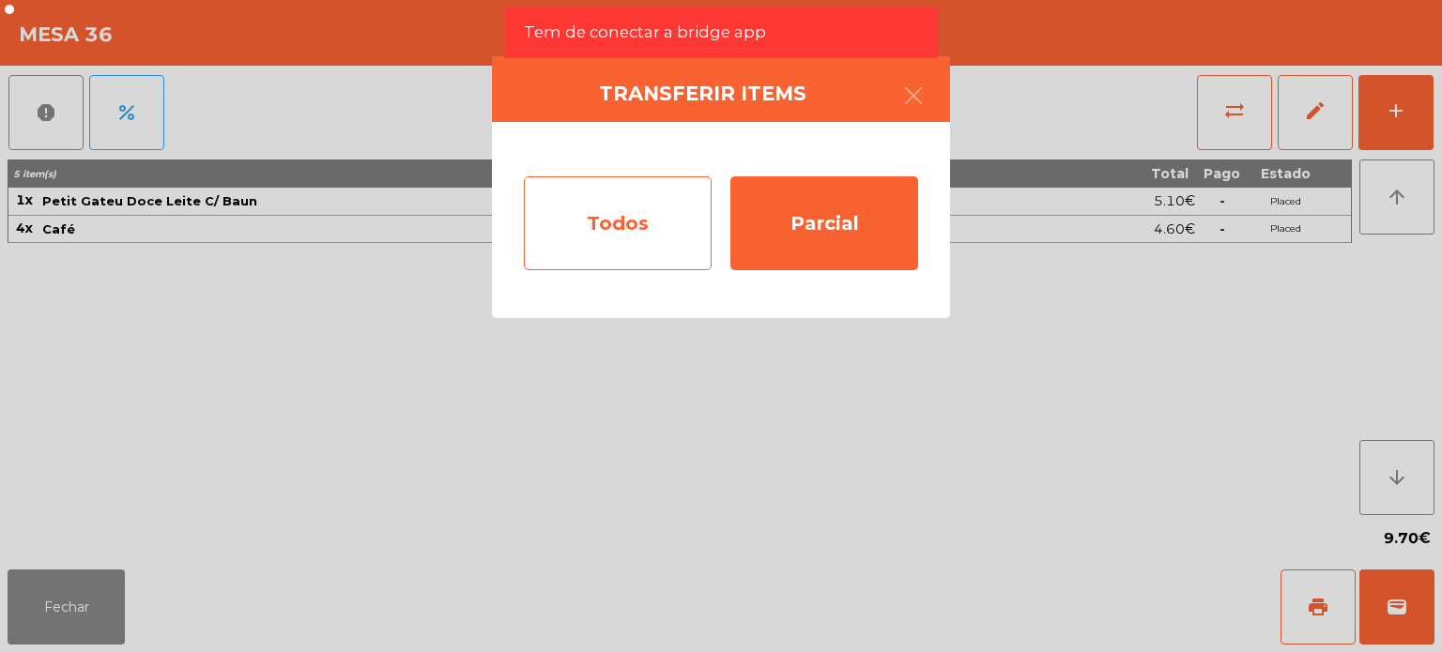
click at [626, 184] on div "Todos" at bounding box center [618, 223] width 188 height 94
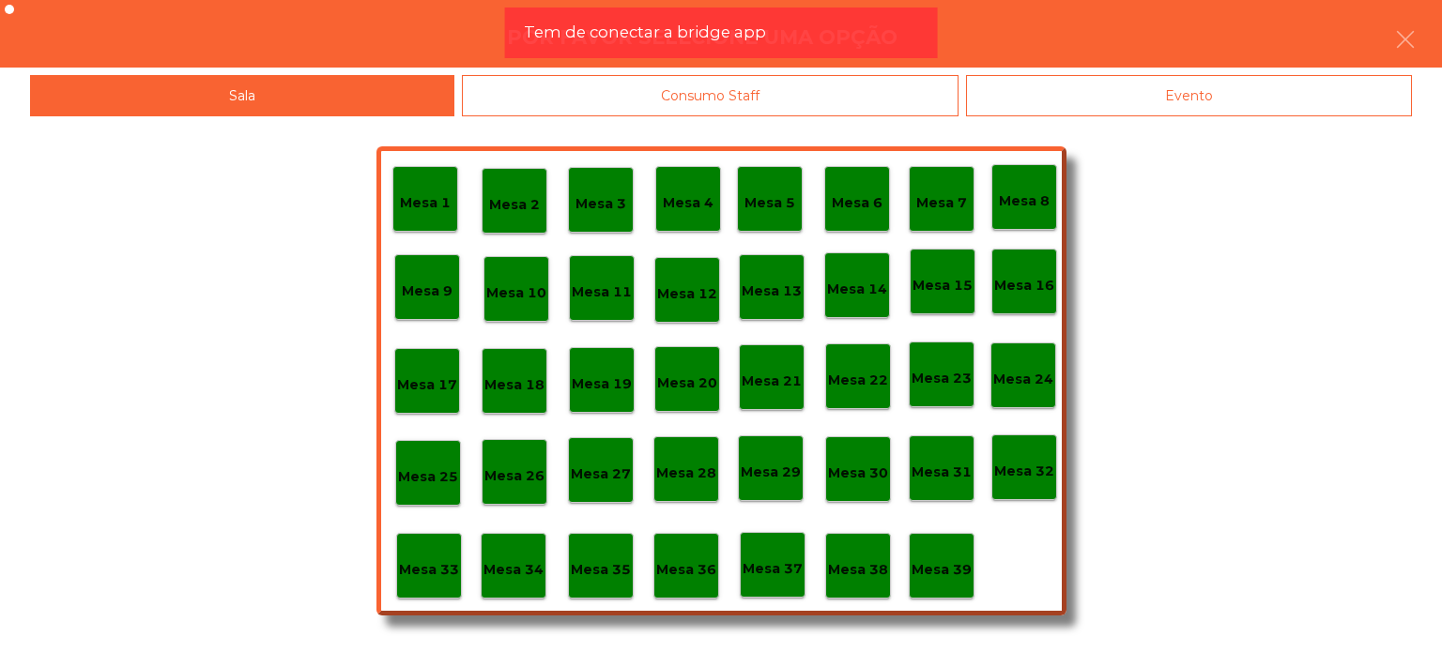
click at [935, 559] on p "Mesa 39" at bounding box center [941, 570] width 60 height 22
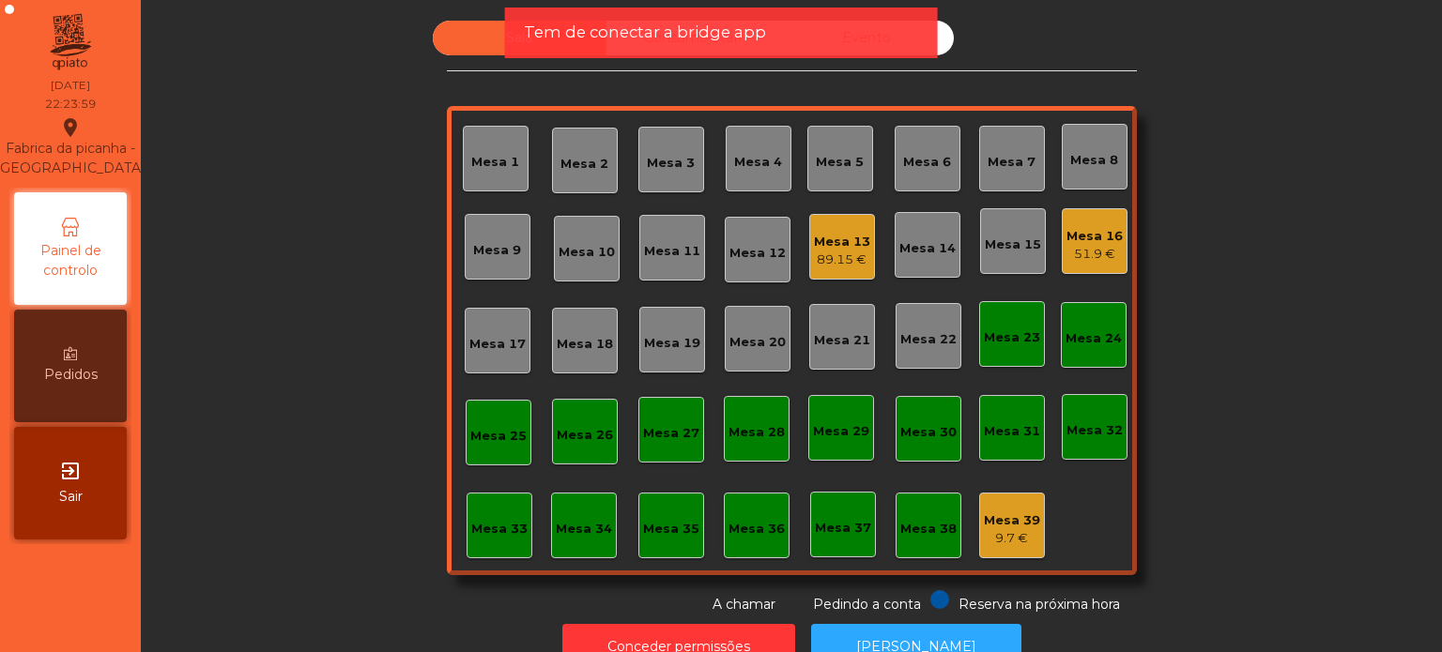
drag, startPoint x: 793, startPoint y: 152, endPoint x: 817, endPoint y: 155, distance: 23.6
click at [817, 155] on div "Mesa 1 Mesa 2 Mesa 3 Mesa 4 Mesa 5 Mesa 6 Mesa 7 Mesa 8 Mesa 9 Mesa 10 [GEOGRAP…" at bounding box center [792, 340] width 690 height 469
click at [817, 155] on div "Mesa 5" at bounding box center [840, 162] width 48 height 19
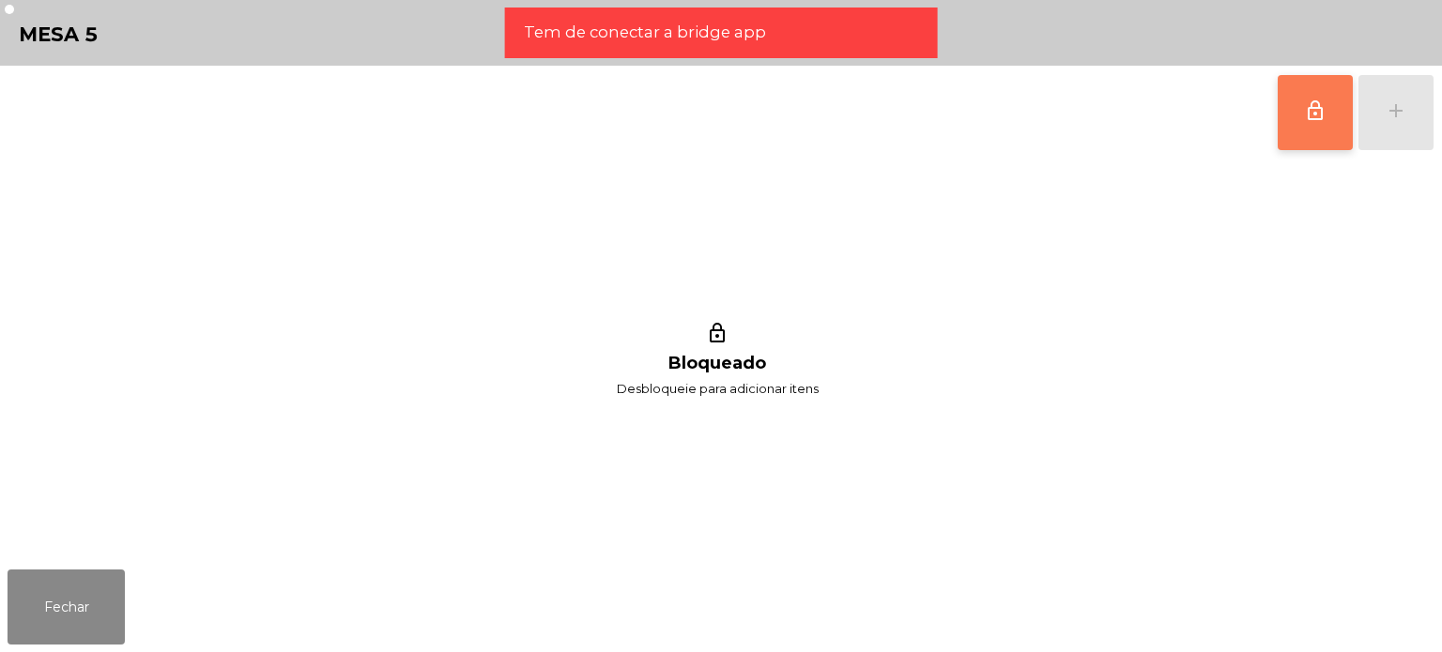
click at [1326, 132] on button "lock_outline" at bounding box center [1315, 112] width 75 height 75
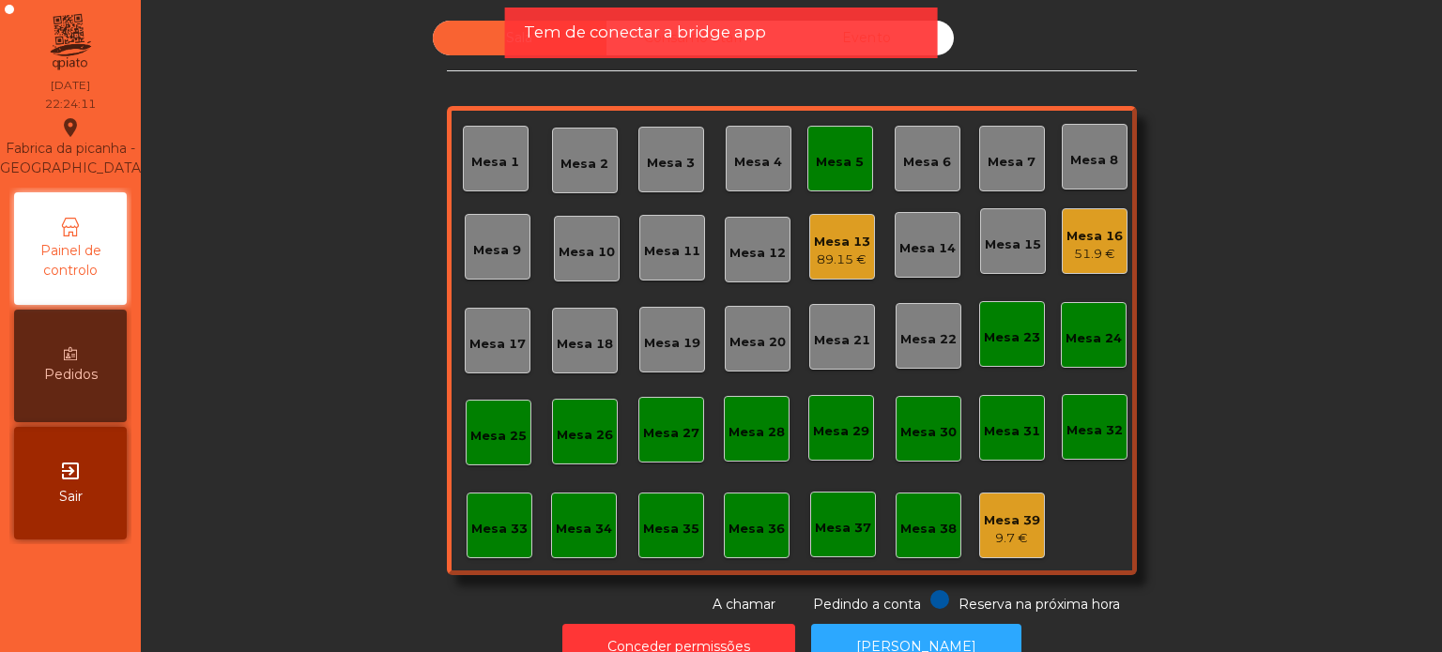
click at [884, 29] on div "Tem de conectar a bridge app" at bounding box center [721, 32] width 395 height 23
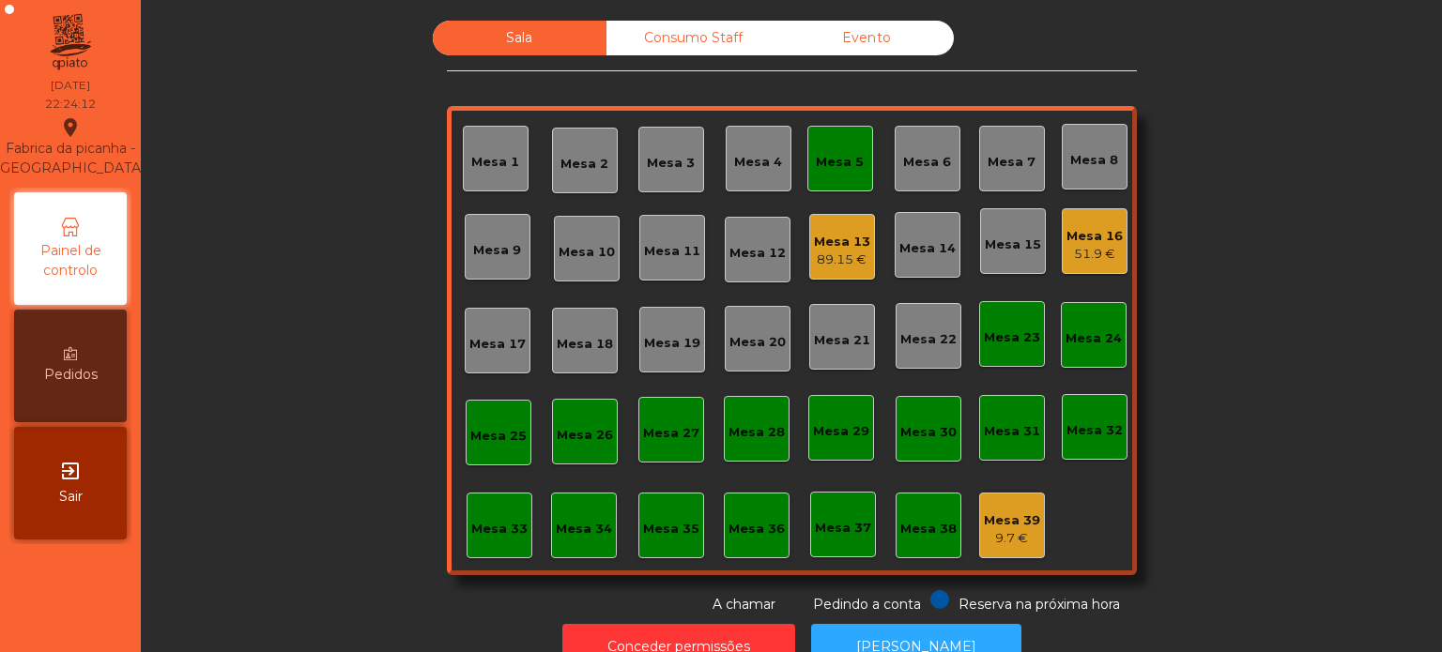
click at [698, 44] on div "Consumo Staff" at bounding box center [693, 38] width 174 height 35
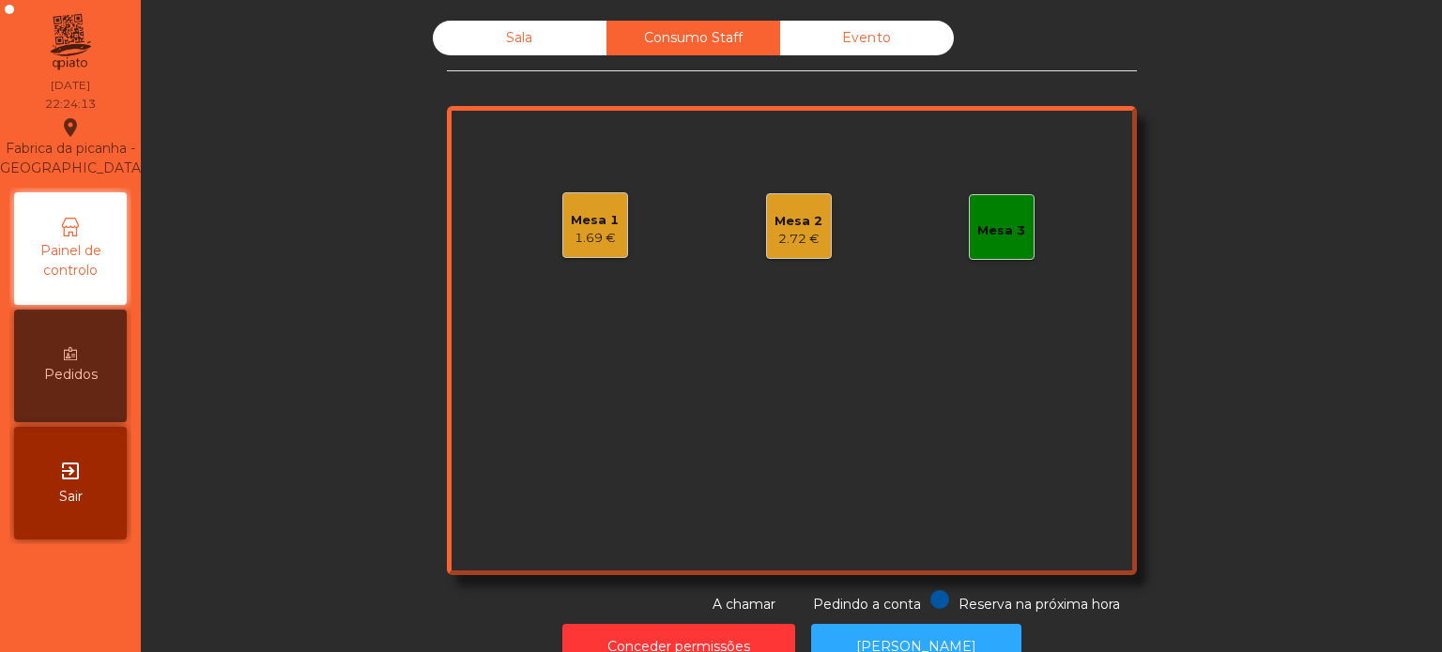
click at [810, 228] on div "Mesa 2" at bounding box center [798, 221] width 48 height 19
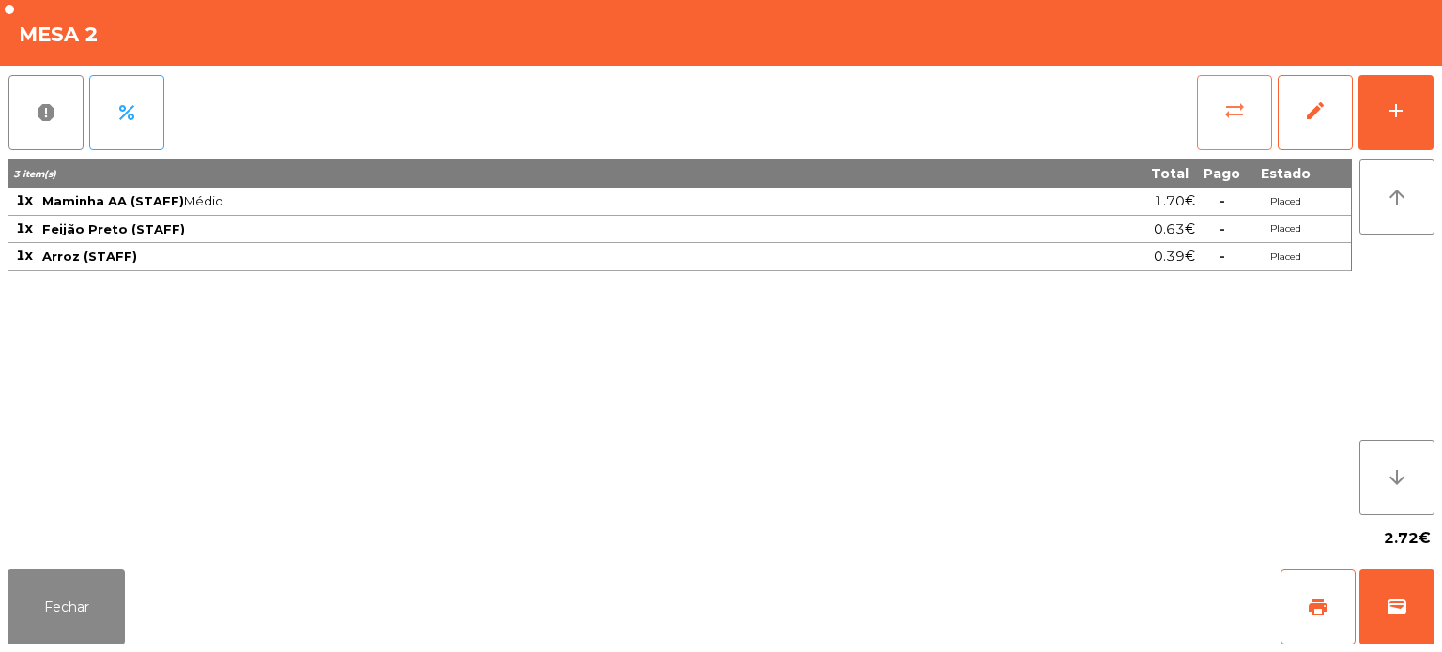
click at [1233, 130] on button "sync_alt" at bounding box center [1234, 112] width 75 height 75
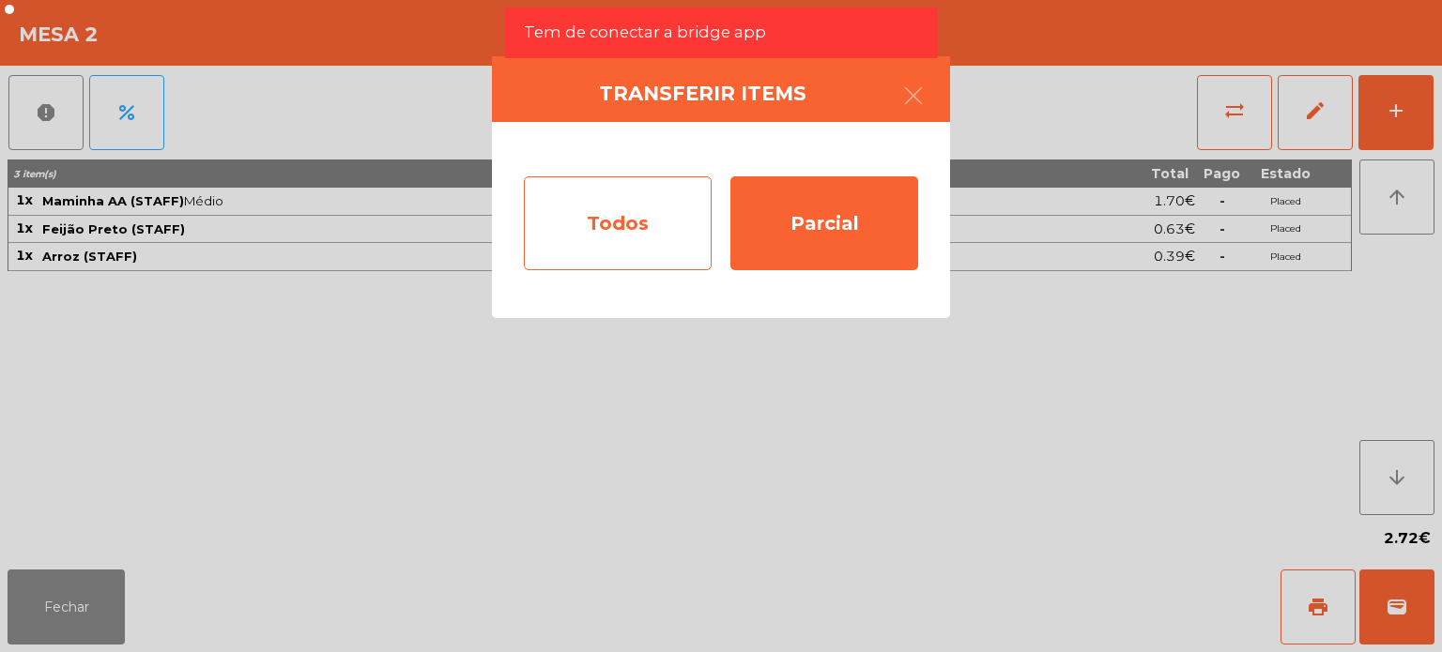
click at [616, 211] on div "Todos" at bounding box center [618, 223] width 188 height 94
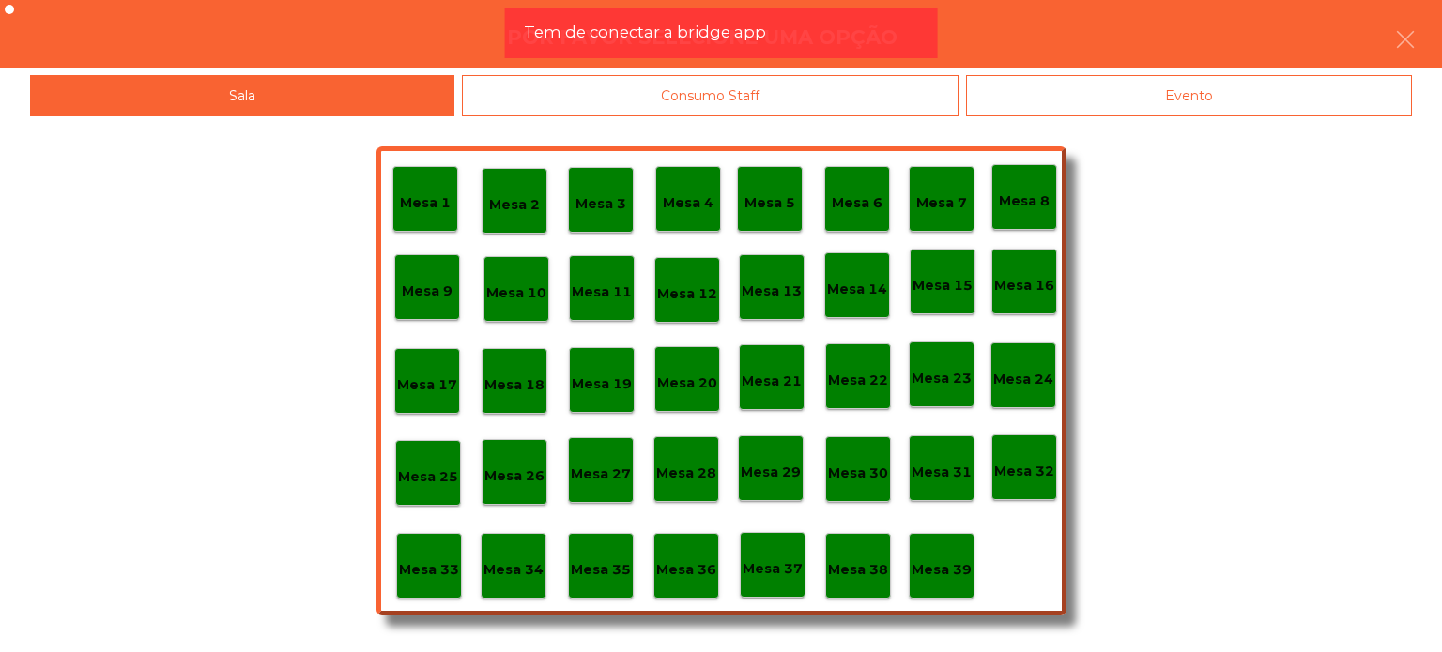
click at [680, 571] on p "Mesa 36" at bounding box center [686, 570] width 60 height 22
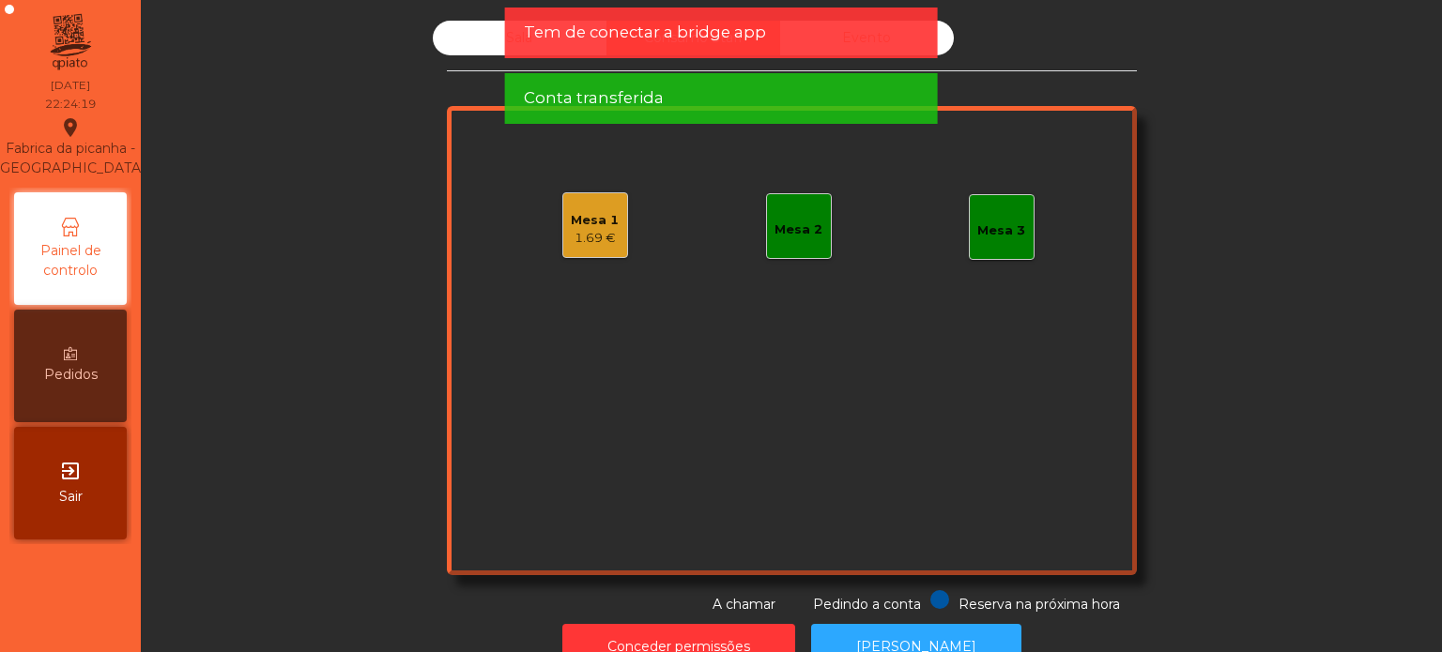
click at [590, 251] on div "Mesa 1 1.69 €" at bounding box center [595, 225] width 66 height 66
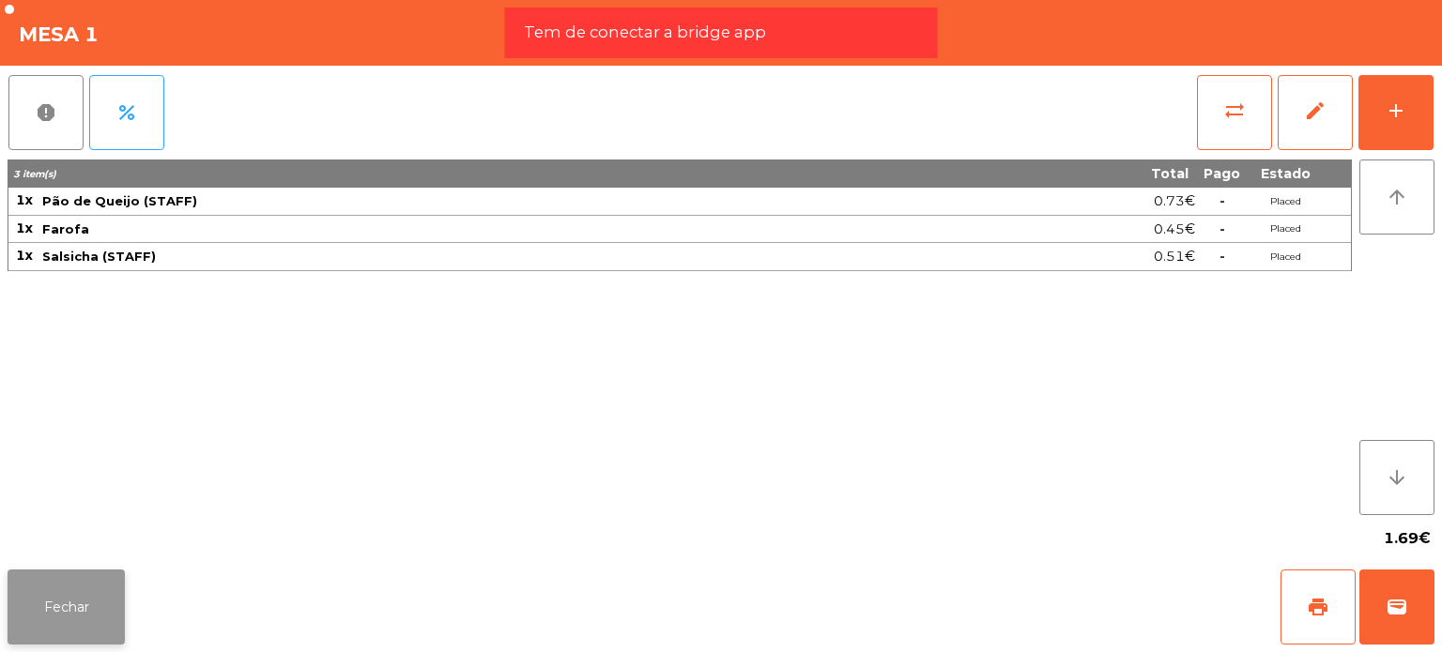
click at [100, 591] on button "Fechar" at bounding box center [66, 607] width 117 height 75
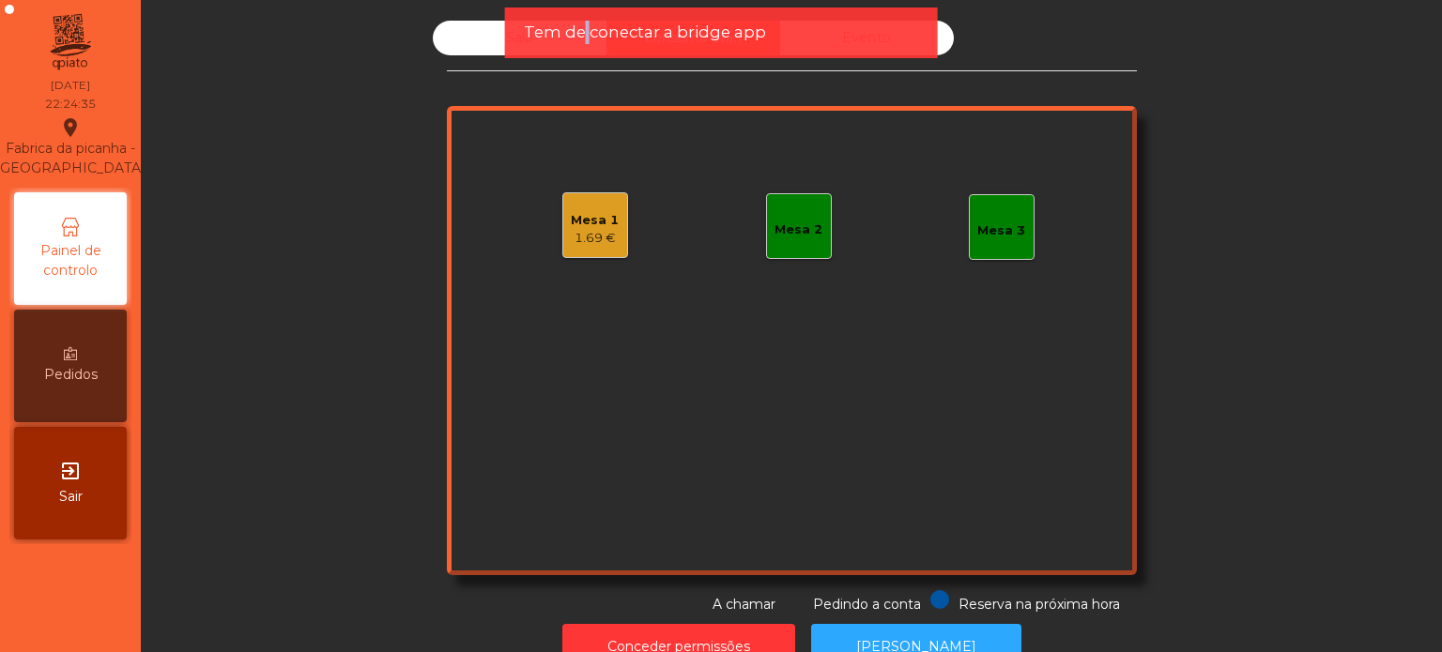
click at [583, 44] on span "Tem de conectar a bridge app" at bounding box center [645, 32] width 242 height 23
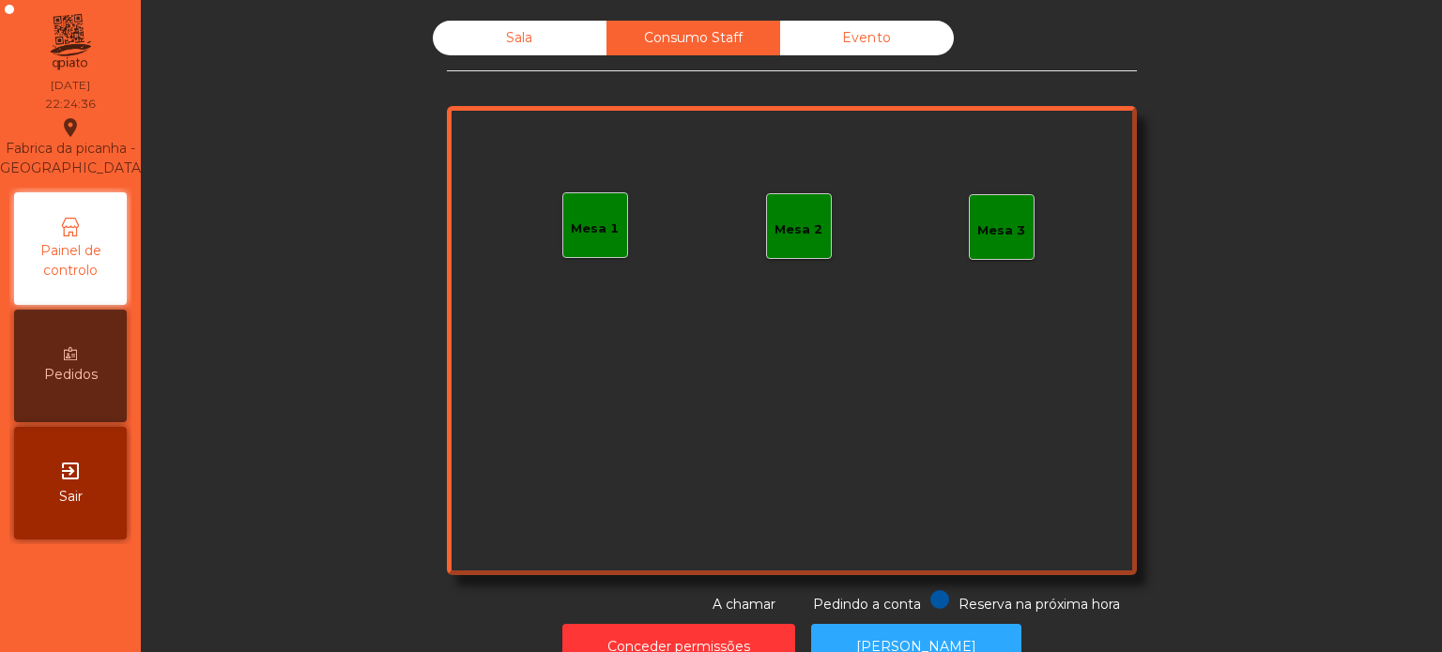
click at [583, 44] on div "Sala" at bounding box center [520, 38] width 174 height 35
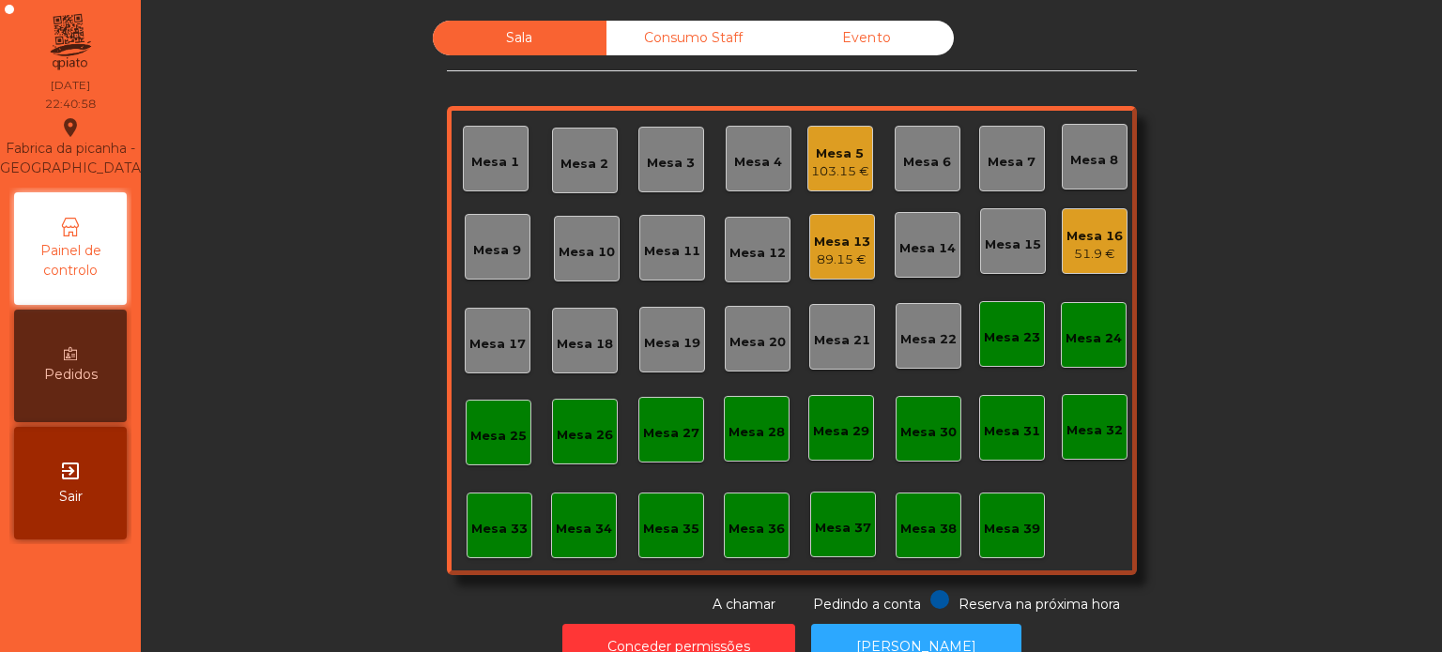
click at [334, 89] on div "Sala Consumo Staff Evento [GEOGRAPHIC_DATA] 3 Mesa 4 Mesa 5 103.15 € Mesa 6 Mes…" at bounding box center [791, 318] width 1250 height 594
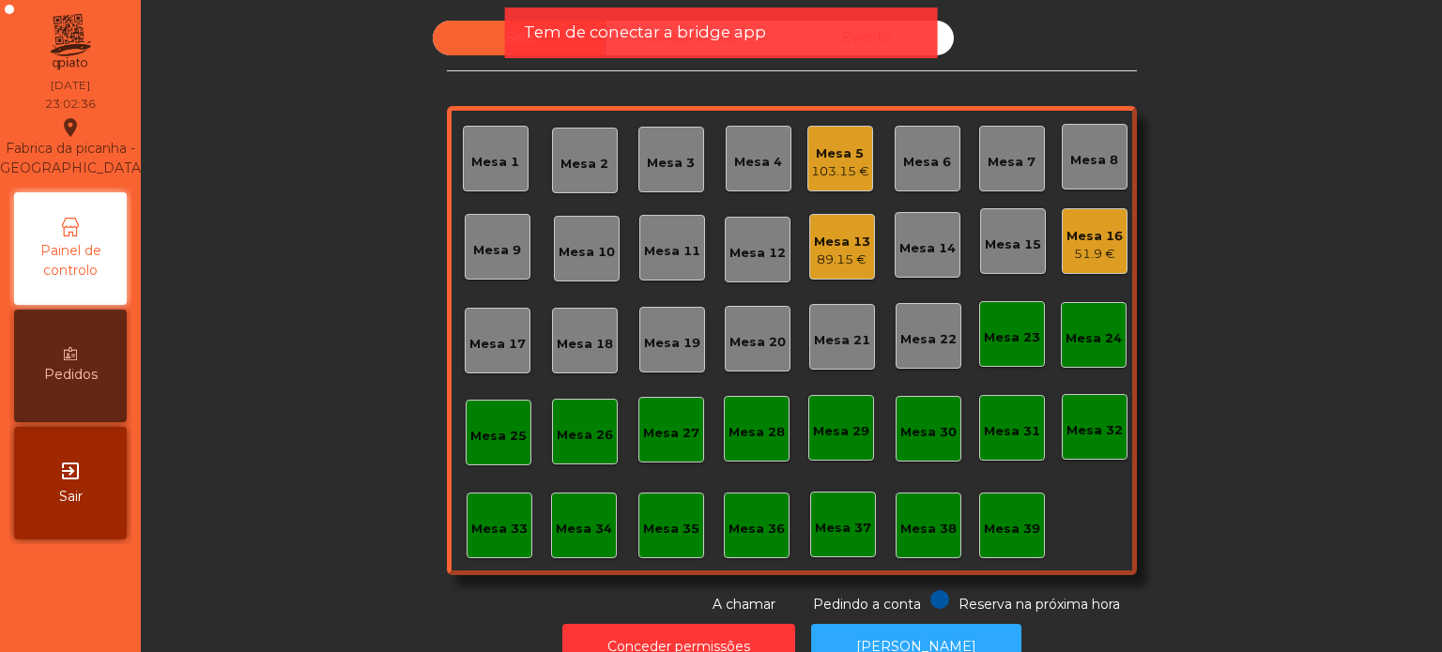
click at [603, 33] on span "Tem de conectar a bridge app" at bounding box center [645, 32] width 242 height 23
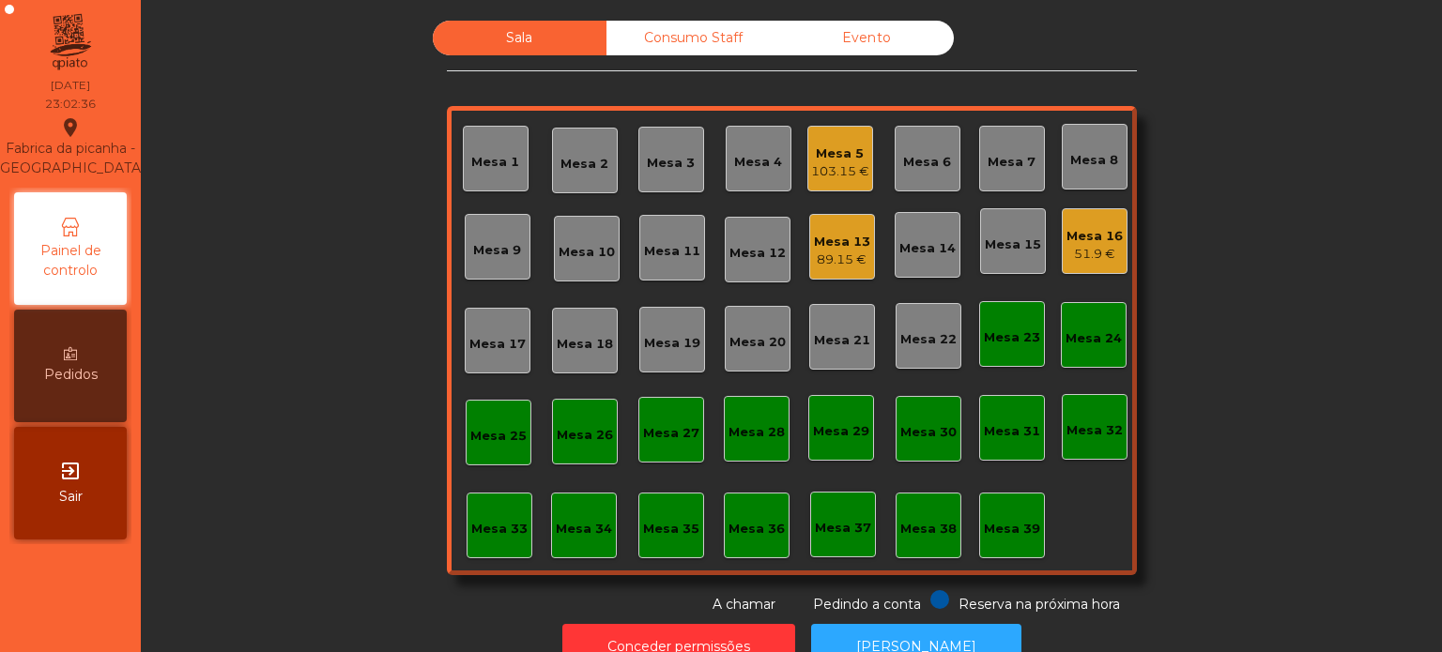
click at [606, 33] on div "Consumo Staff" at bounding box center [693, 38] width 174 height 35
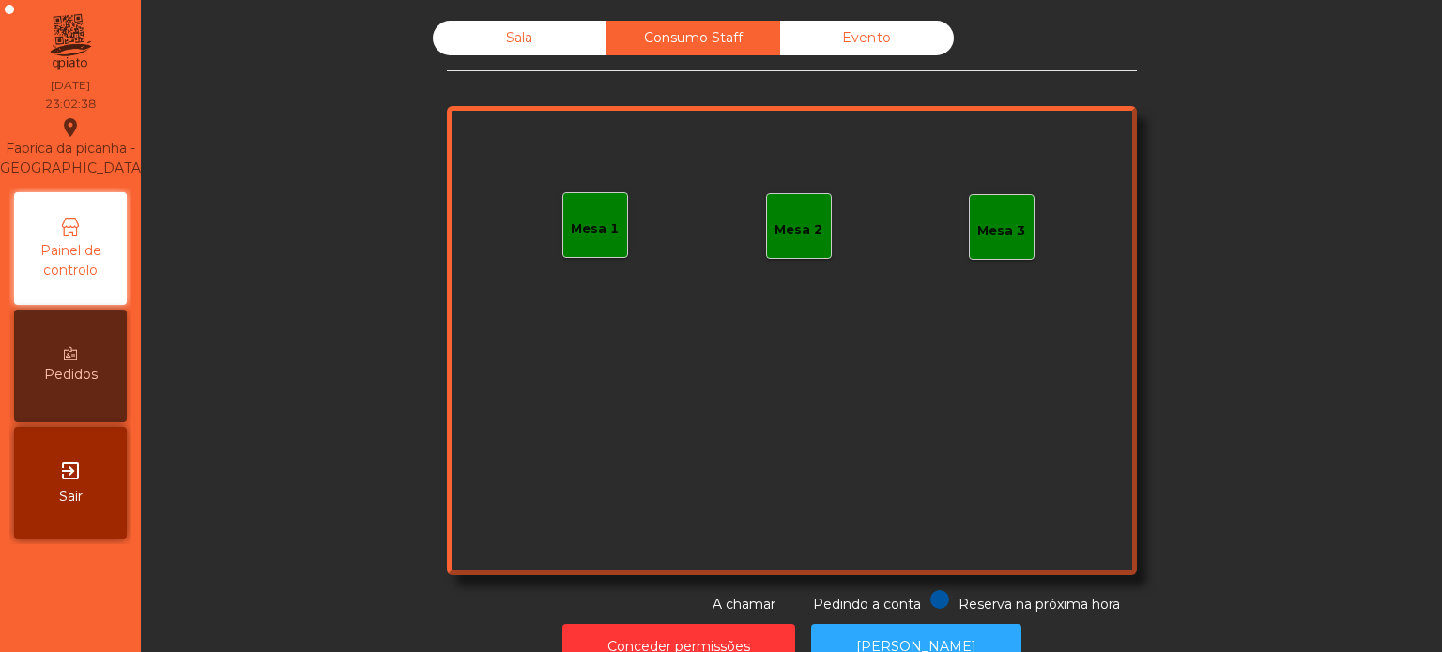
click at [527, 23] on div "Sala" at bounding box center [520, 38] width 174 height 35
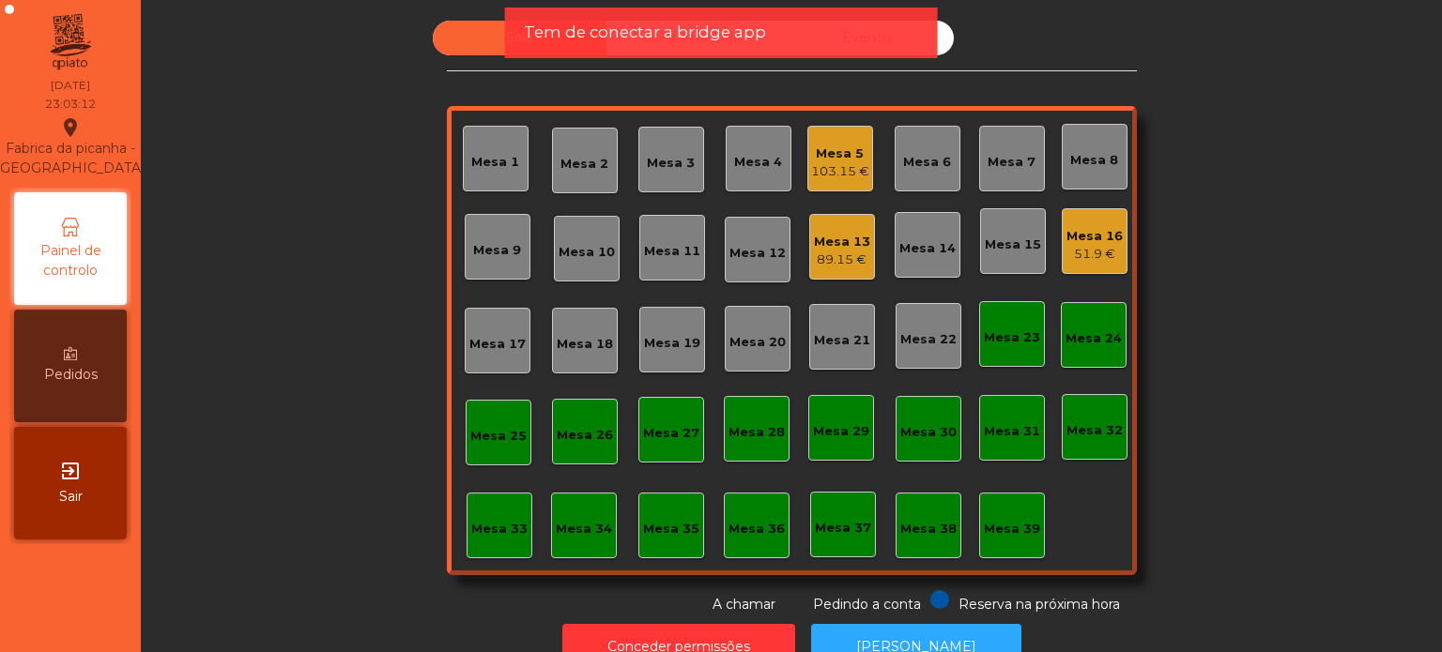
click at [601, 35] on span "Tem de conectar a bridge app" at bounding box center [645, 32] width 242 height 23
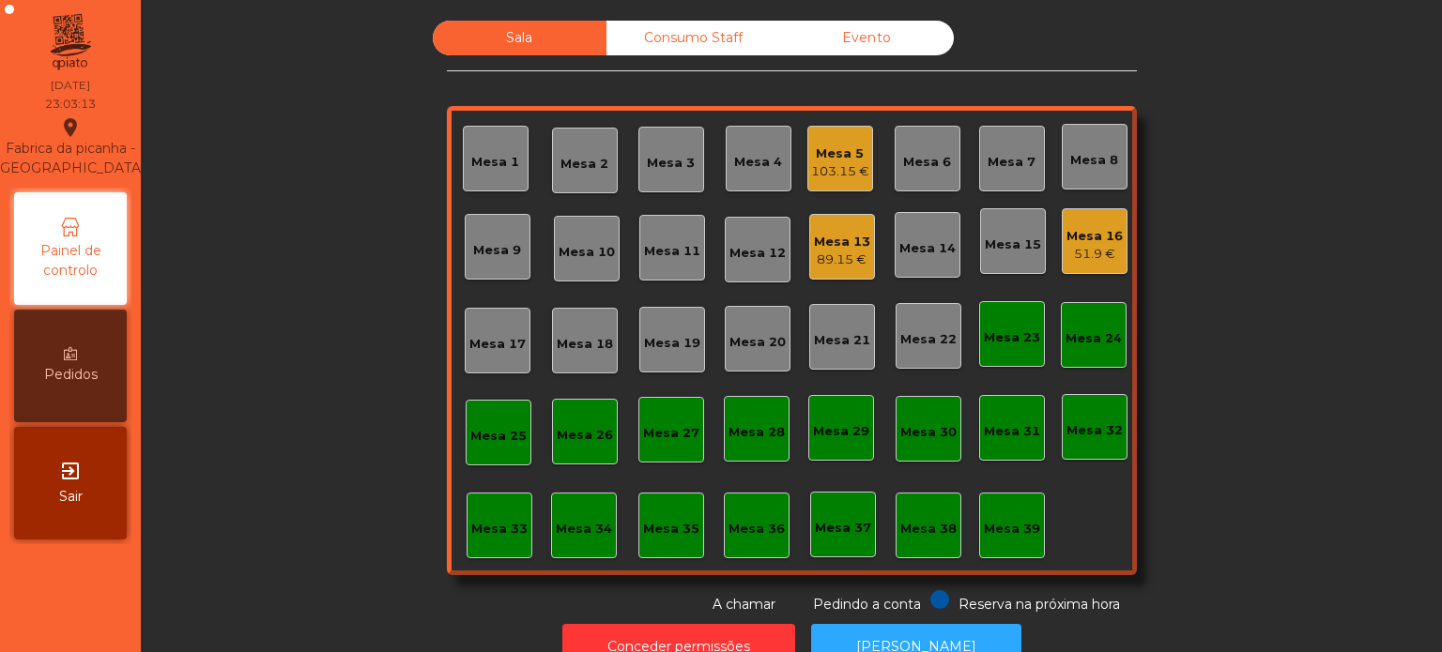
scroll to position [52, 0]
